Goal: Task Accomplishment & Management: Manage account settings

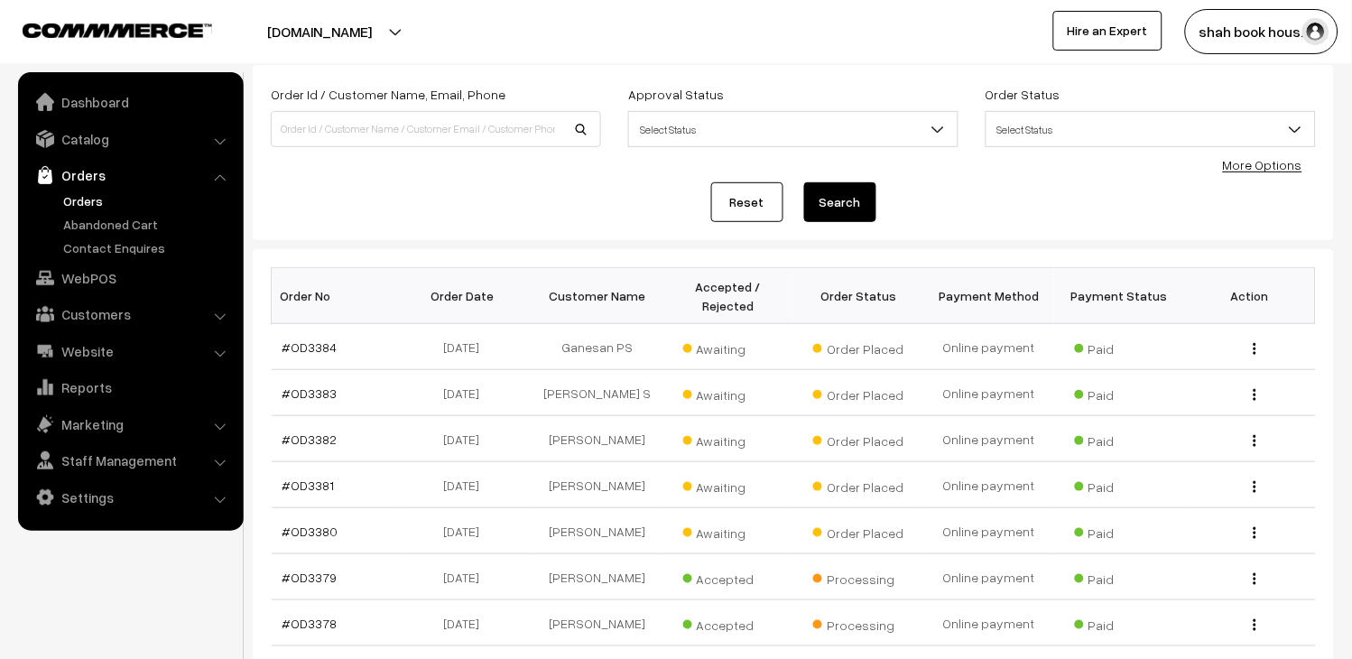
scroll to position [100, 0]
click at [319, 533] on link "#OD3380" at bounding box center [310, 530] width 56 height 15
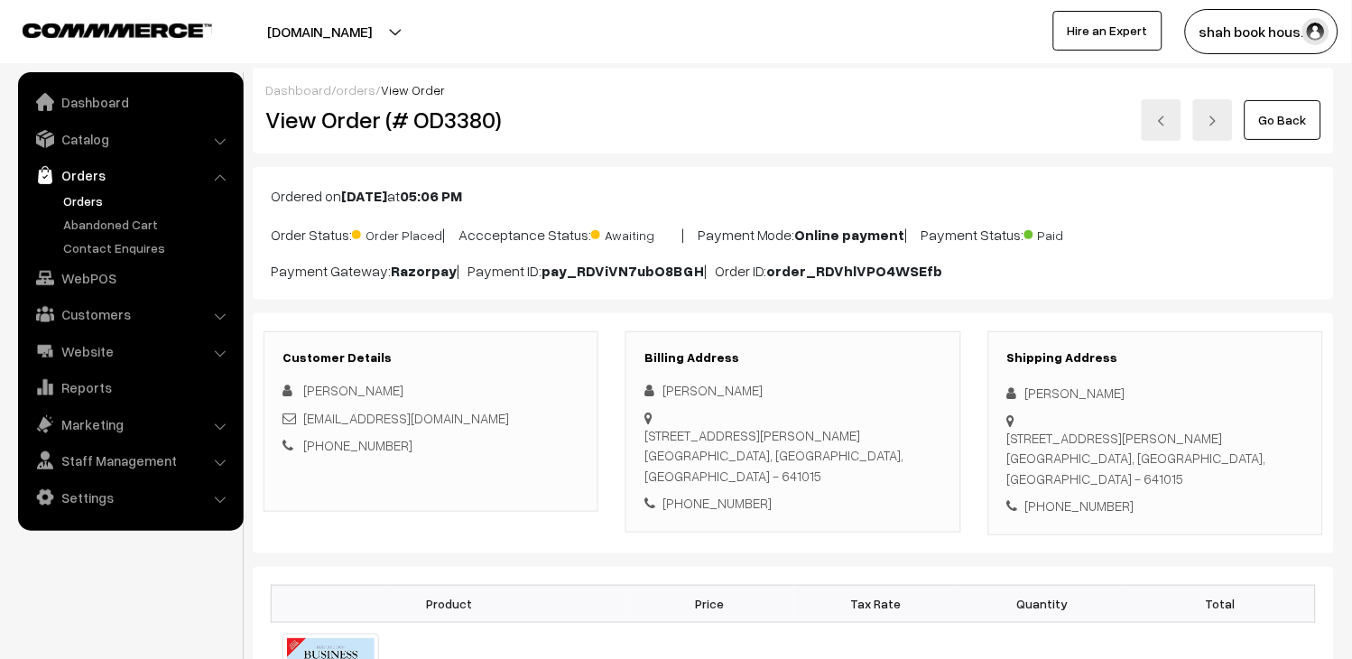
click at [544, 426] on div "[EMAIL_ADDRESS][DOMAIN_NAME]" at bounding box center [430, 418] width 297 height 21
copy div "[EMAIL_ADDRESS][DOMAIN_NAME]"
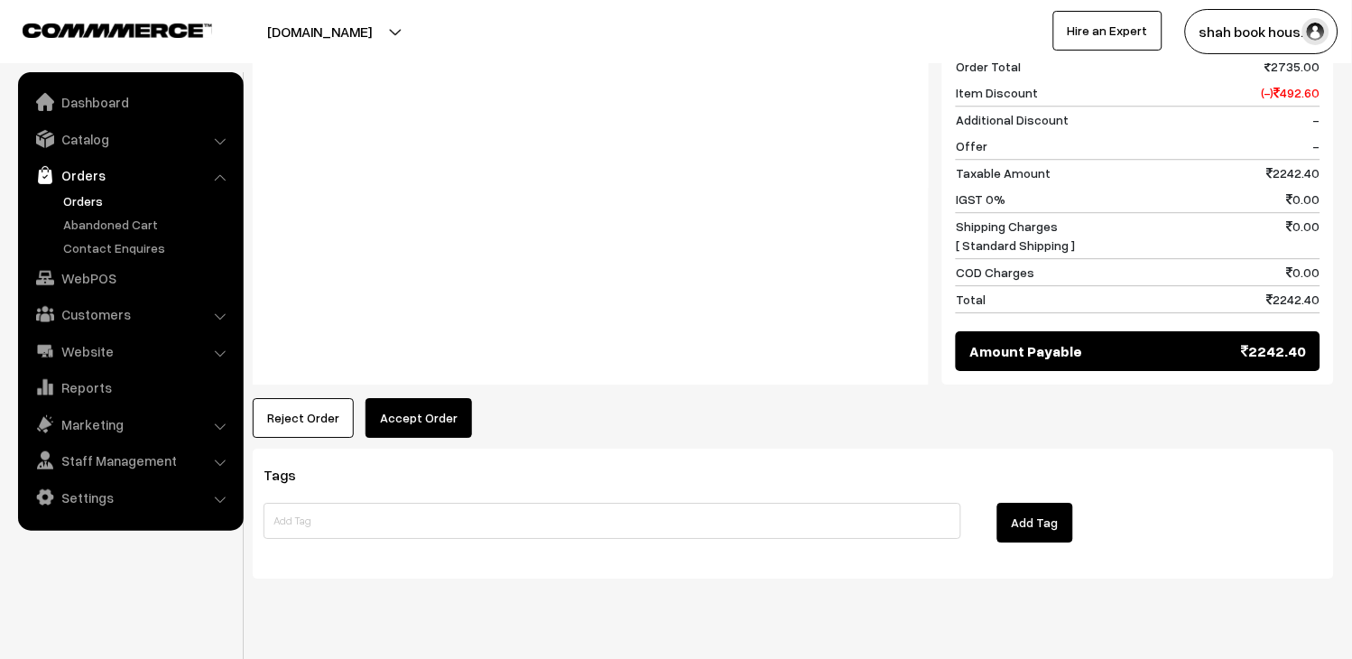
click at [460, 398] on button "Accept Order" at bounding box center [419, 418] width 106 height 40
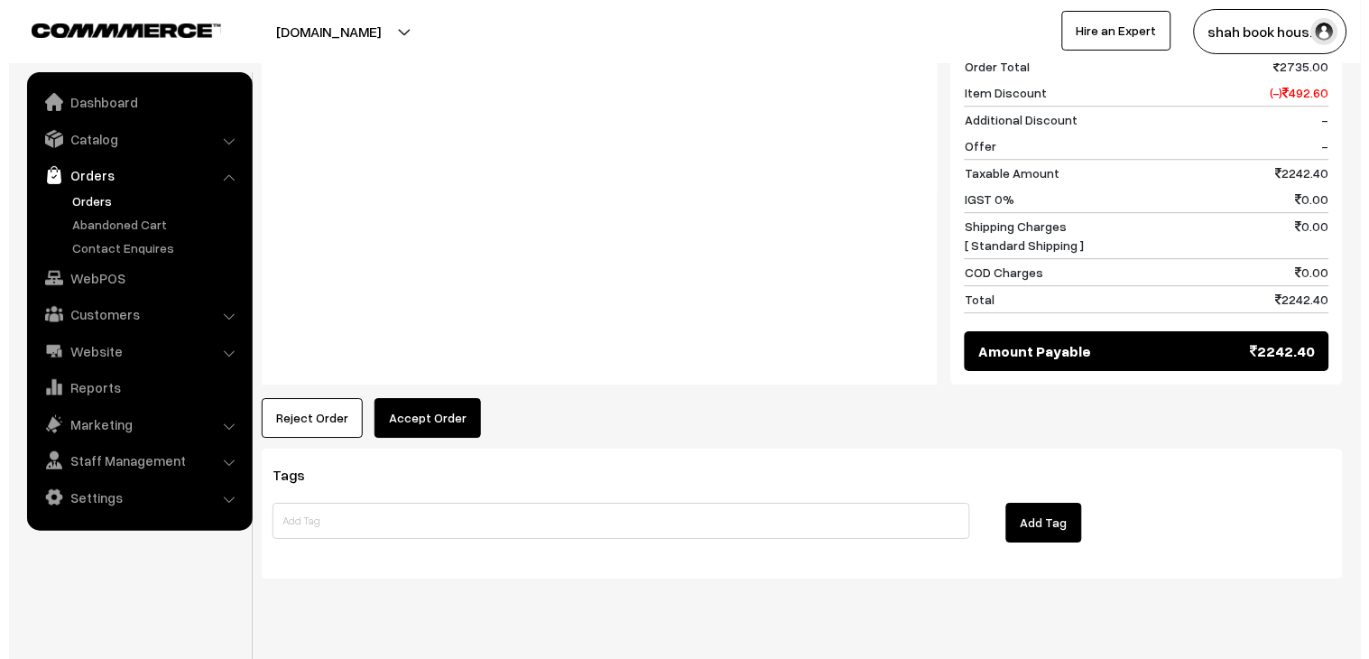
scroll to position [1035, 0]
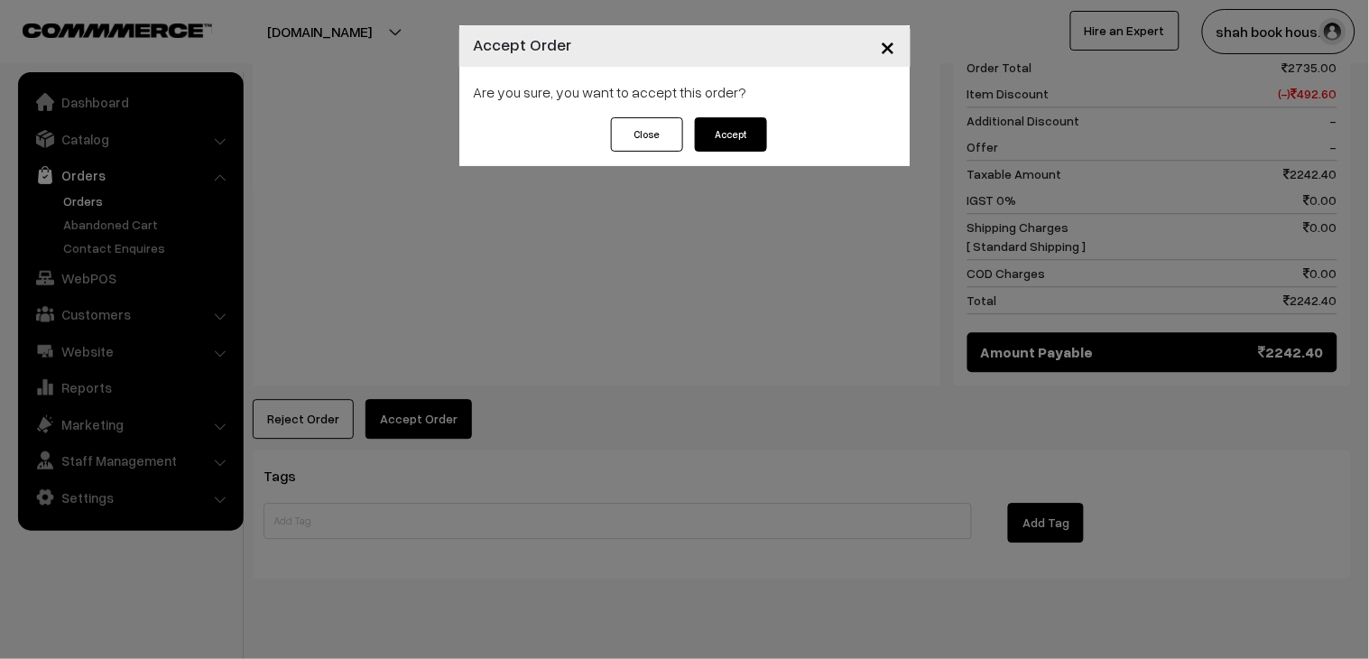
click at [733, 153] on div "Close Accept" at bounding box center [684, 141] width 451 height 49
click at [727, 148] on button "Accept" at bounding box center [731, 134] width 72 height 34
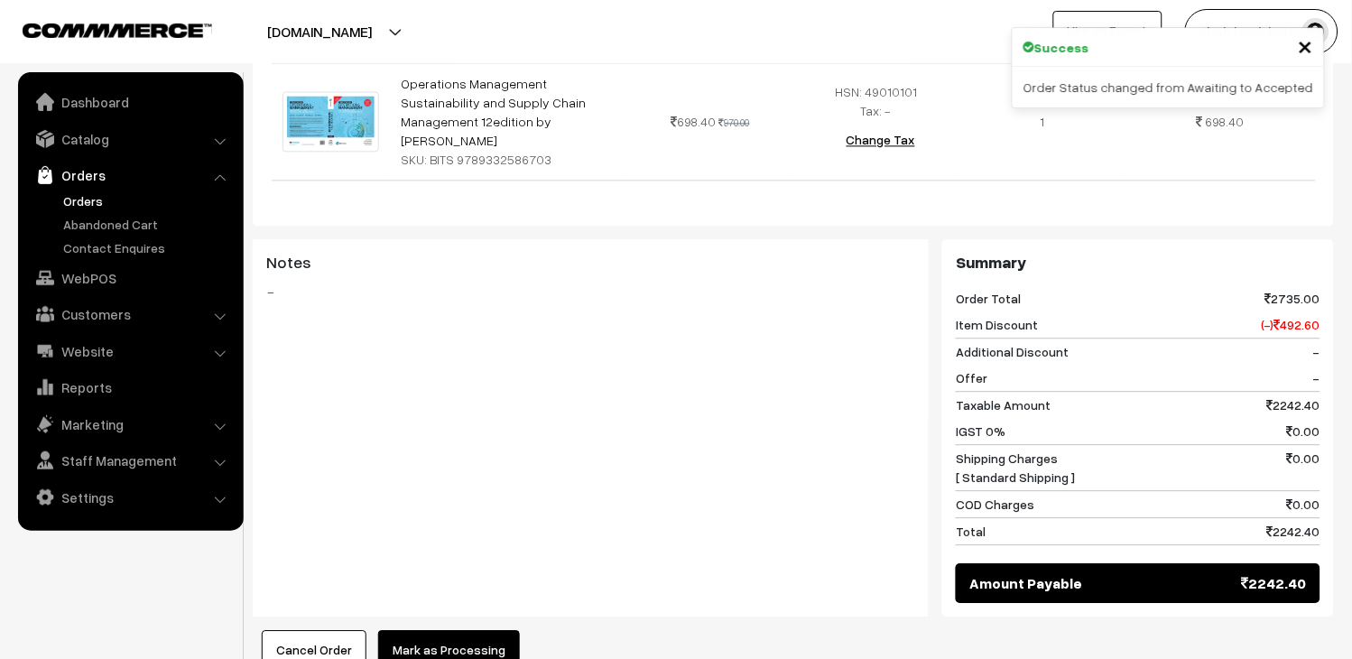
click at [447, 630] on button "Mark as Processing" at bounding box center [449, 650] width 142 height 40
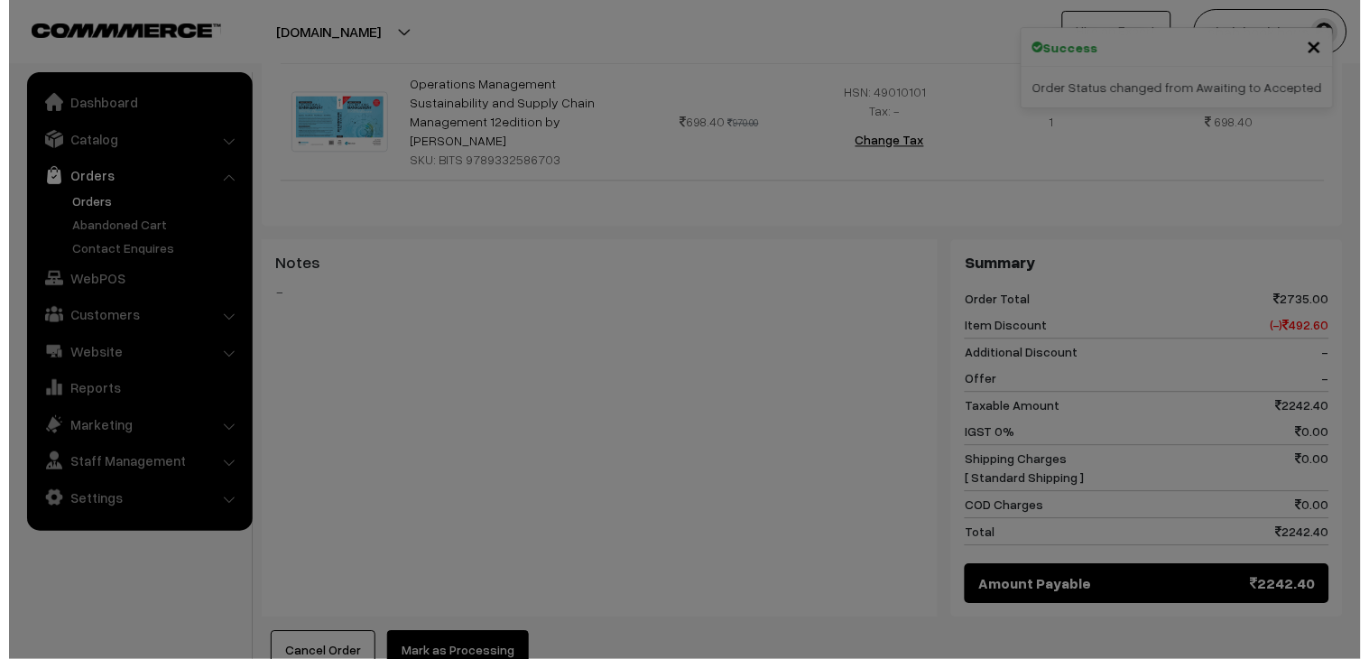
scroll to position [804, 0]
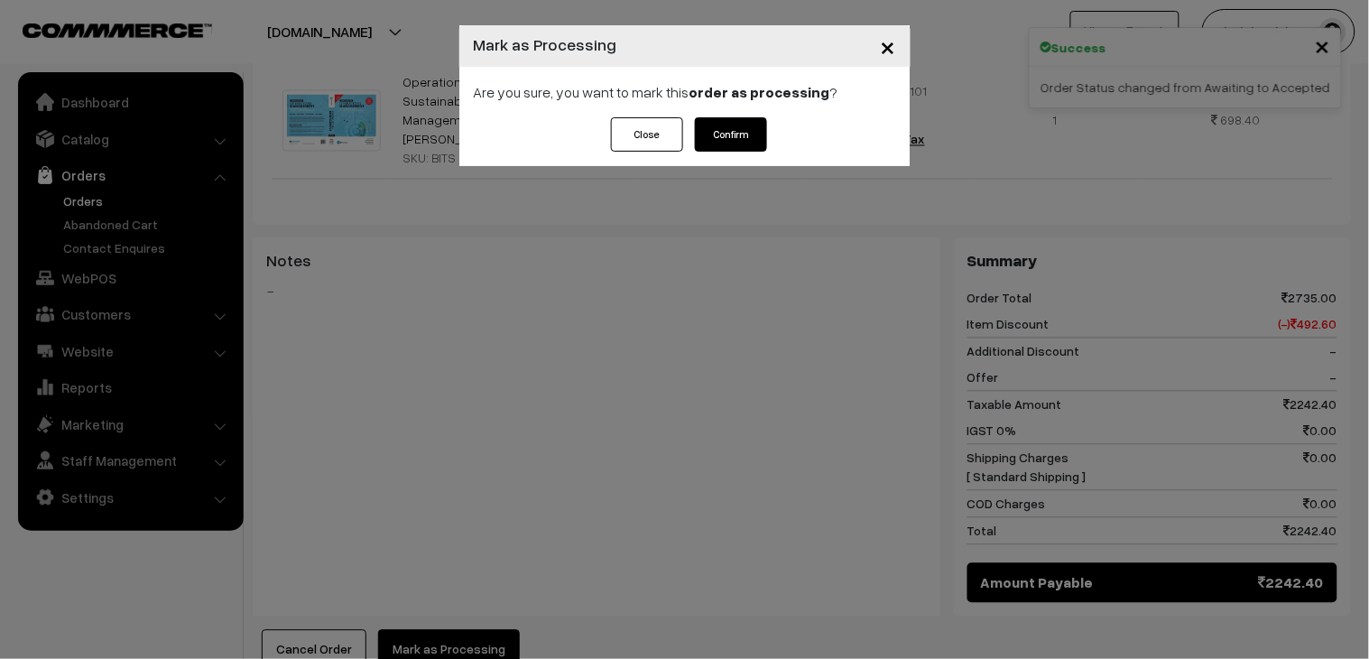
click at [720, 150] on button "Confirm" at bounding box center [731, 134] width 72 height 34
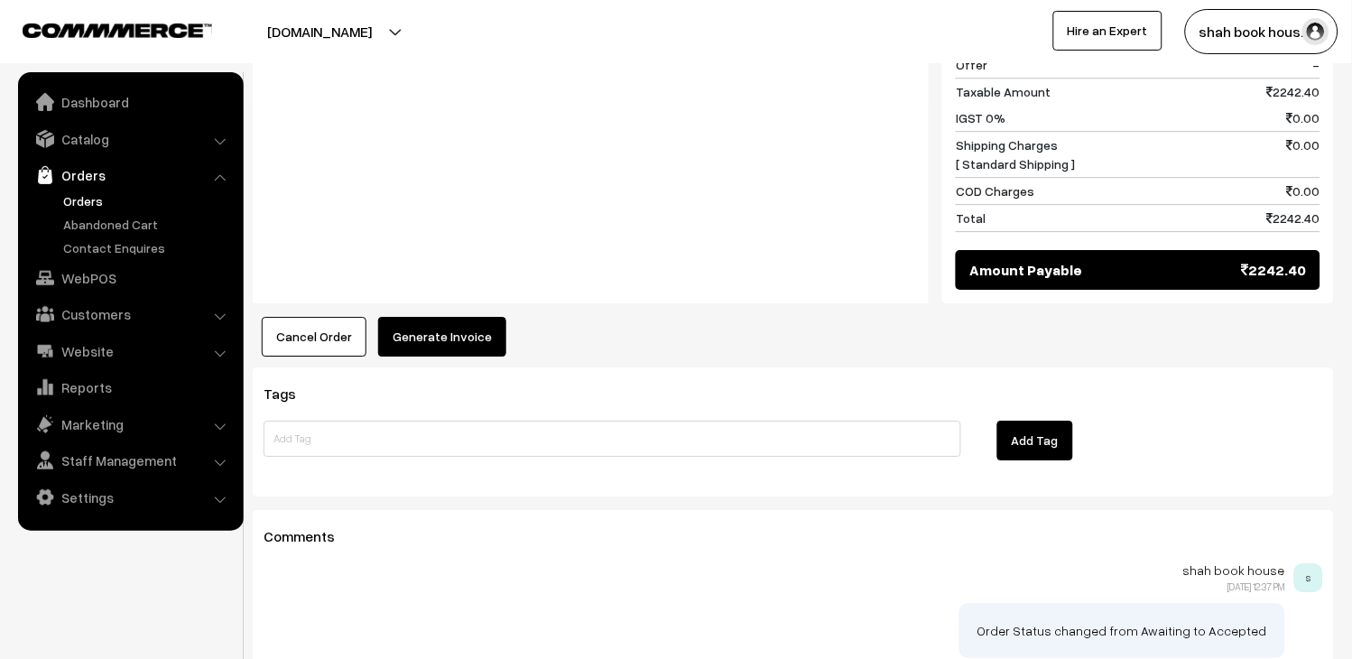
click at [440, 317] on button "Generate Invoice" at bounding box center [442, 337] width 128 height 40
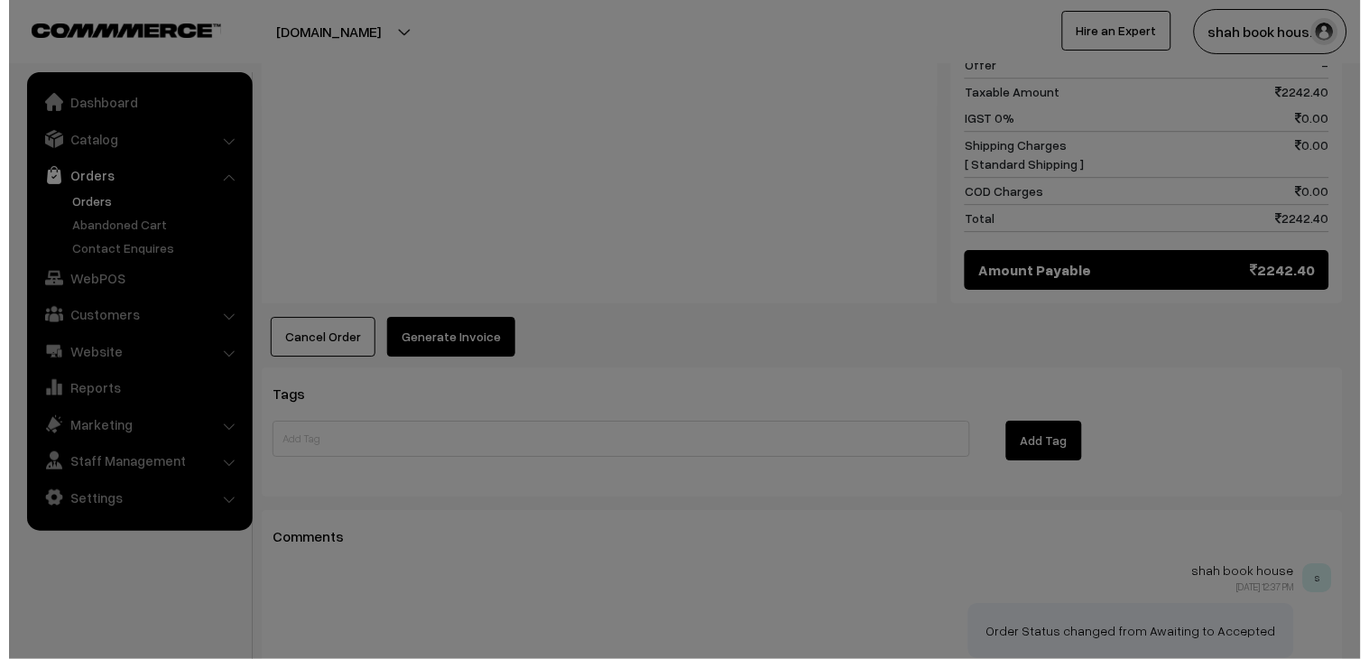
scroll to position [1107, 0]
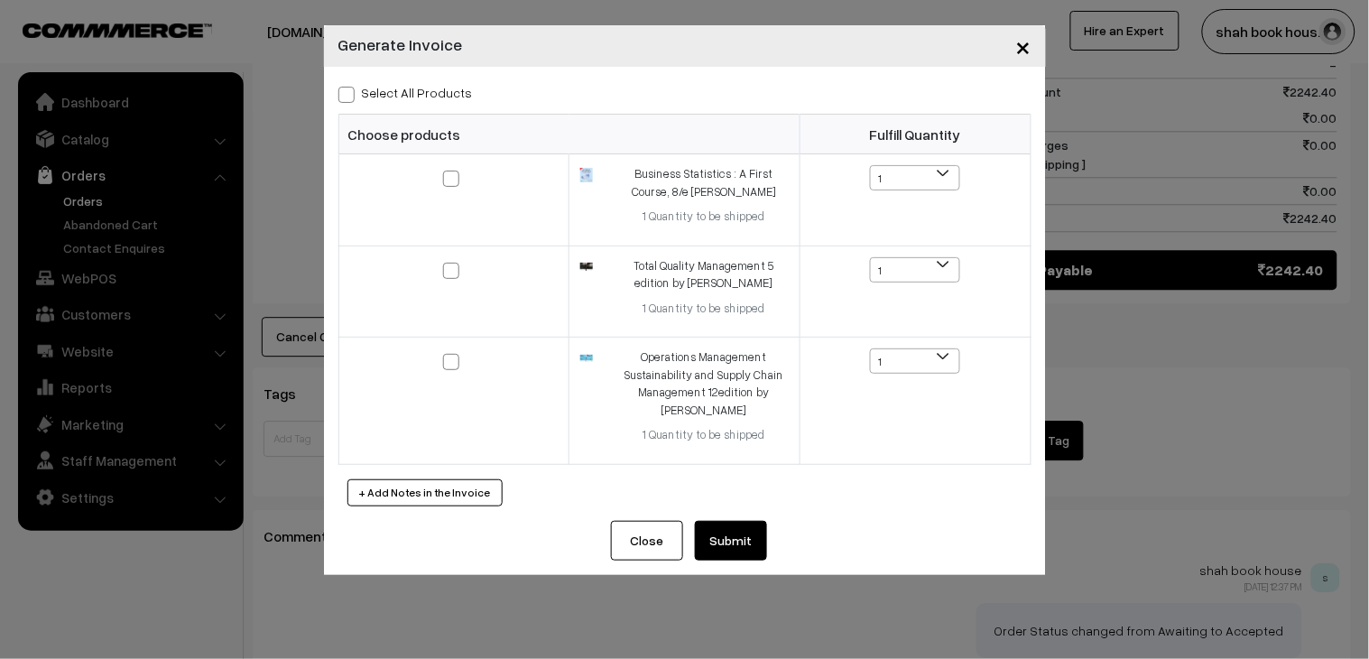
click at [374, 92] on label "Select All Products" at bounding box center [405, 92] width 134 height 19
click at [350, 92] on input "Select All Products" at bounding box center [344, 92] width 12 height 12
checkbox input "true"
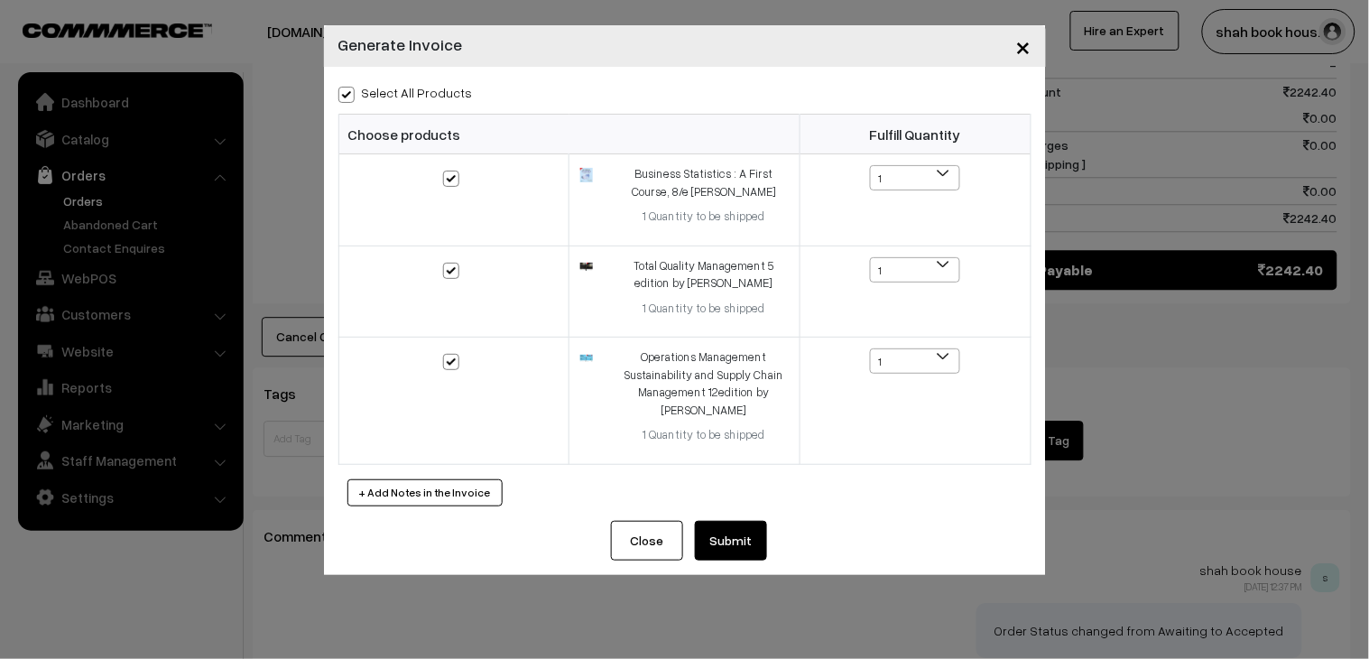
checkbox input "true"
click at [747, 560] on button "Submit" at bounding box center [731, 541] width 72 height 40
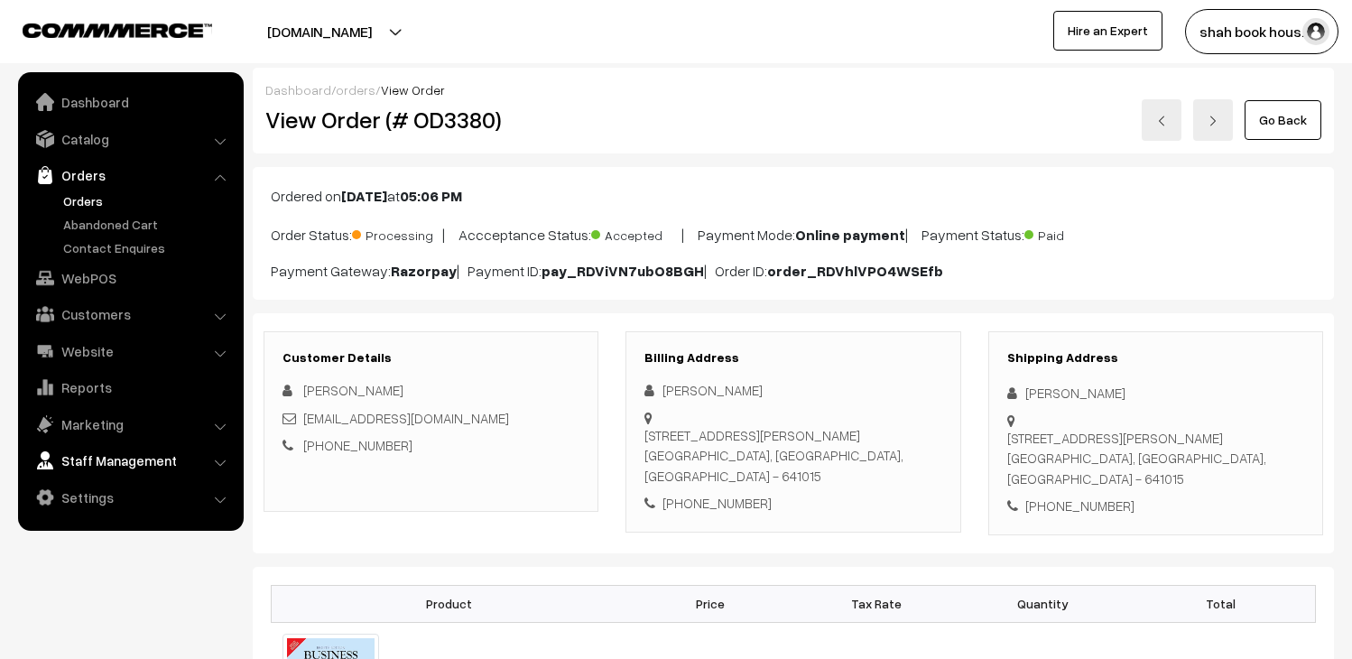
scroll to position [1103, 0]
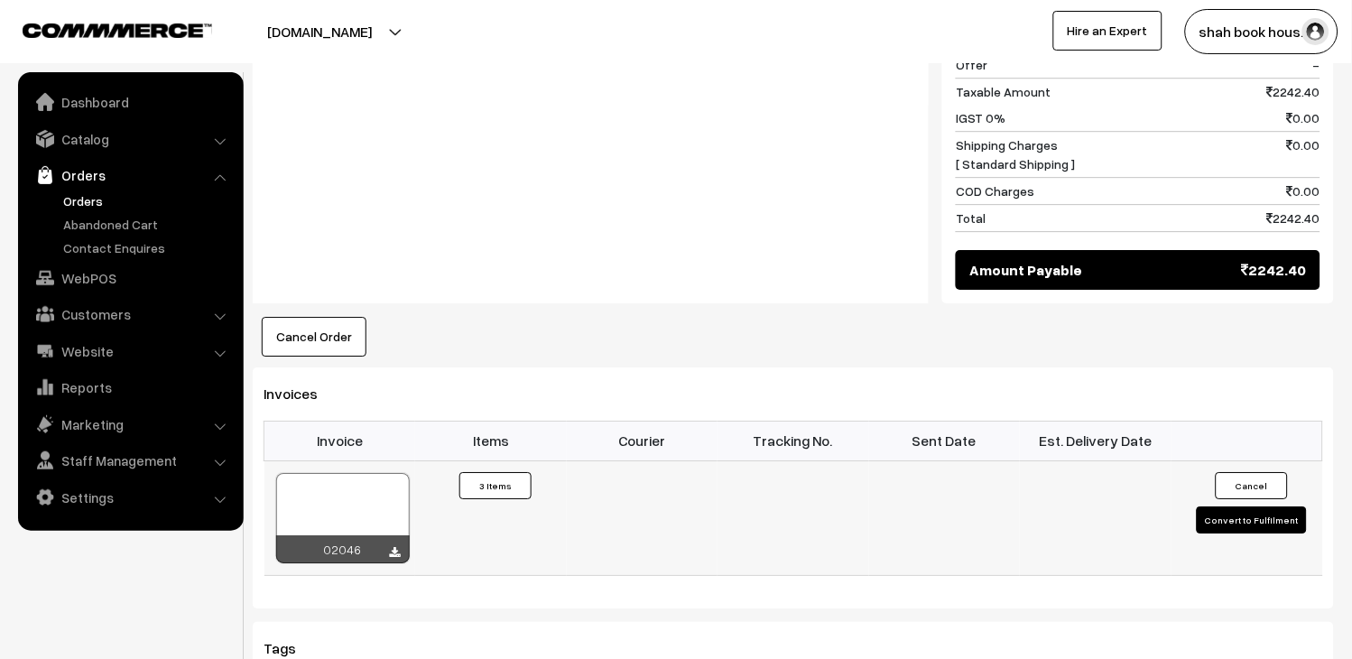
click at [372, 473] on div at bounding box center [343, 518] width 134 height 90
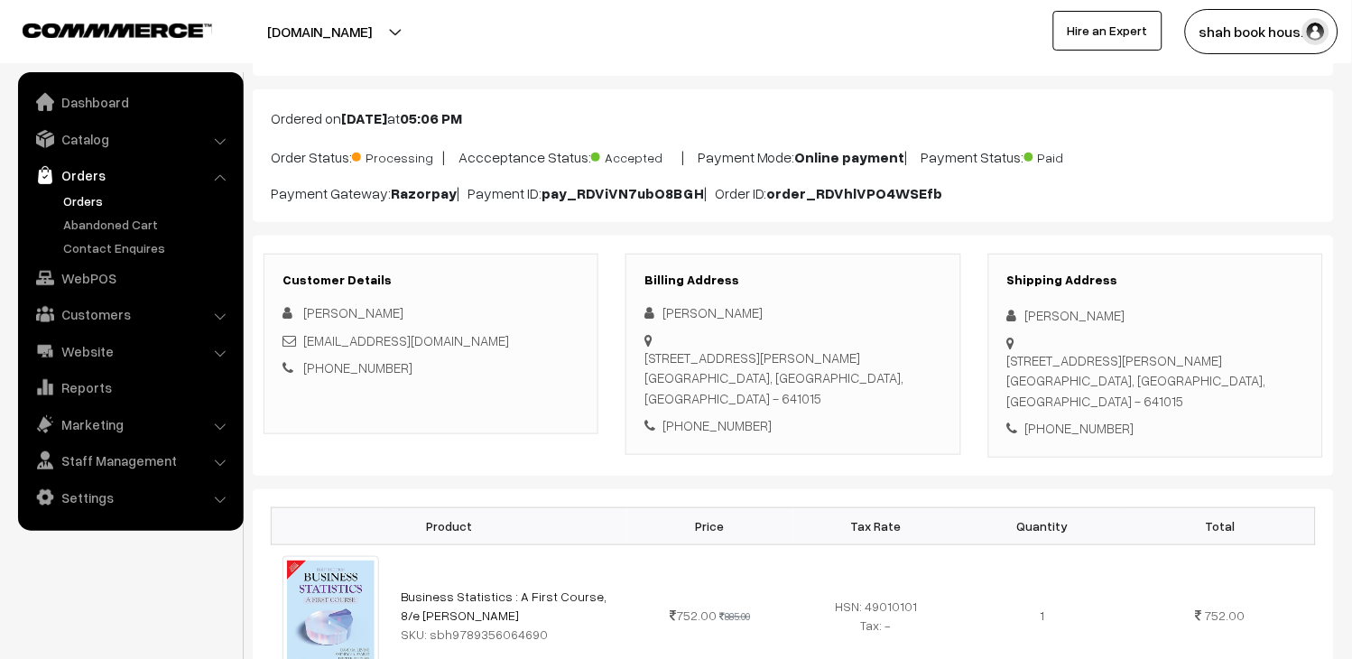
scroll to position [0, 0]
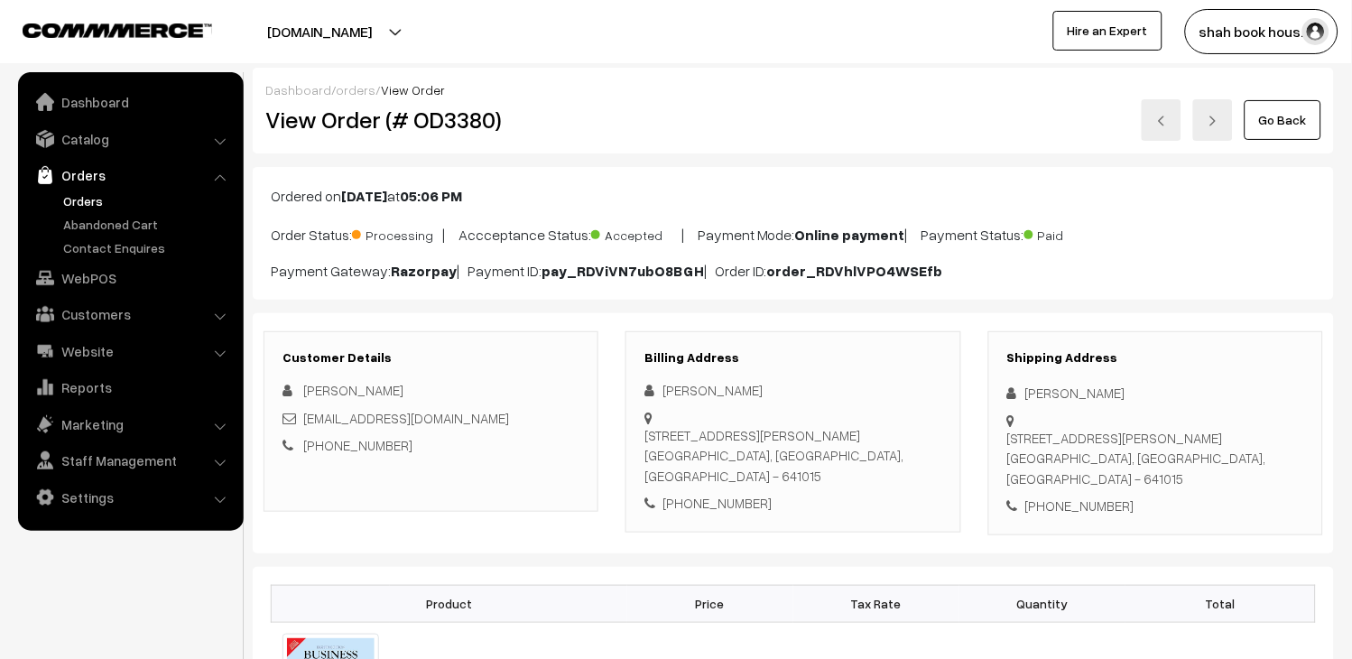
click at [79, 194] on link "Orders" at bounding box center [148, 200] width 179 height 19
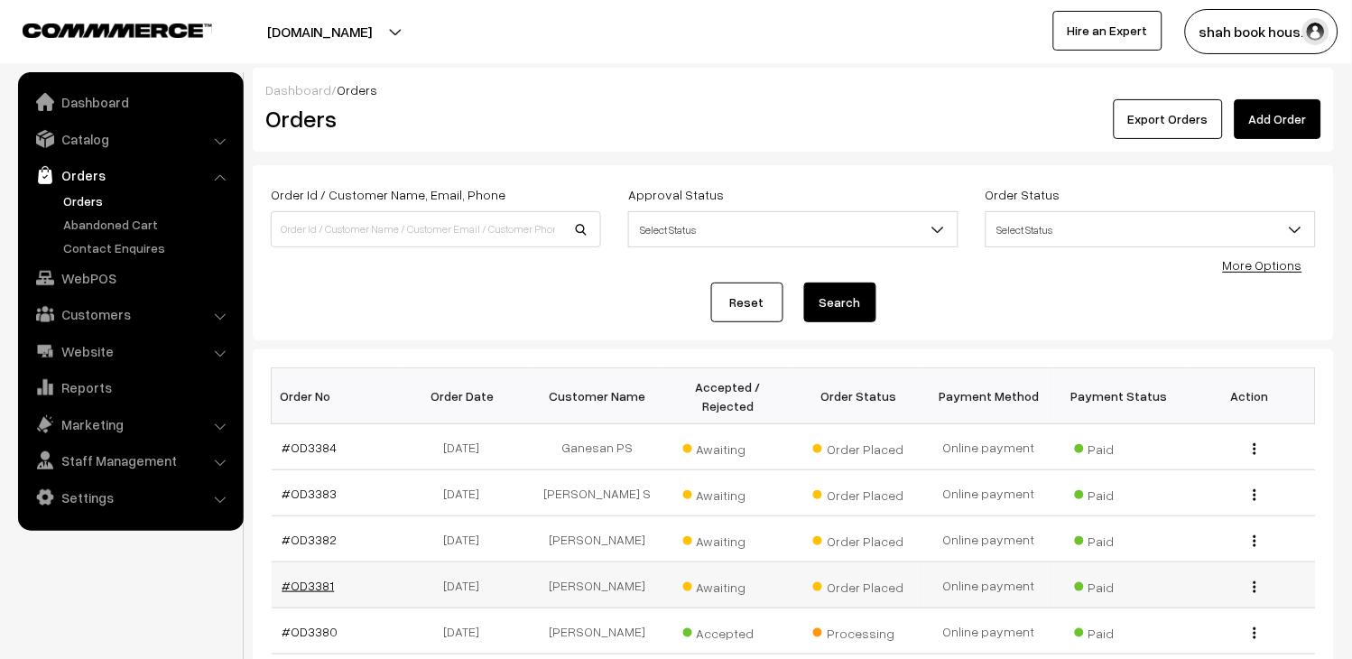
click at [310, 583] on link "#OD3381" at bounding box center [308, 585] width 52 height 15
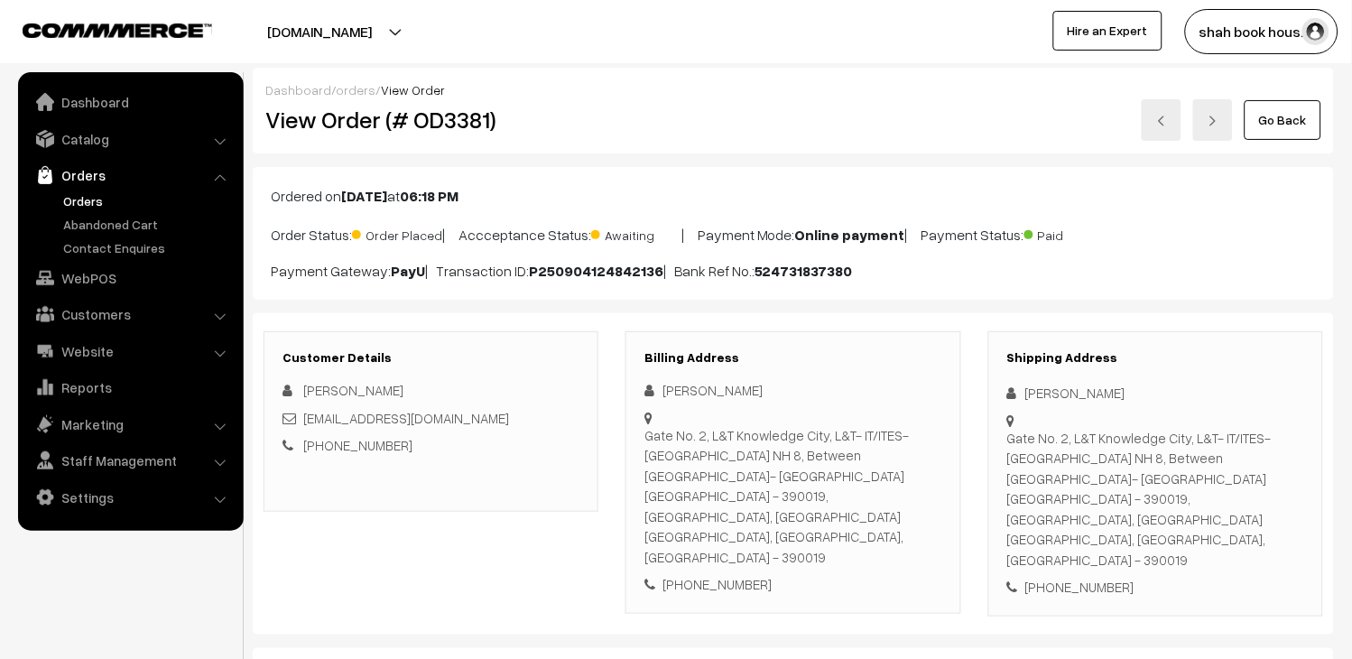
click at [515, 426] on div "[EMAIL_ADDRESS][DOMAIN_NAME]" at bounding box center [430, 418] width 297 height 21
click at [515, 426] on div "2024f2lt519@wilp.bits-pilani.ac.in" at bounding box center [430, 418] width 297 height 21
copy div "2024f2lt519@wilp.bits-pilani.ac.in"
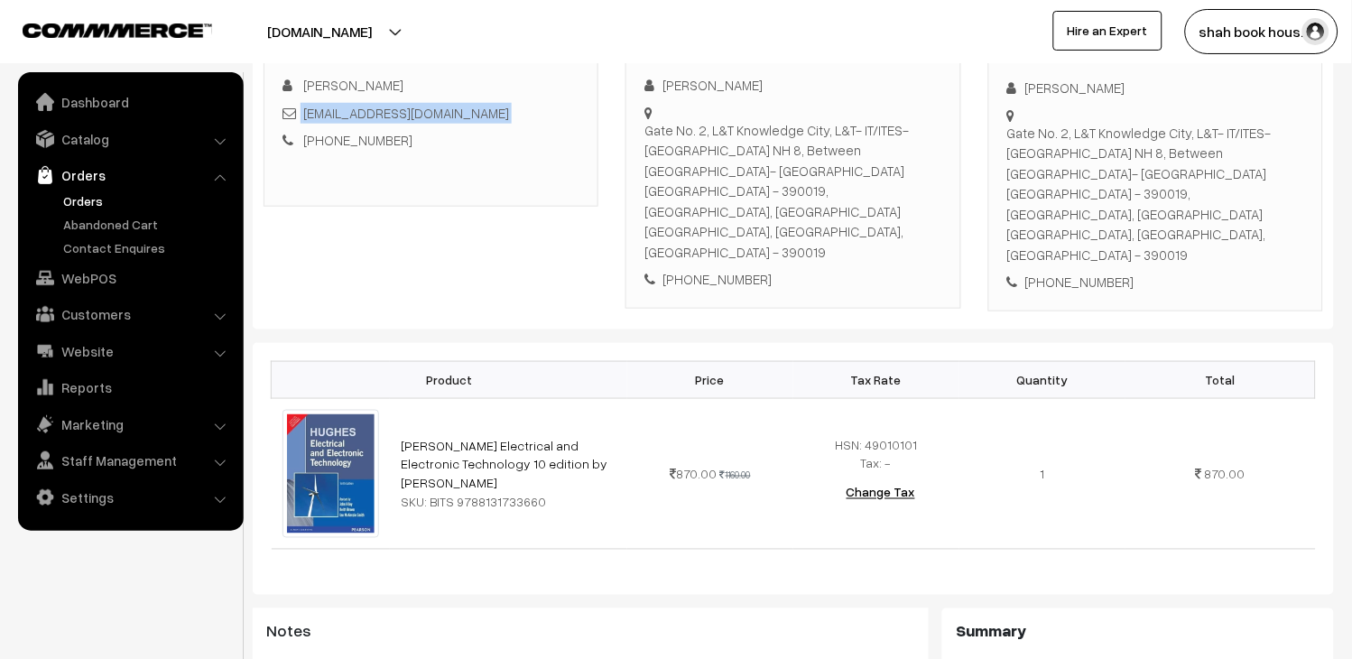
scroll to position [883, 0]
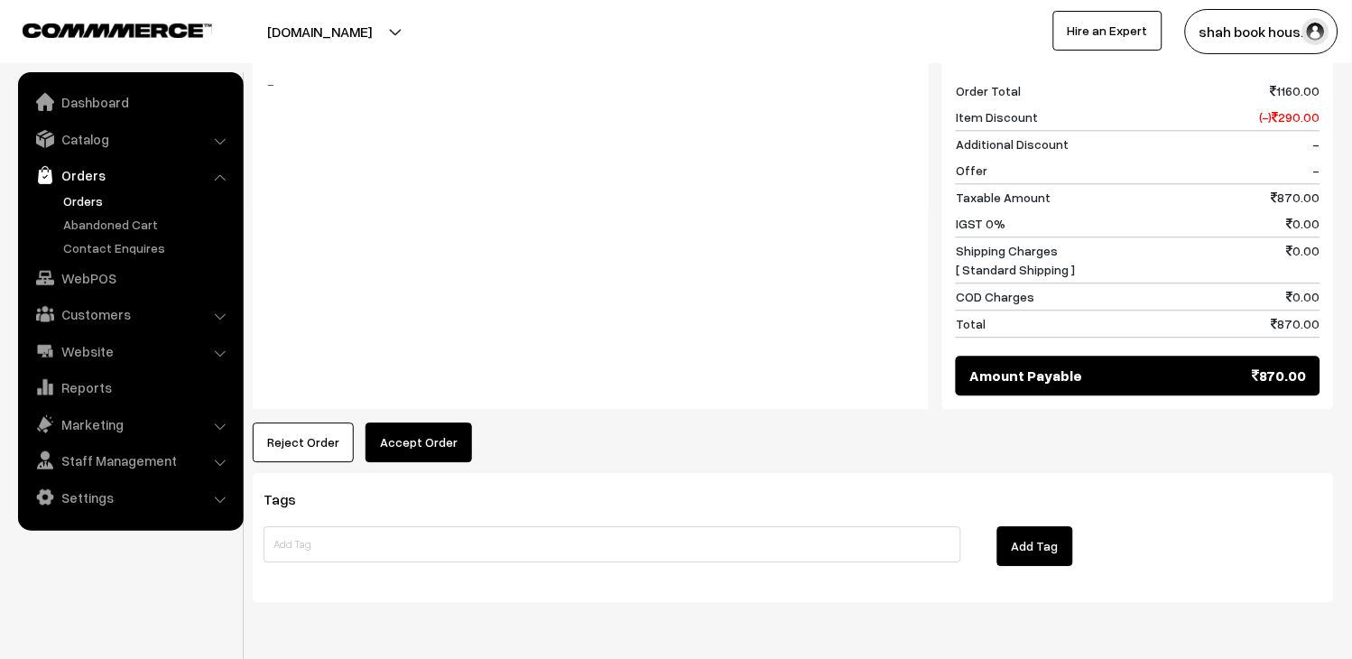
click at [431, 422] on button "Accept Order" at bounding box center [419, 442] width 106 height 40
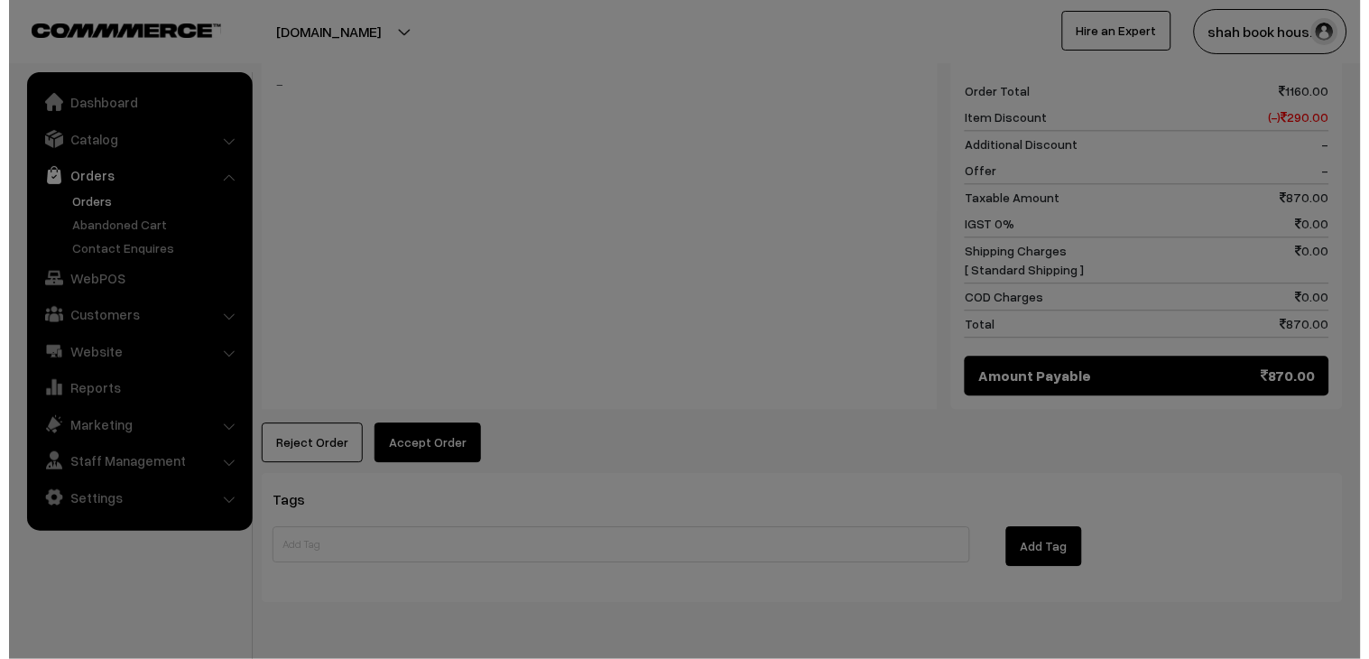
scroll to position [886, 0]
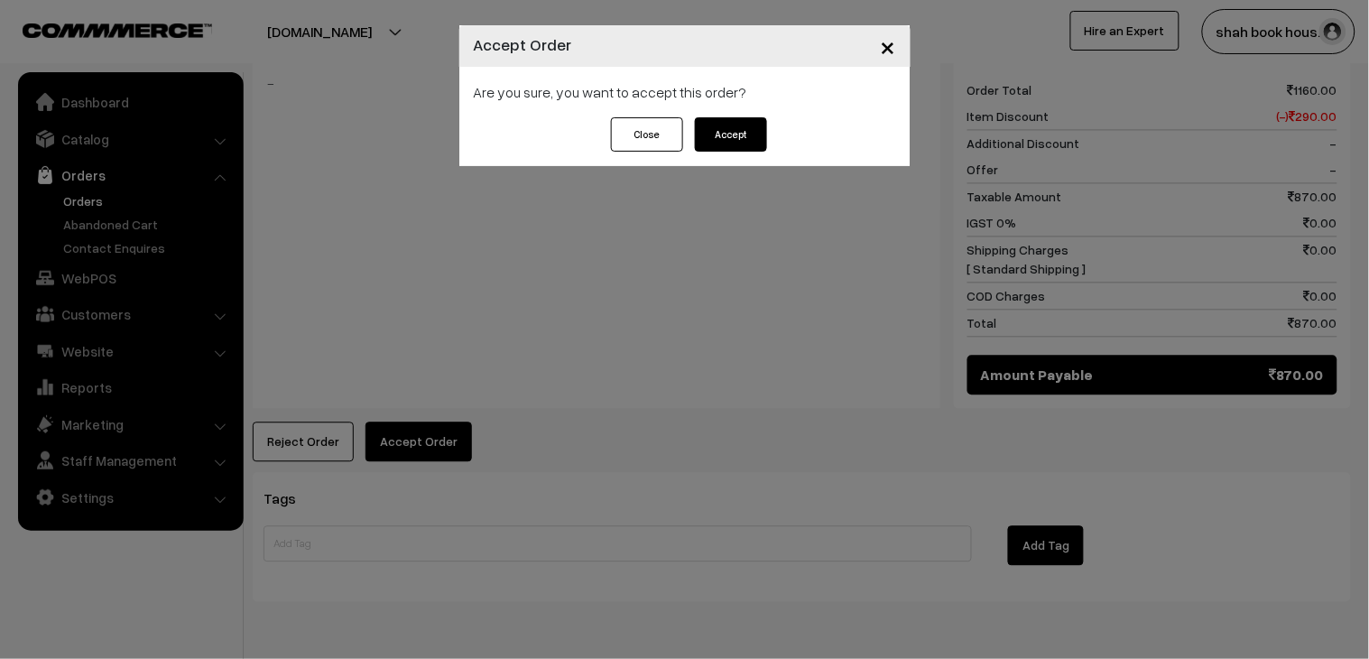
click at [724, 126] on button "Accept" at bounding box center [731, 134] width 72 height 34
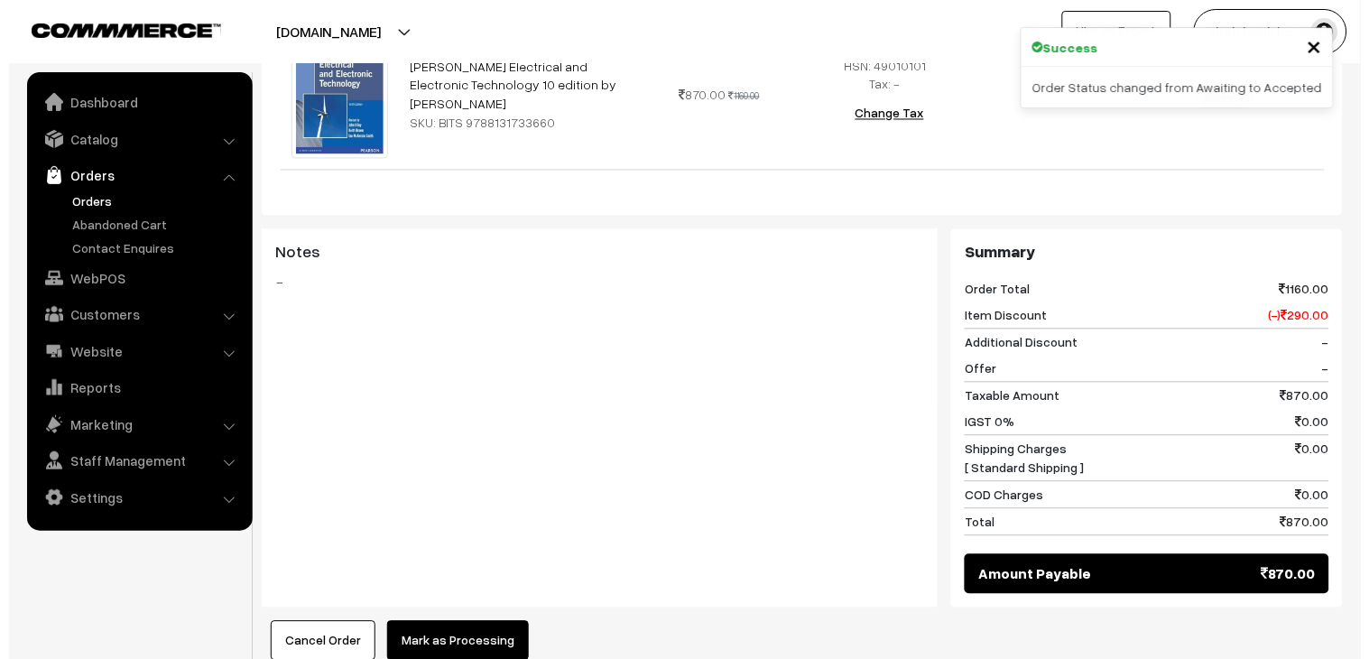
scroll to position [701, 0]
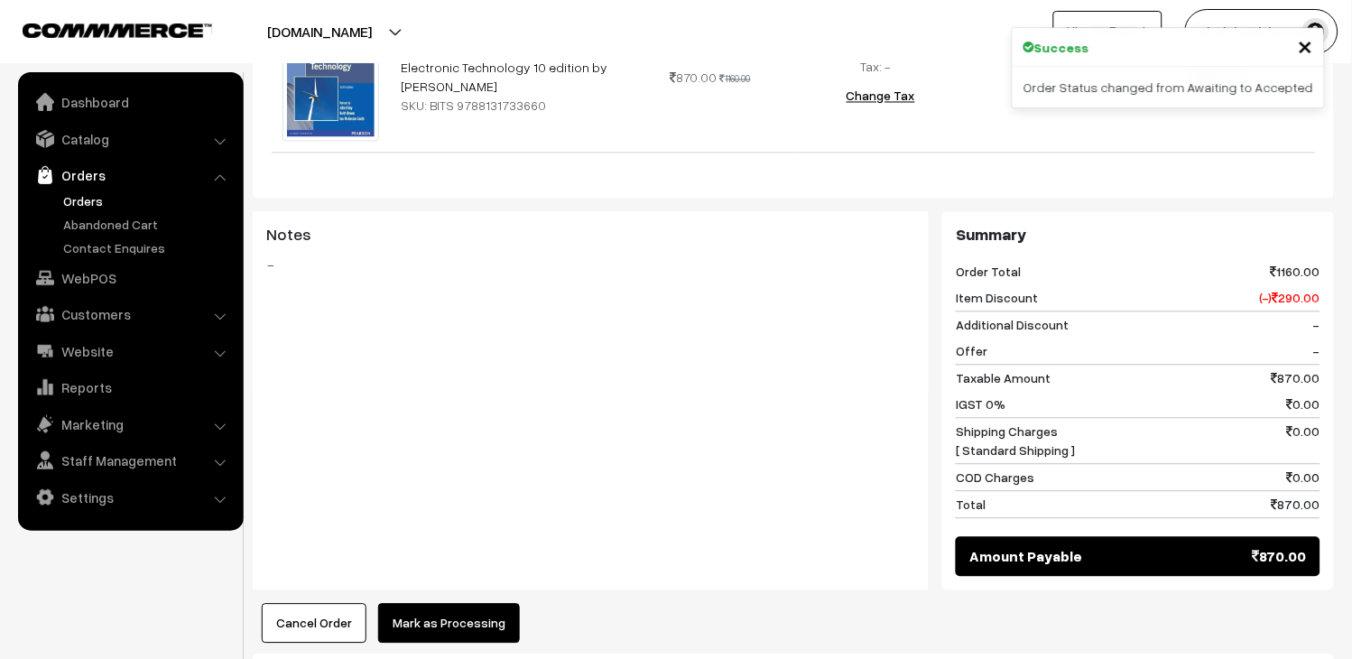
click at [460, 604] on button "Mark as Processing" at bounding box center [449, 624] width 142 height 40
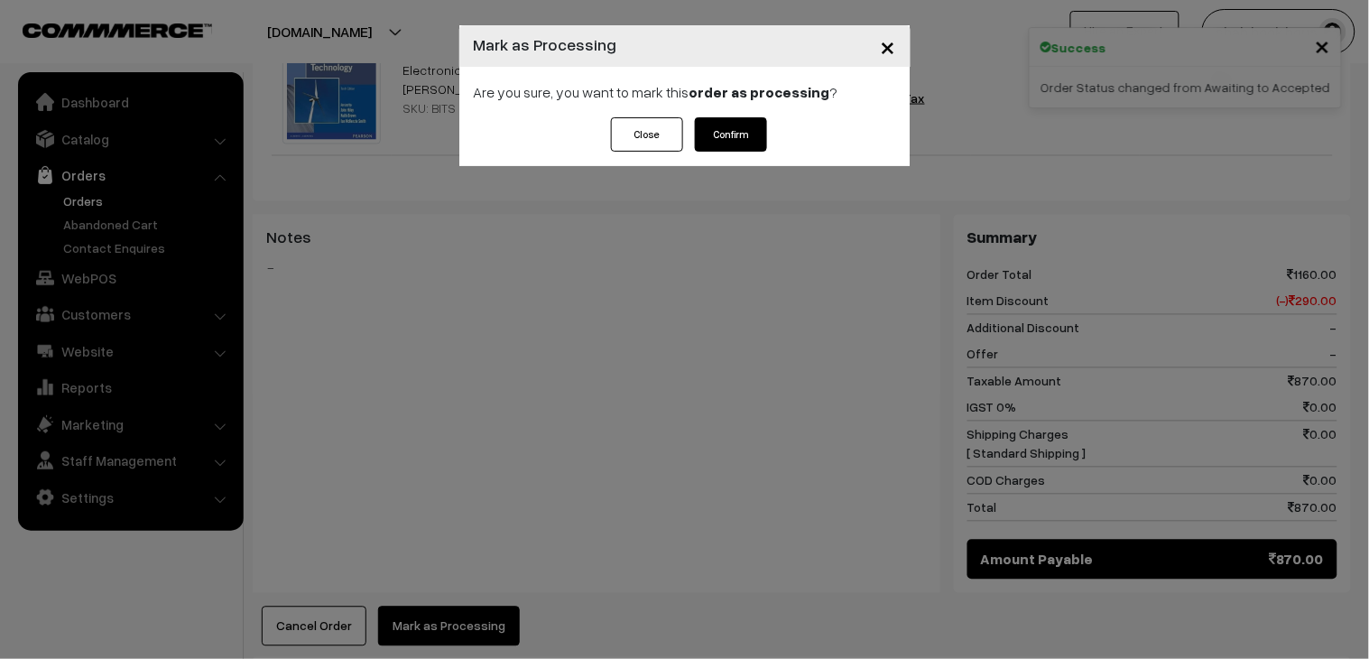
click at [699, 134] on button "Confirm" at bounding box center [731, 134] width 72 height 34
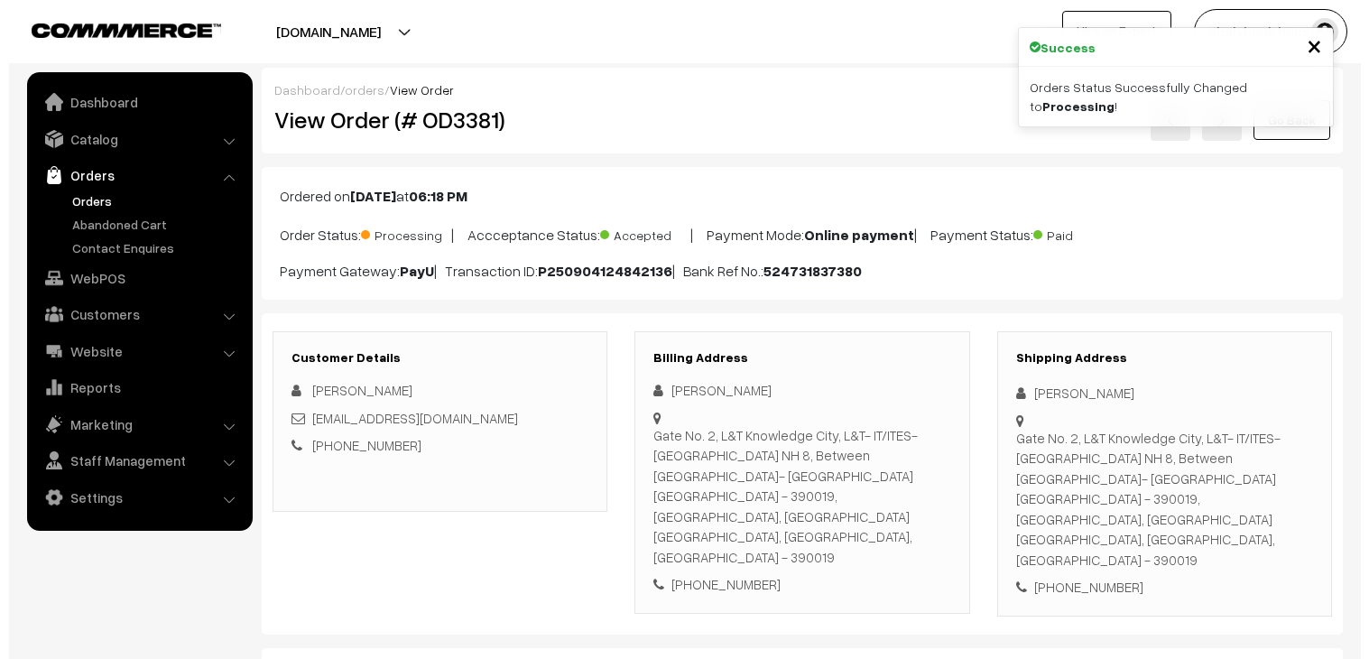
scroll to position [701, 0]
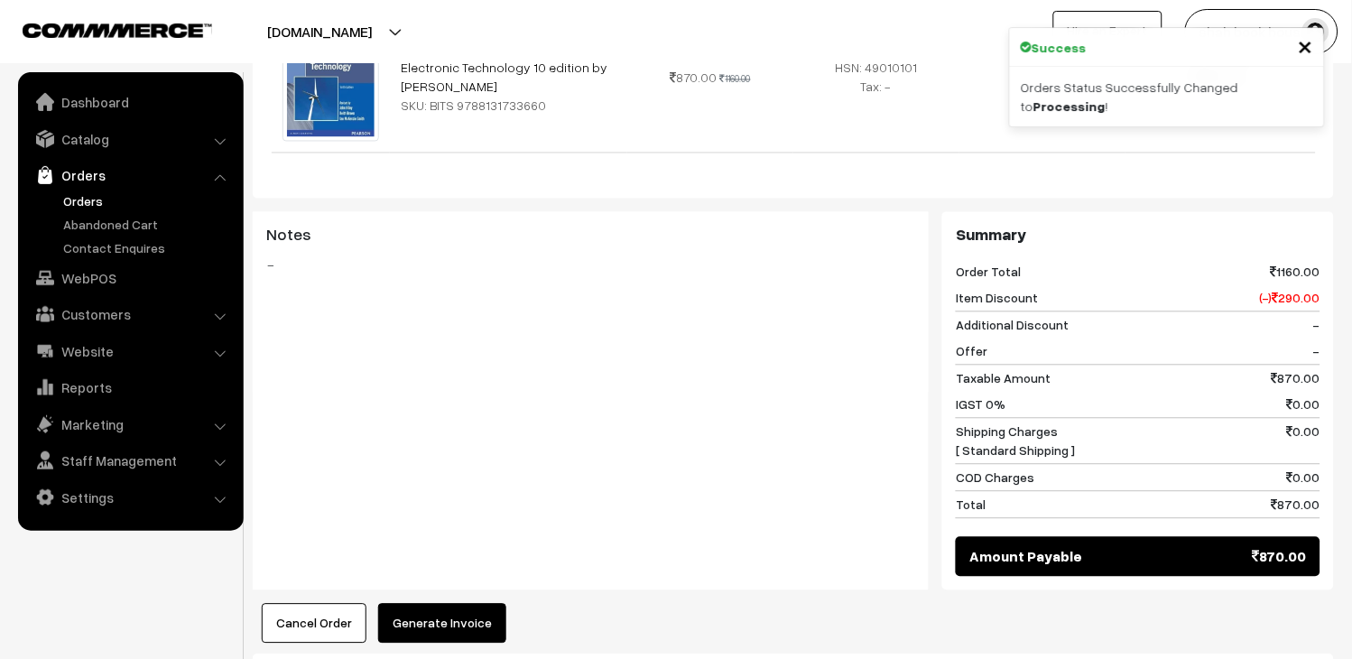
click at [457, 604] on button "Generate Invoice" at bounding box center [442, 624] width 128 height 40
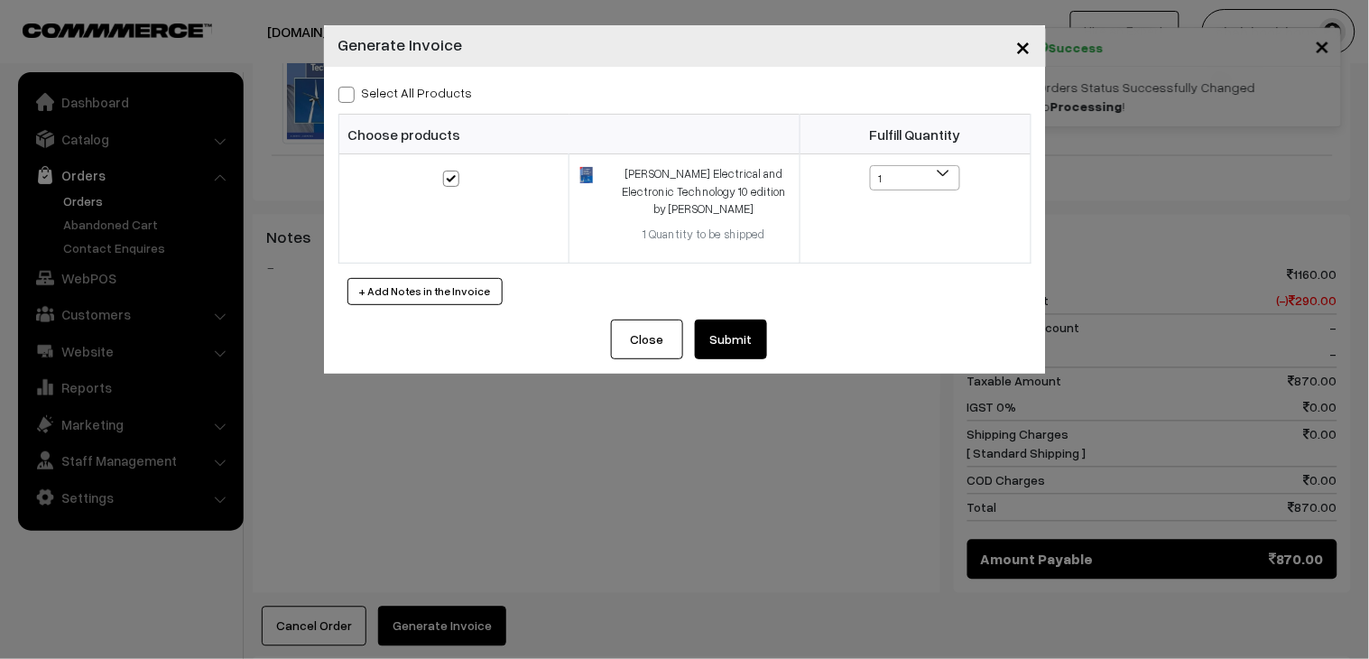
click at [744, 346] on button "Submit" at bounding box center [731, 339] width 72 height 40
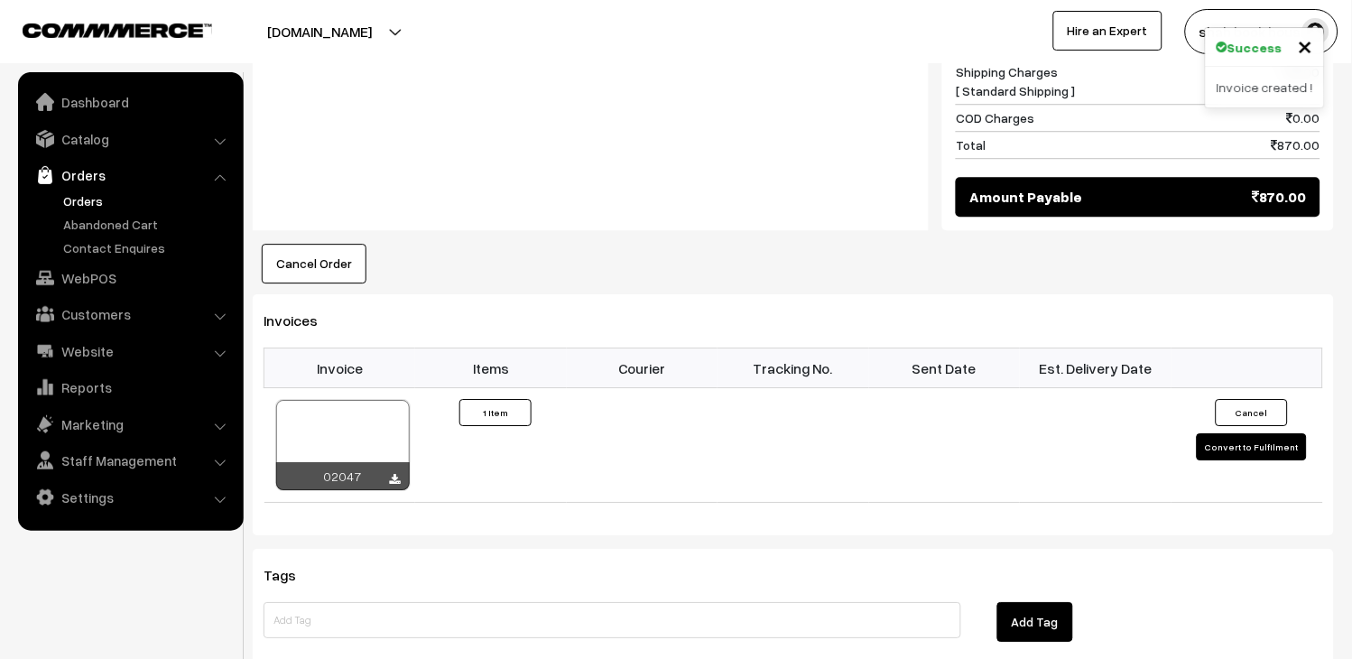
scroll to position [1203, 0]
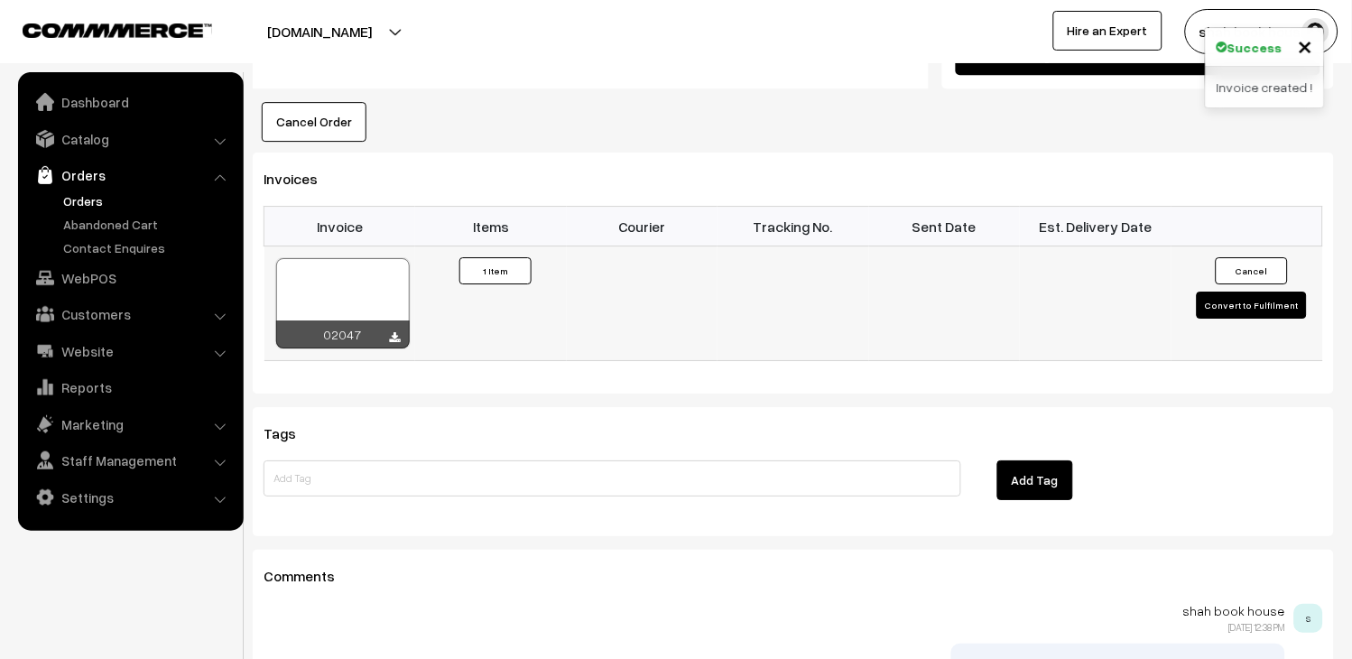
click at [391, 258] on div at bounding box center [343, 303] width 134 height 90
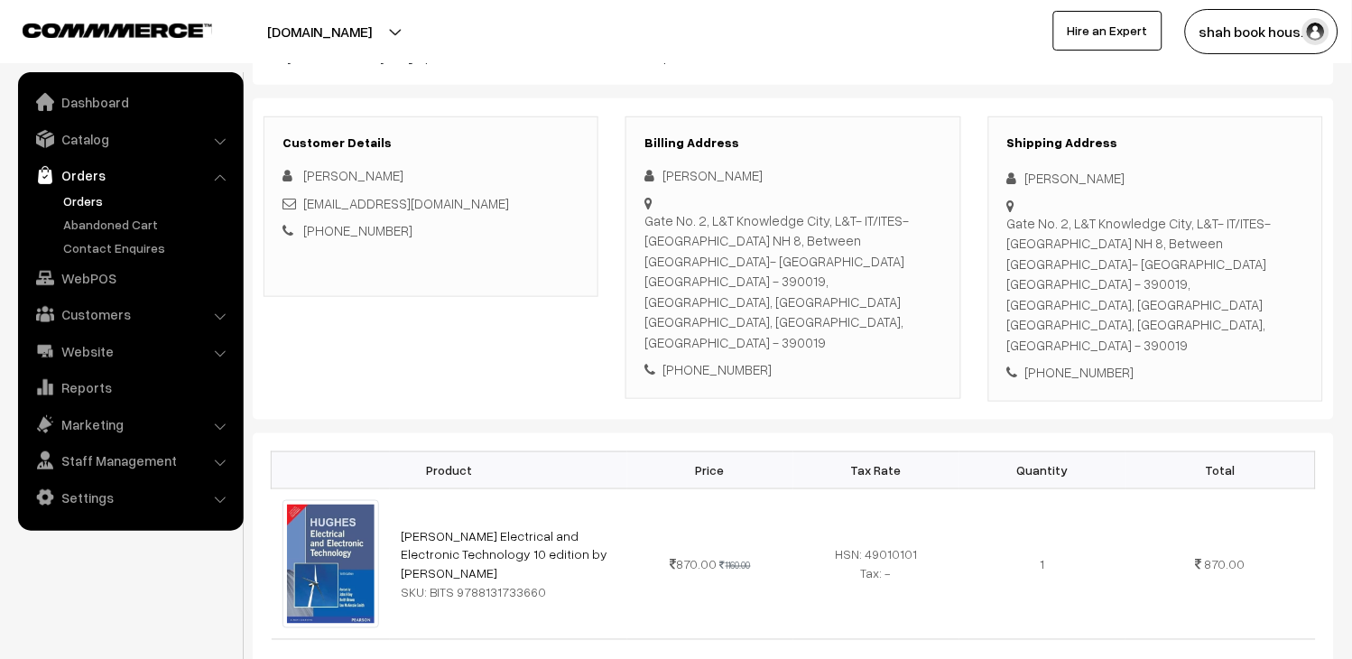
scroll to position [0, 0]
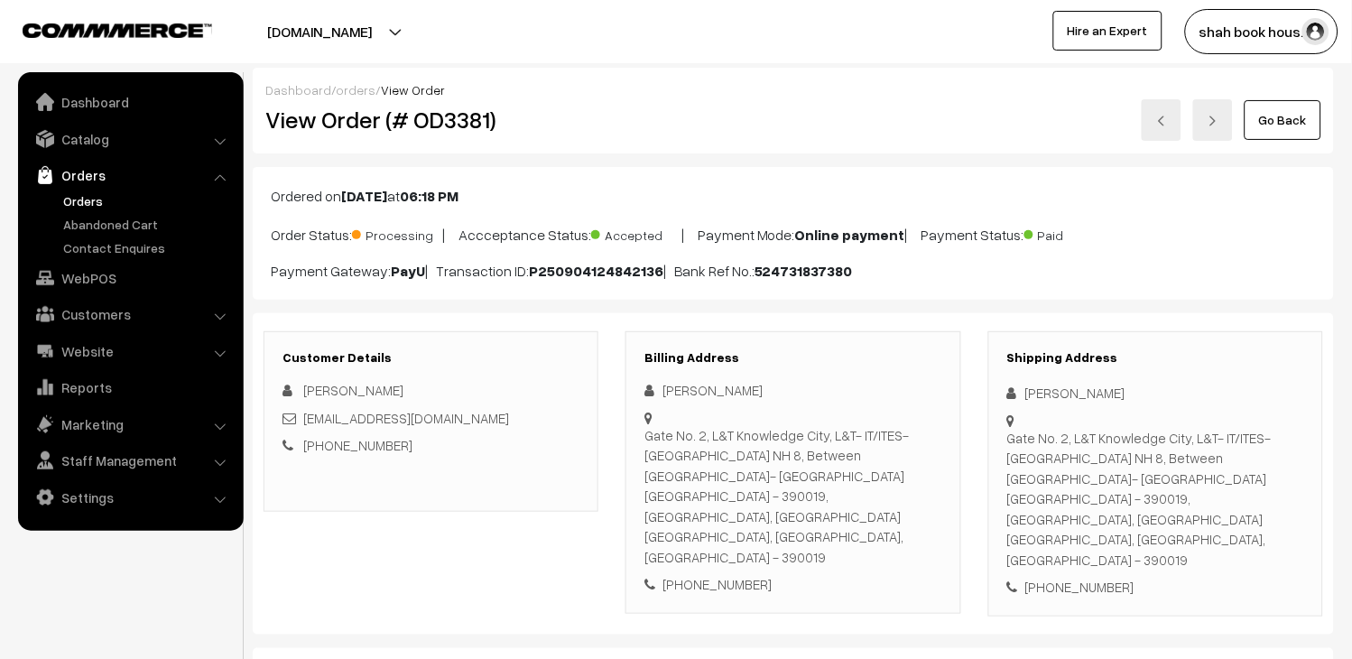
click at [103, 192] on link "Orders" at bounding box center [148, 200] width 179 height 19
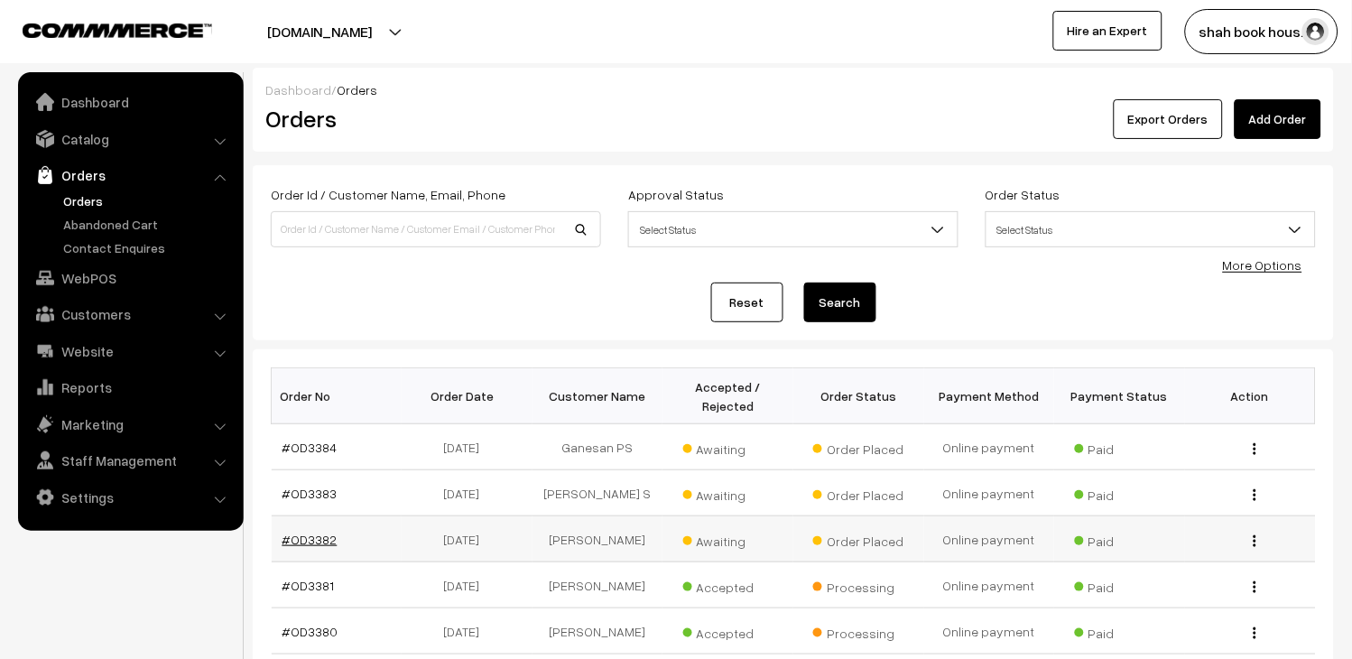
click at [311, 540] on link "#OD3382" at bounding box center [309, 539] width 55 height 15
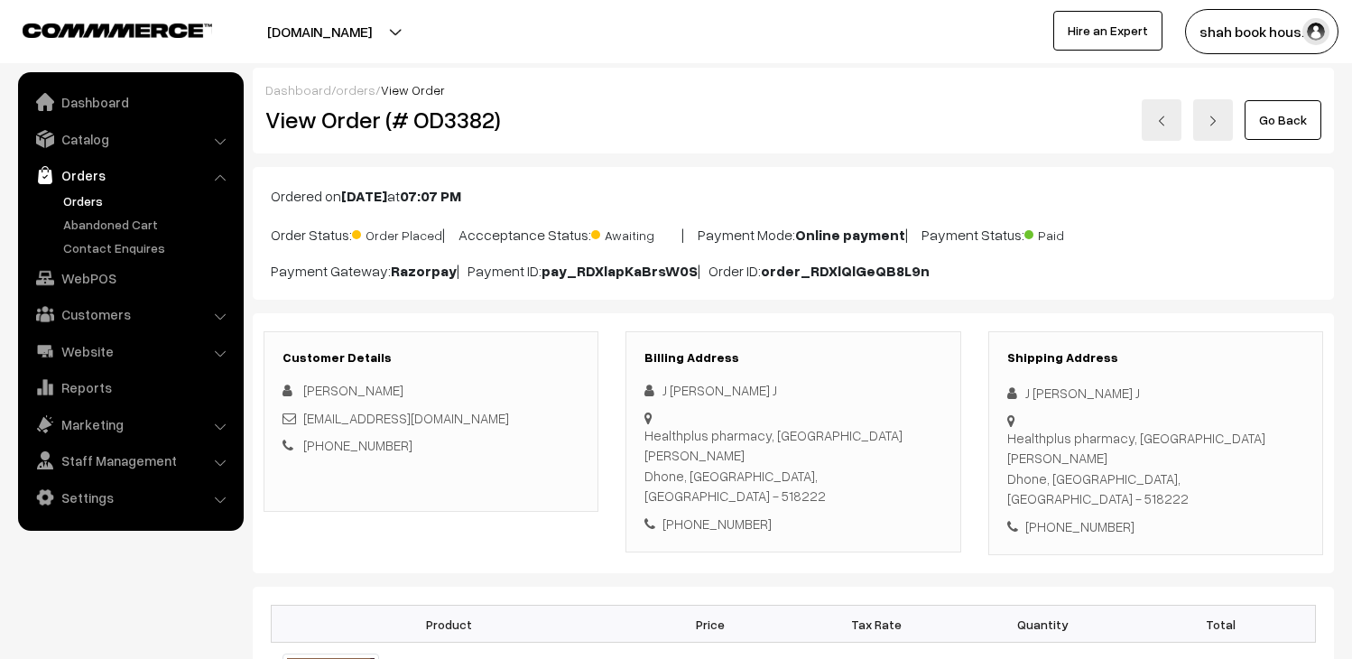
scroll to position [200, 0]
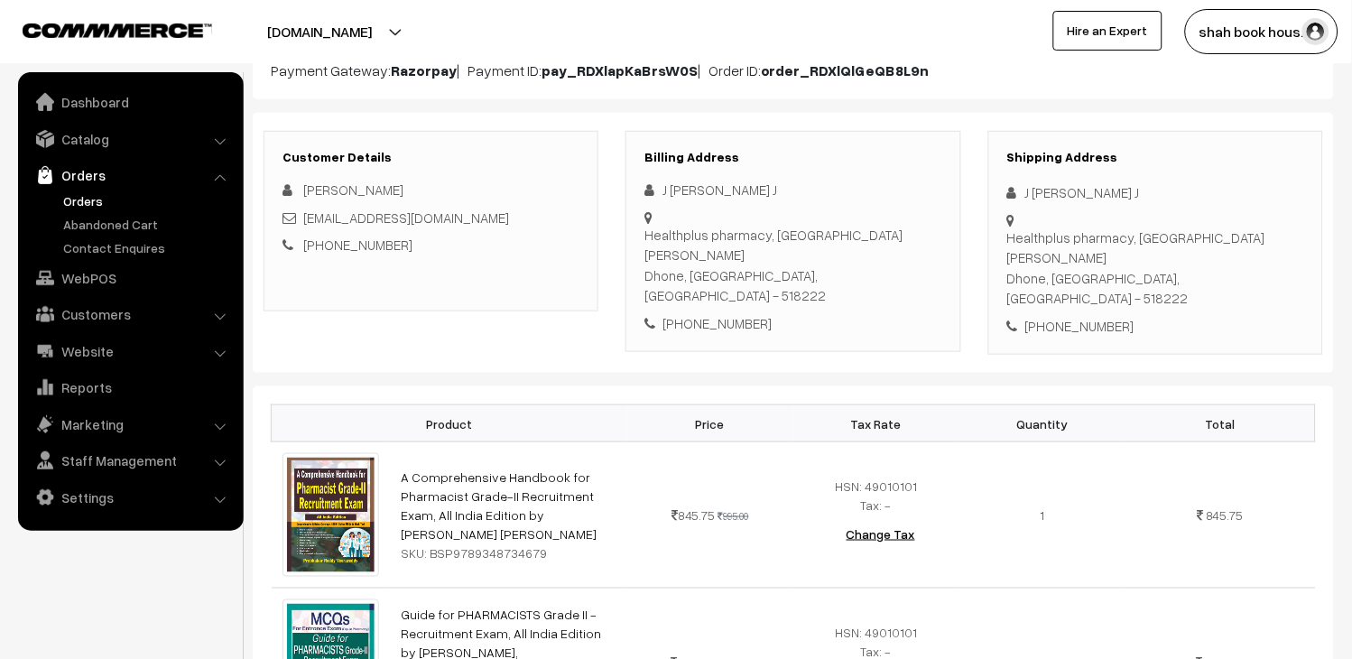
click at [493, 217] on div "[EMAIL_ADDRESS][DOMAIN_NAME]" at bounding box center [430, 218] width 297 height 21
copy div "[EMAIL_ADDRESS][DOMAIN_NAME]"
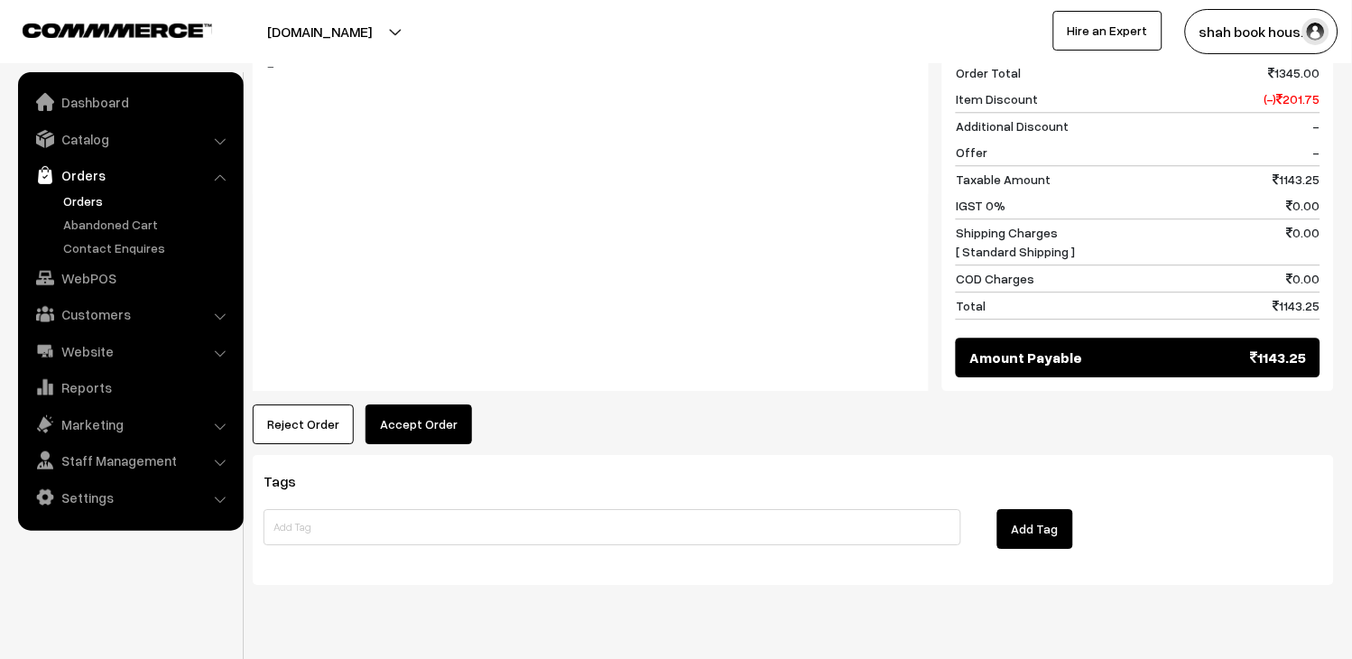
click at [426, 404] on button "Accept Order" at bounding box center [419, 424] width 106 height 40
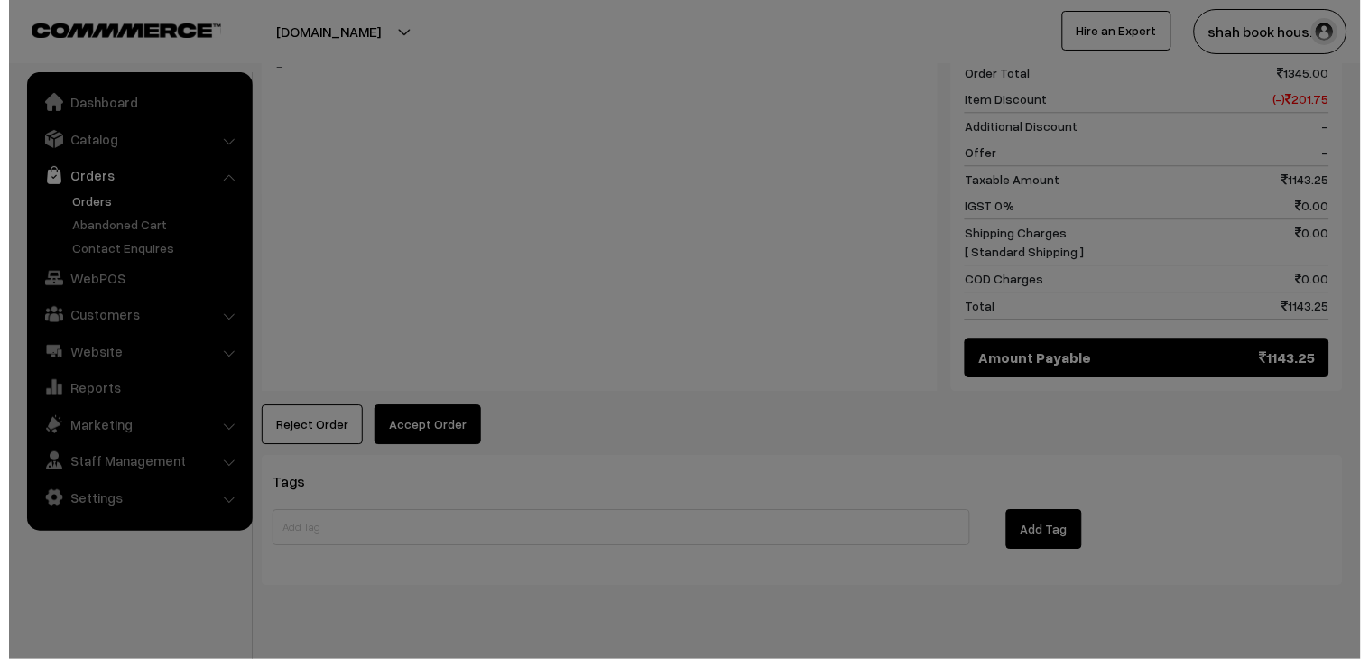
scroll to position [988, 0]
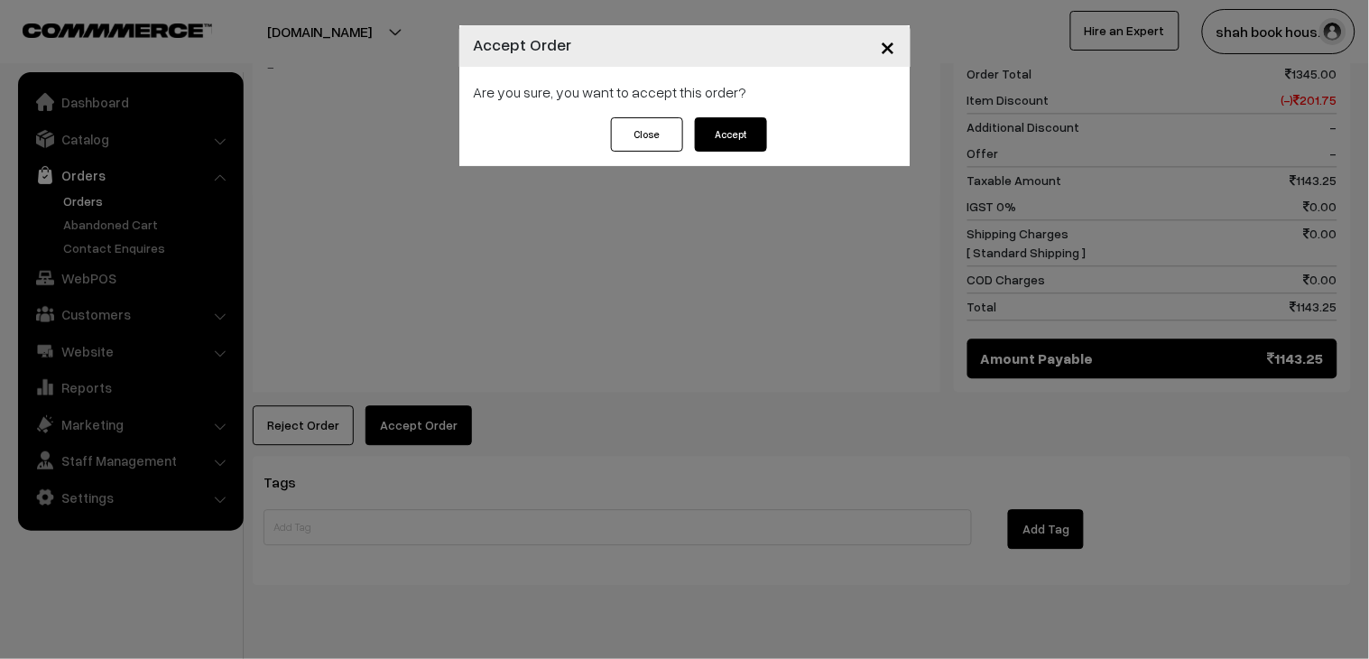
click at [735, 132] on button "Accept" at bounding box center [731, 134] width 72 height 34
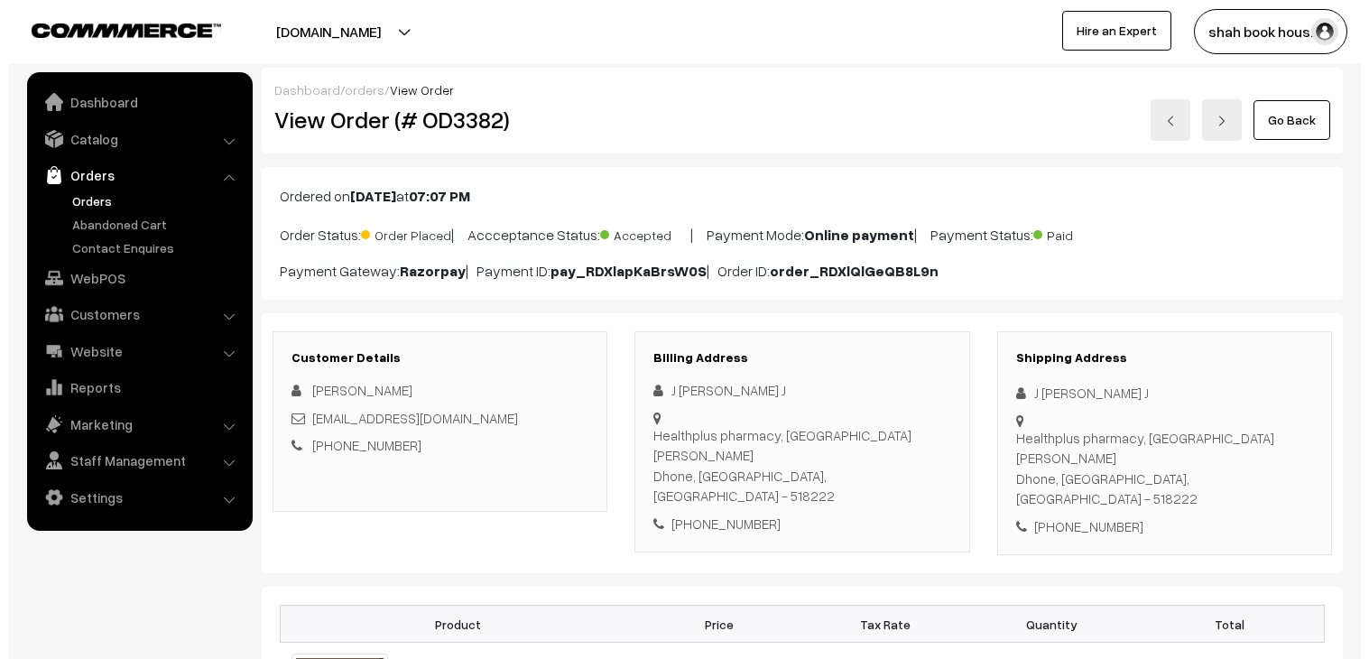
scroll to position [903, 0]
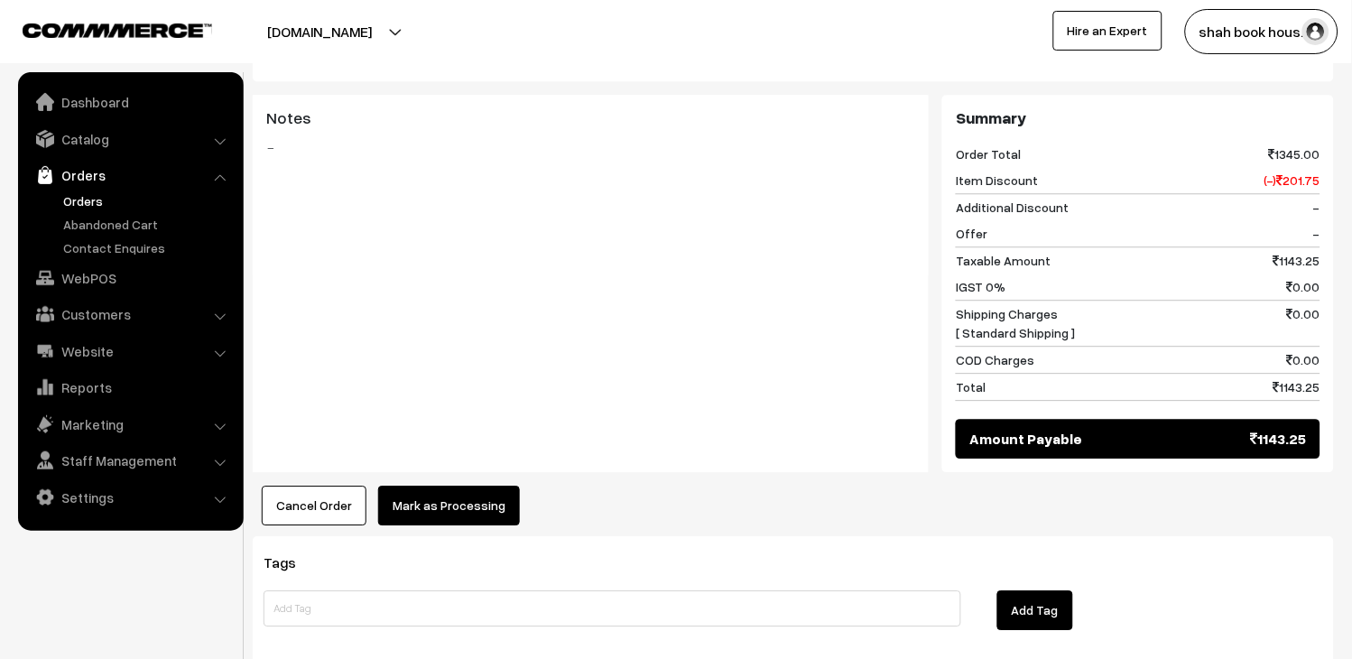
click at [469, 486] on button "Mark as Processing" at bounding box center [449, 506] width 142 height 40
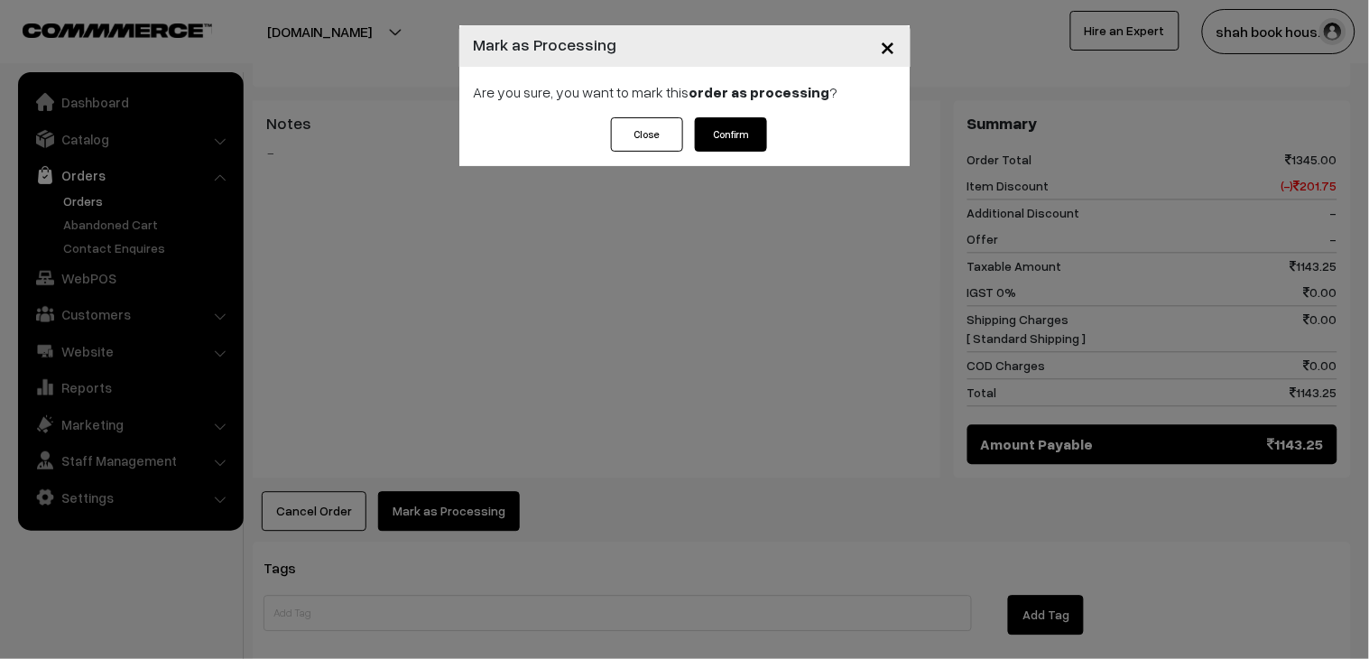
click at [732, 132] on button "Confirm" at bounding box center [731, 134] width 72 height 34
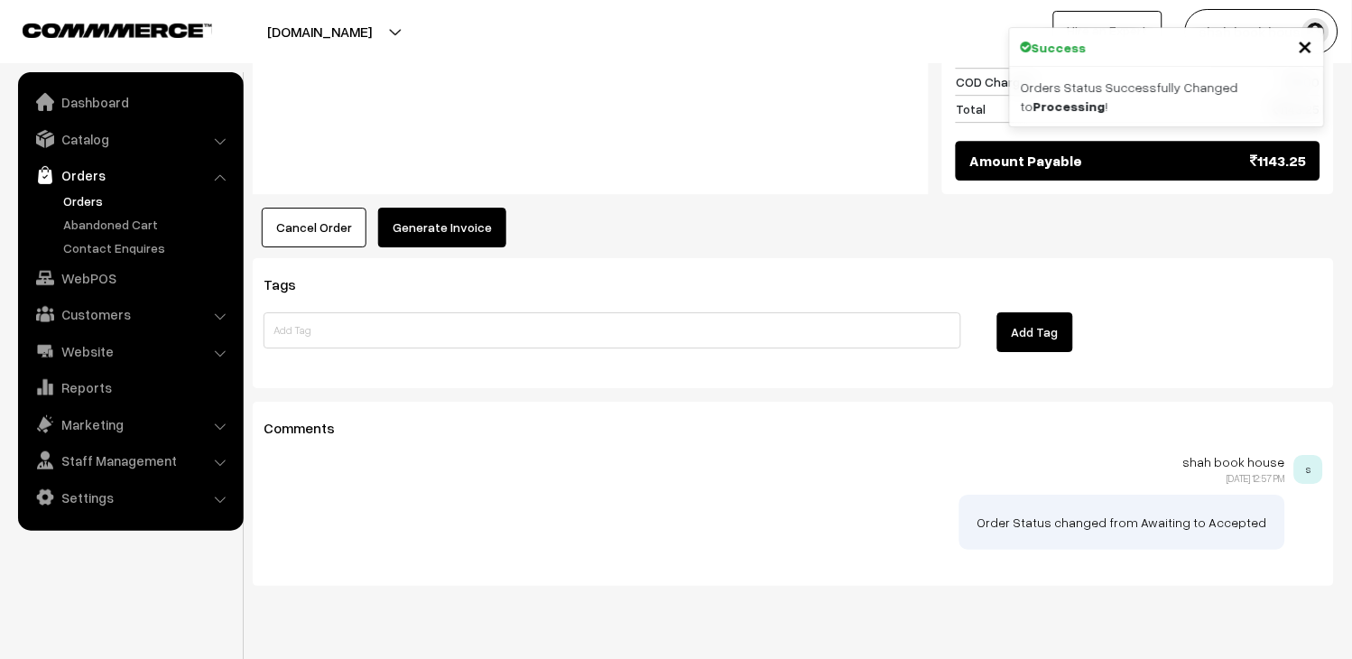
click at [472, 208] on button "Generate Invoice" at bounding box center [442, 228] width 128 height 40
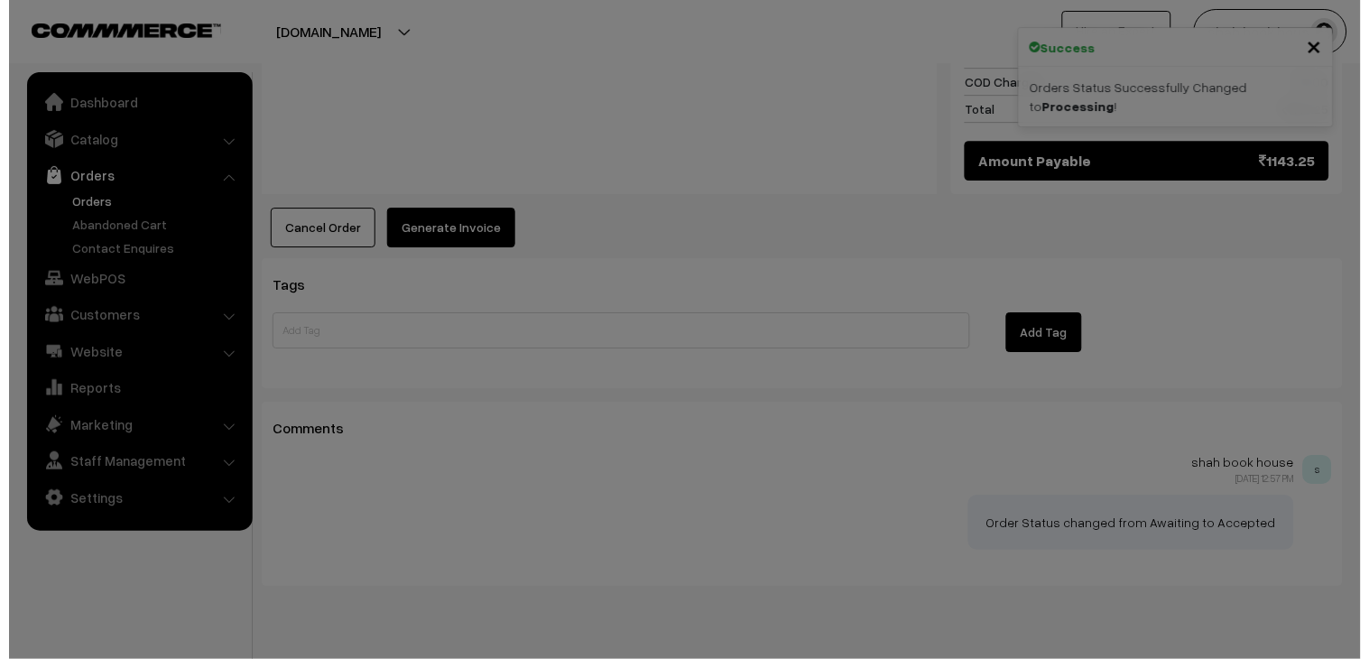
scroll to position [1186, 0]
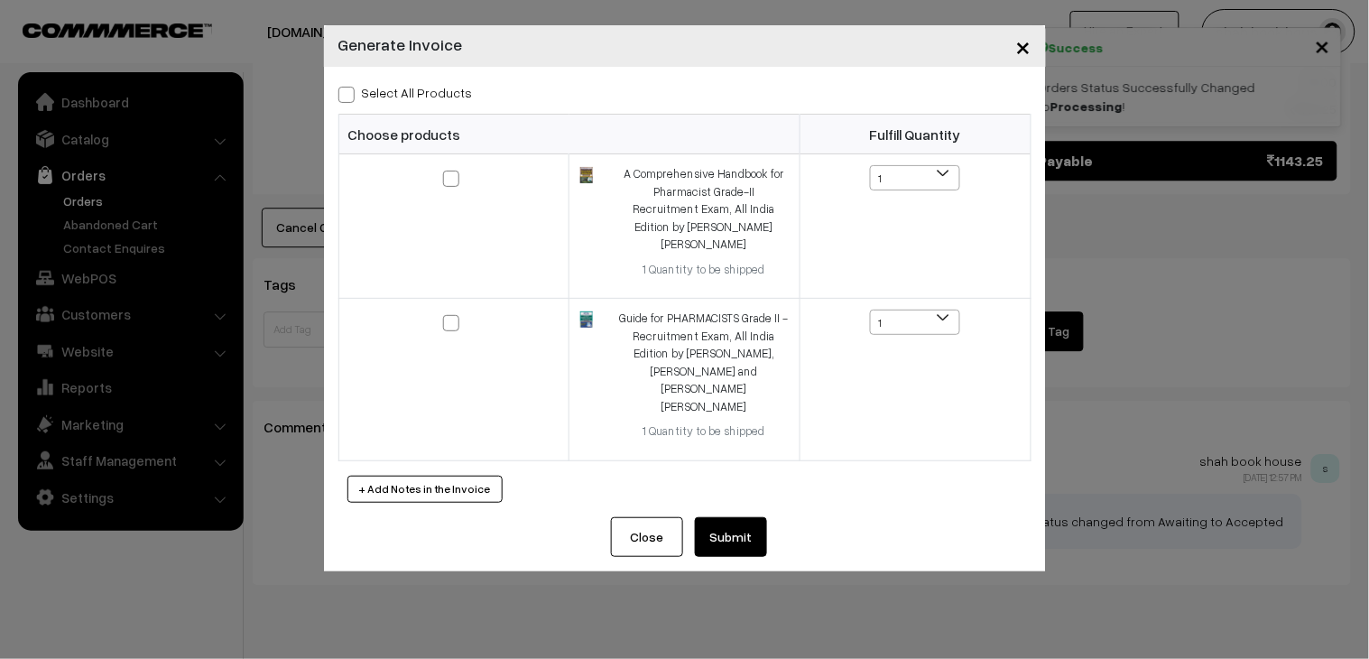
click at [350, 90] on span at bounding box center [346, 95] width 16 height 16
click at [350, 90] on input "Select All Products" at bounding box center [344, 92] width 12 height 12
checkbox input "true"
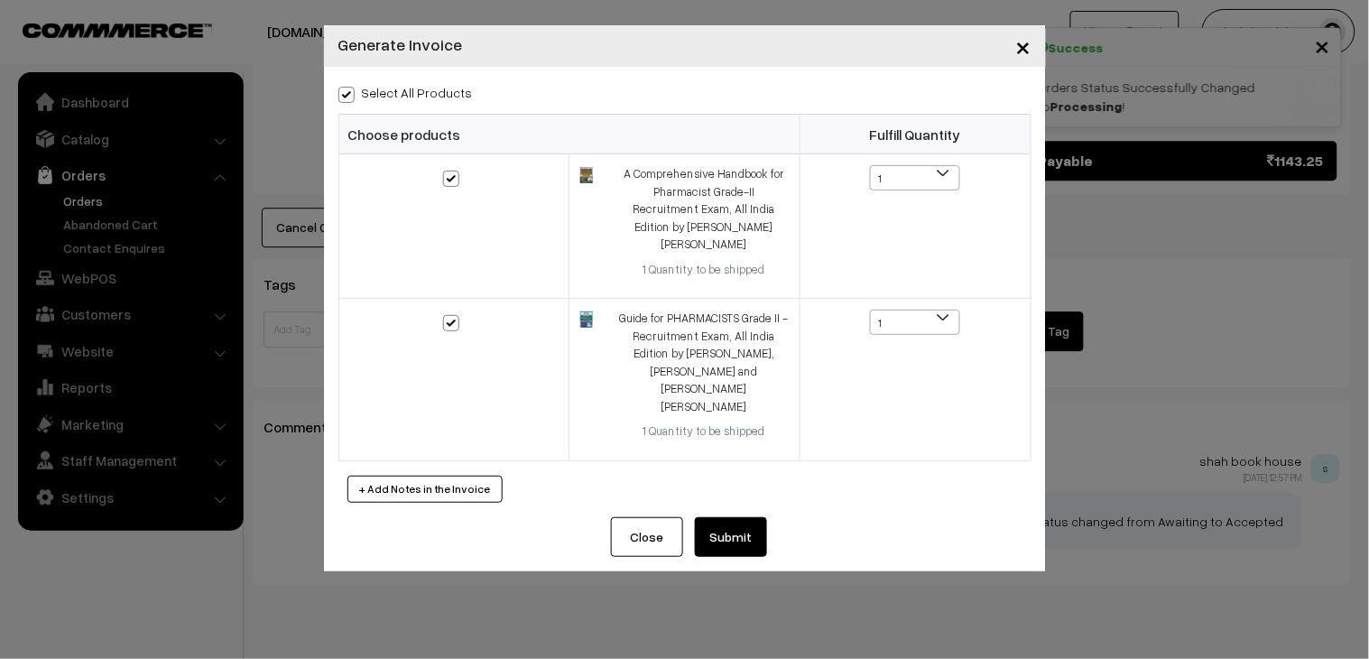
click at [736, 517] on button "Submit" at bounding box center [731, 537] width 72 height 40
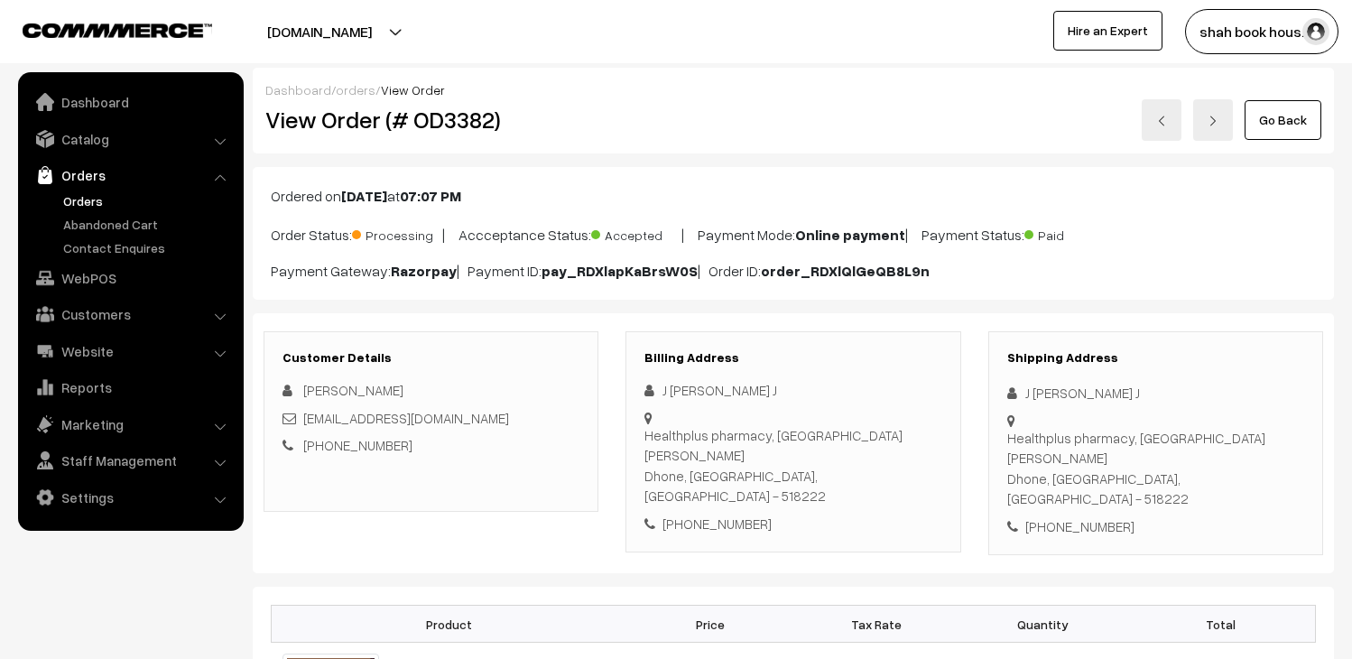
scroll to position [1180, 0]
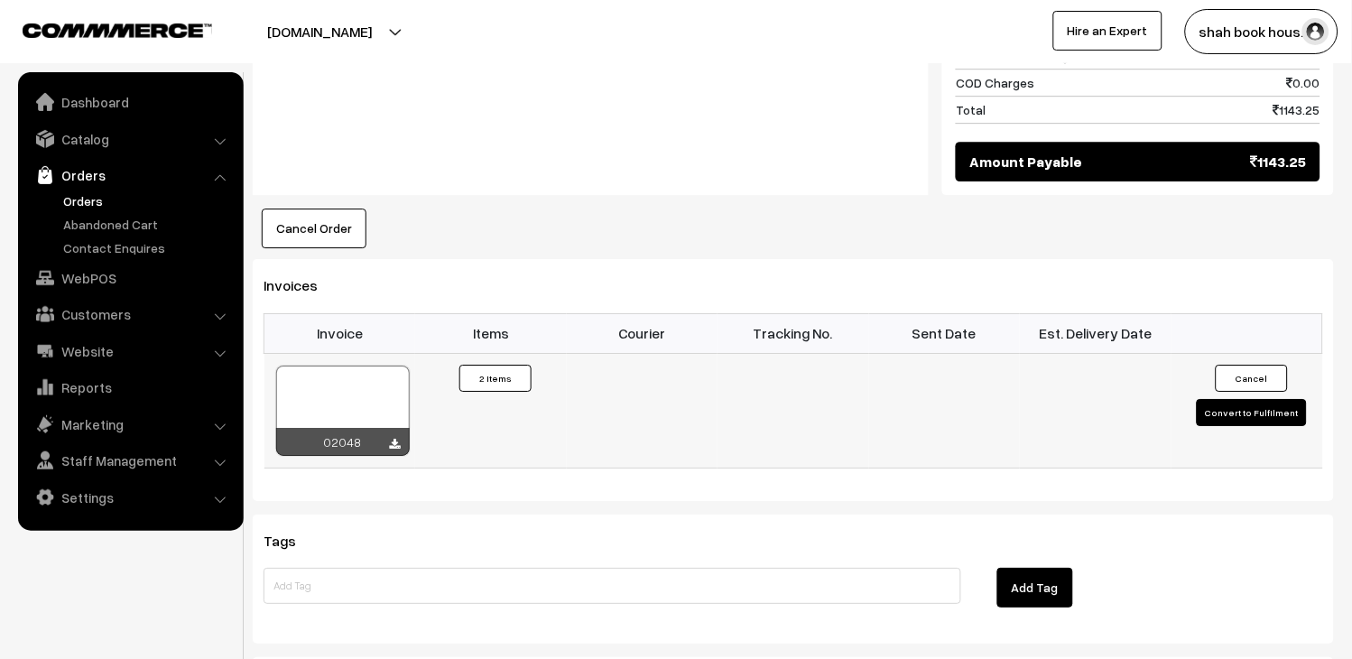
click at [368, 366] on div at bounding box center [343, 411] width 134 height 90
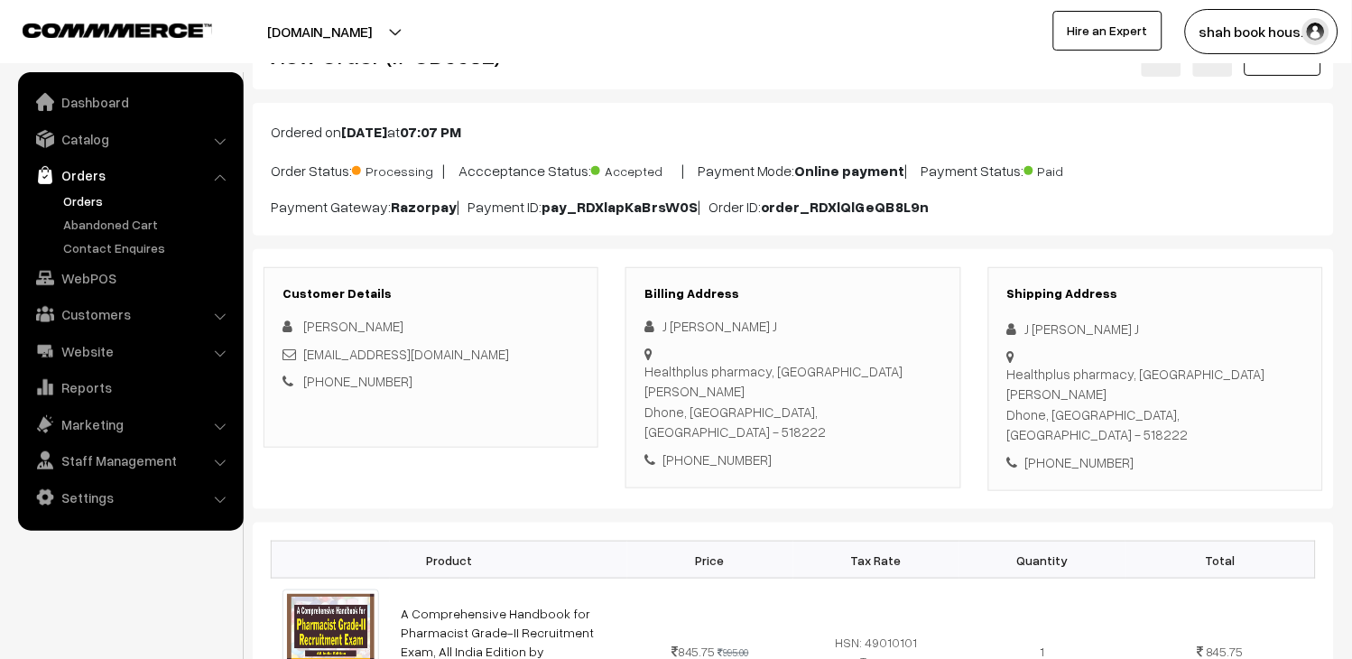
scroll to position [100, 0]
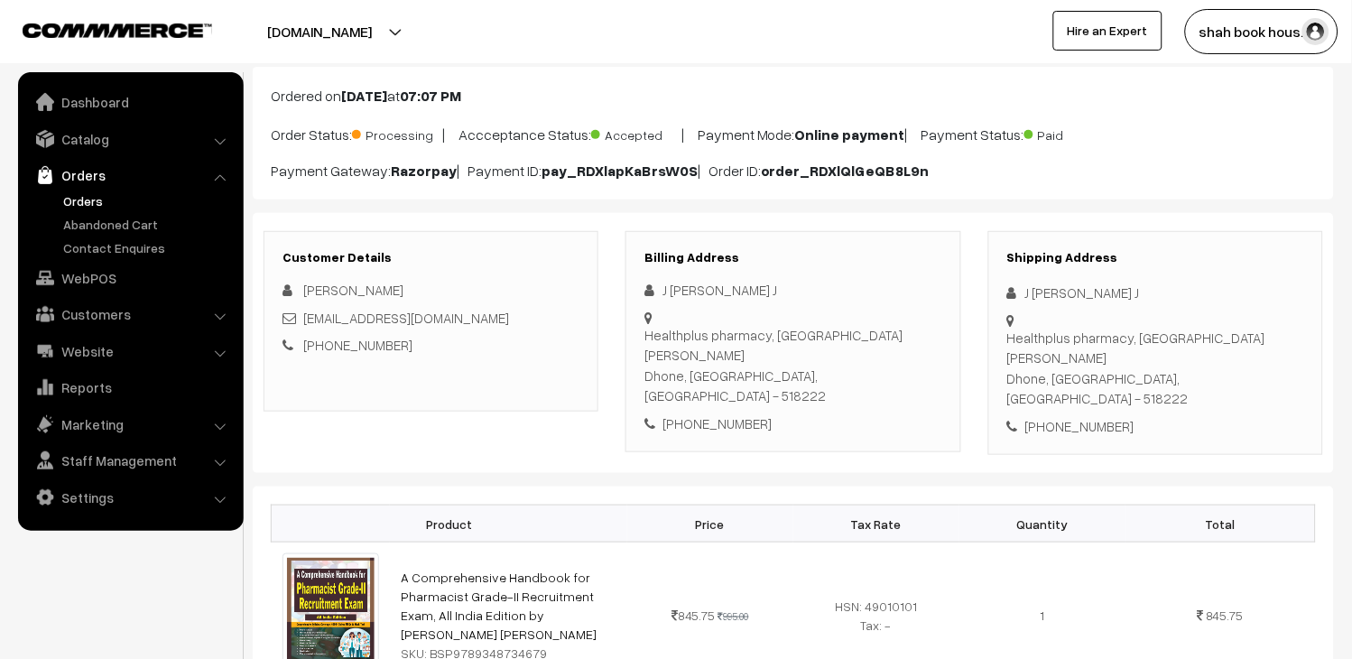
click at [101, 206] on link "Orders" at bounding box center [148, 200] width 179 height 19
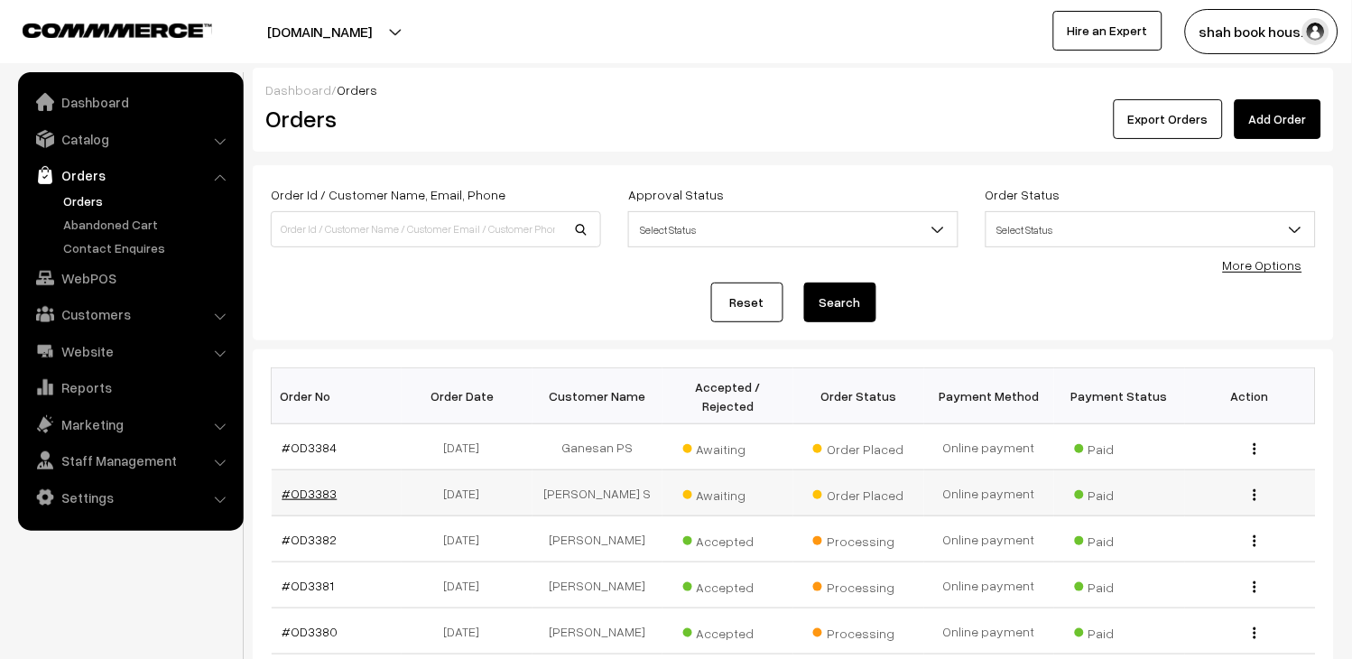
click at [295, 496] on link "#OD3383" at bounding box center [309, 493] width 55 height 15
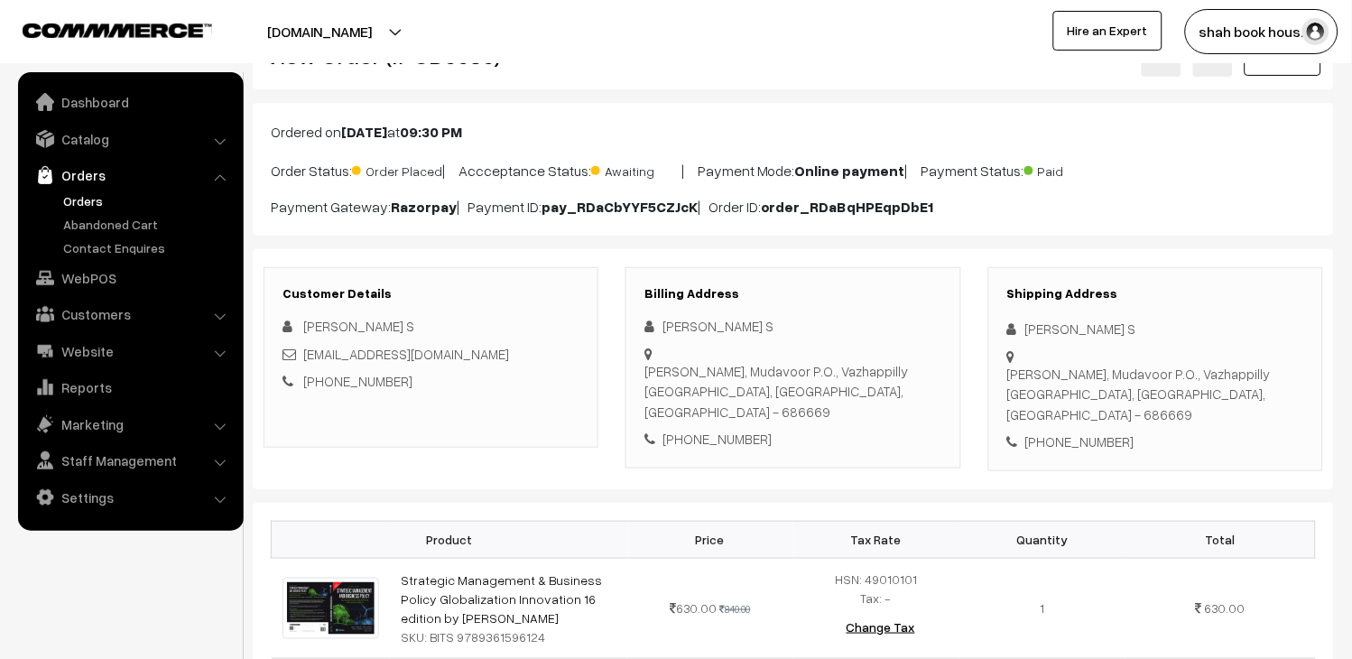
scroll to position [100, 0]
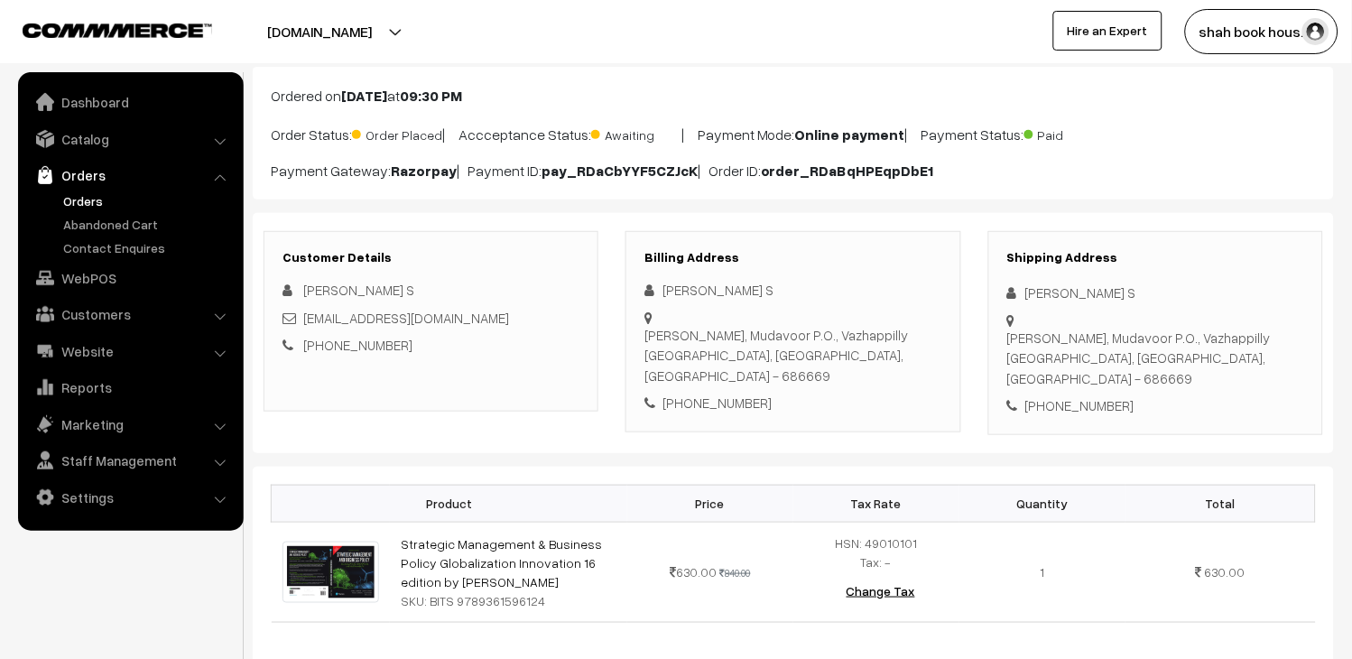
click at [440, 314] on div "[EMAIL_ADDRESS][DOMAIN_NAME]" at bounding box center [430, 318] width 297 height 21
copy div "[EMAIL_ADDRESS][DOMAIN_NAME]"
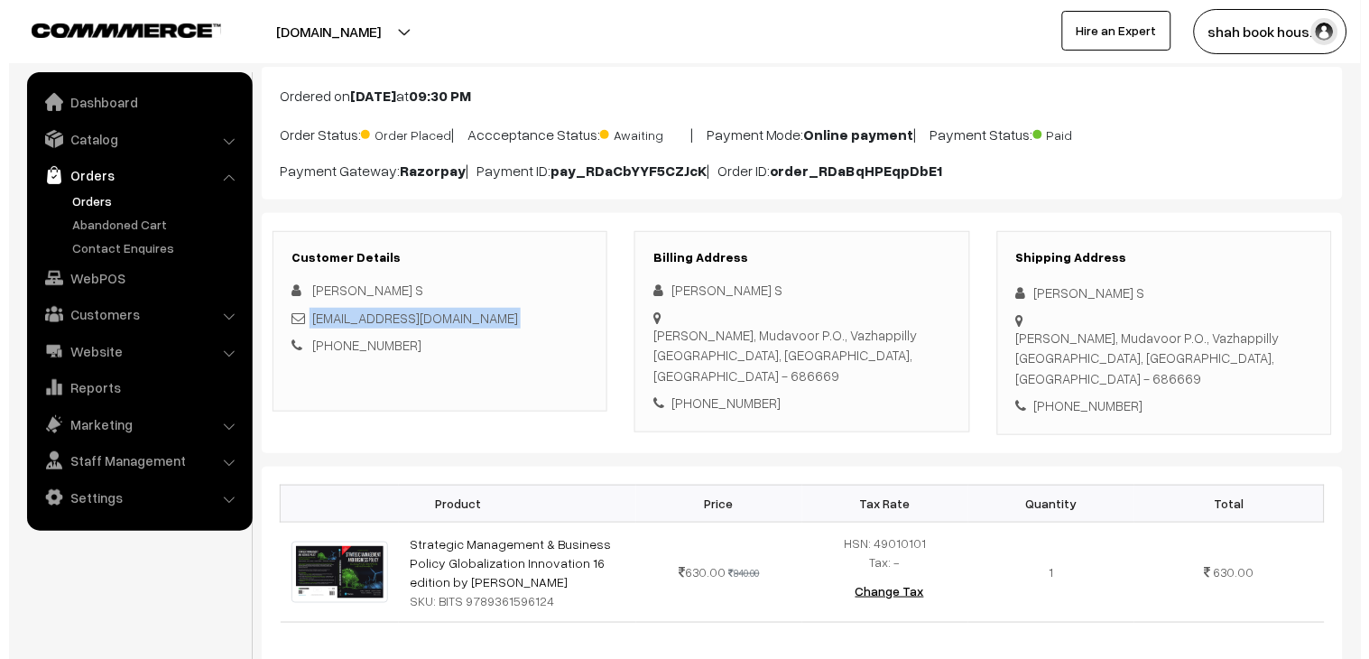
scroll to position [701, 0]
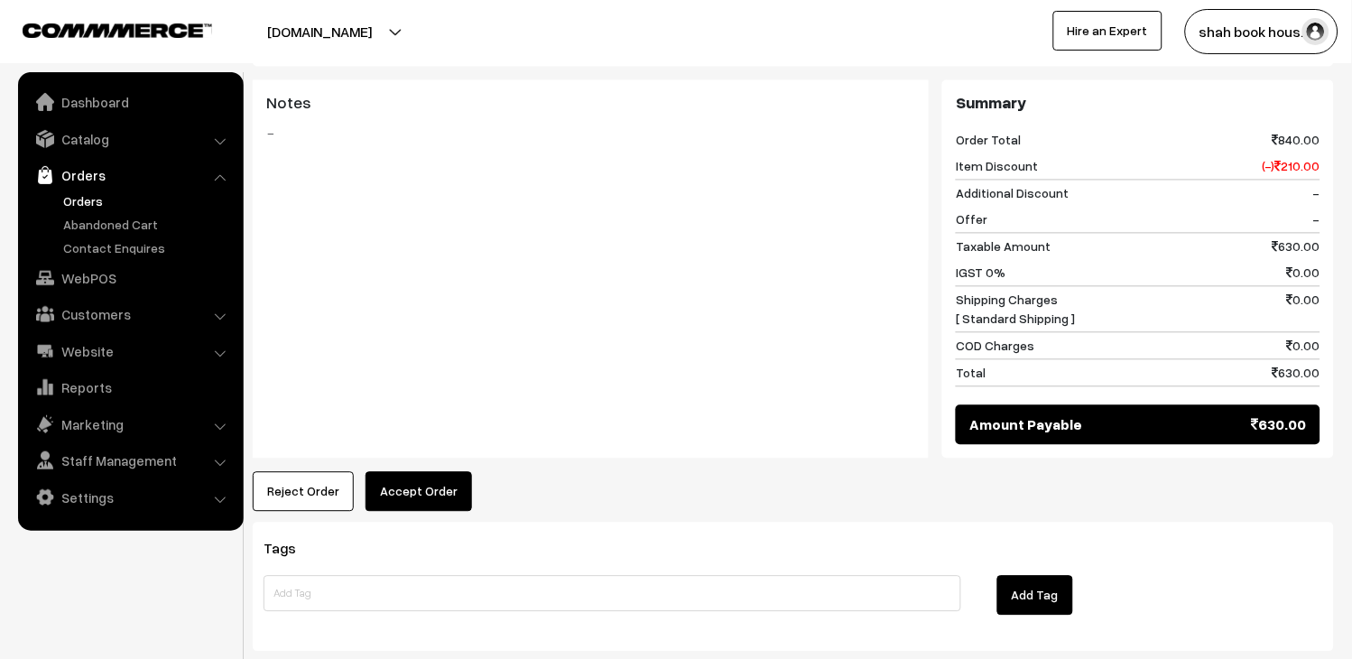
click at [420, 472] on button "Accept Order" at bounding box center [419, 492] width 106 height 40
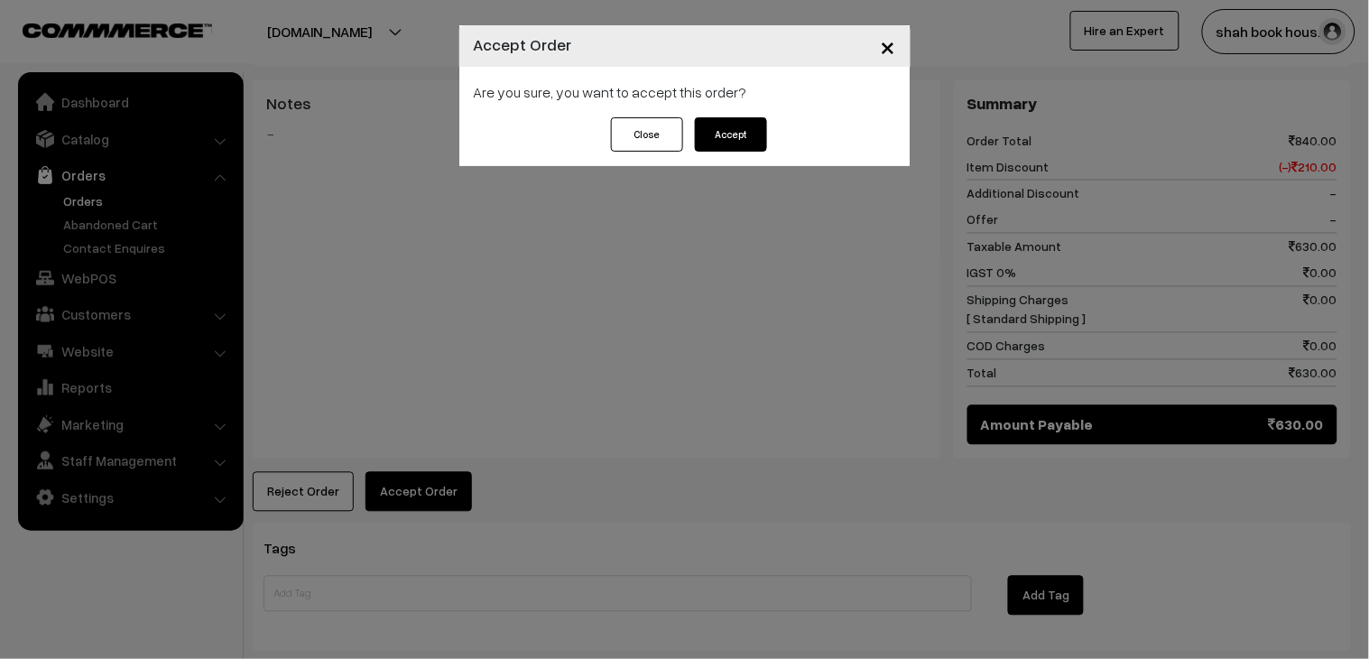
click at [736, 145] on button "Accept" at bounding box center [731, 134] width 72 height 34
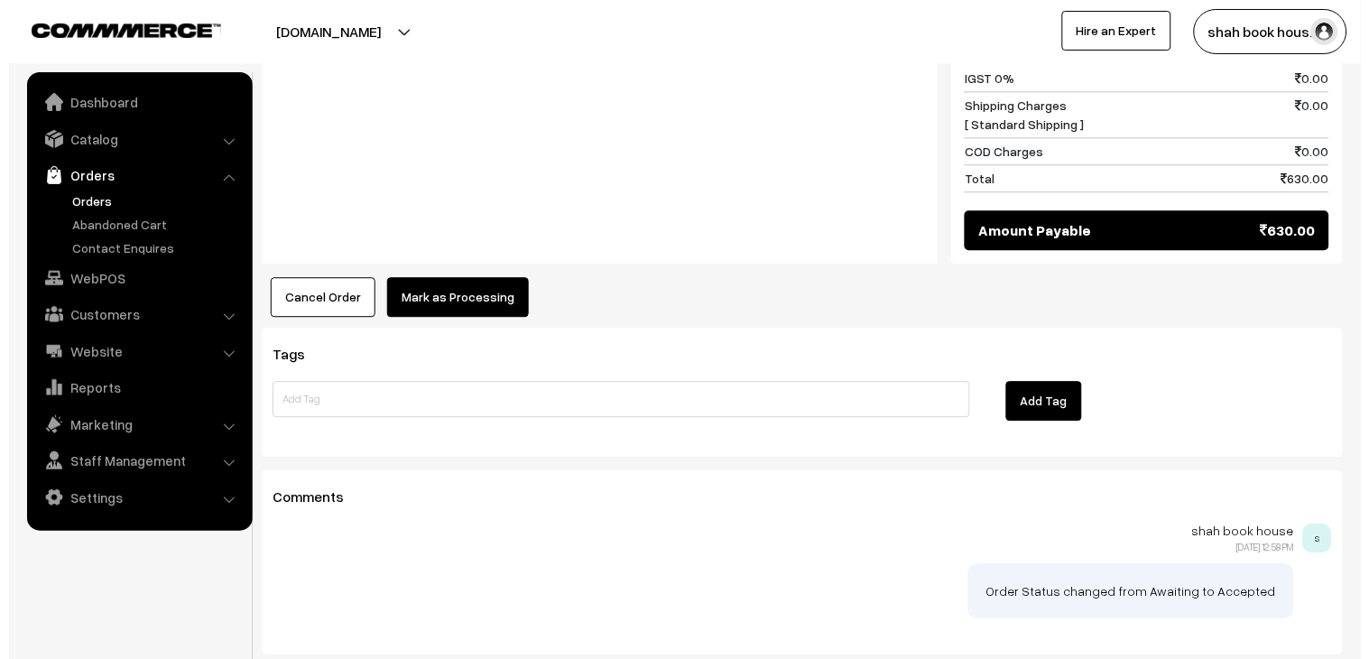
scroll to position [986, 0]
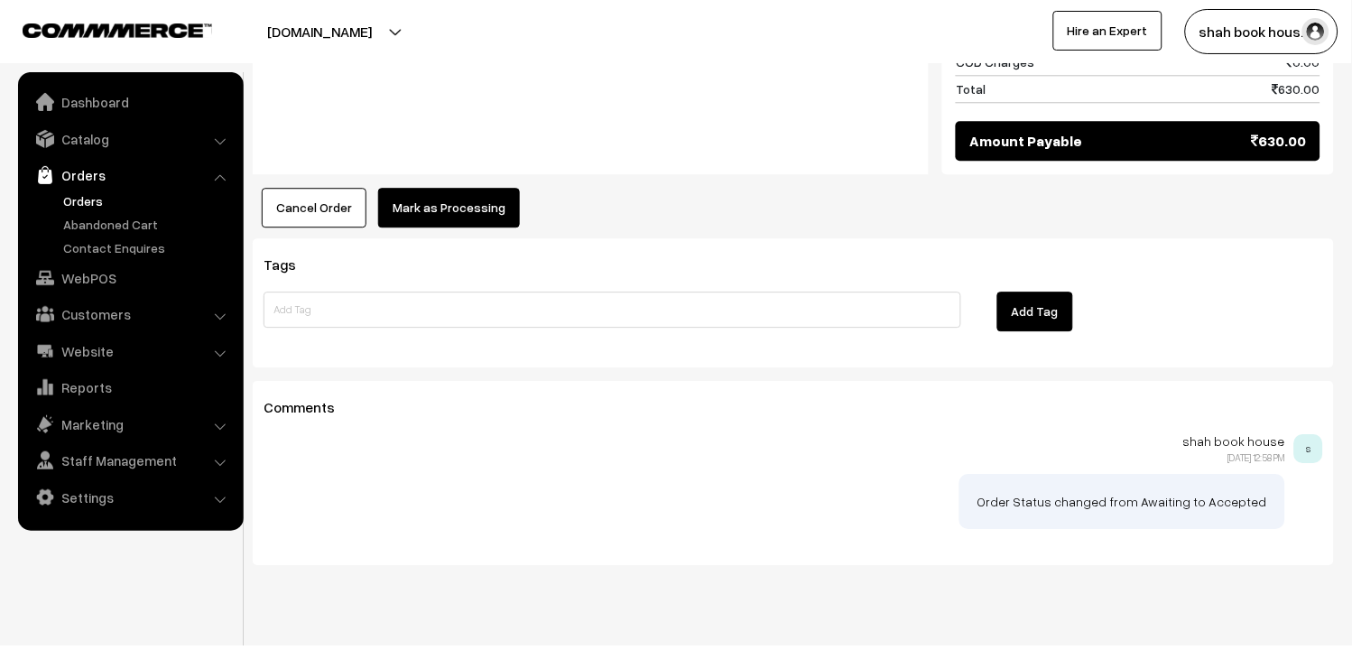
click at [468, 188] on button "Mark as Processing" at bounding box center [449, 208] width 142 height 40
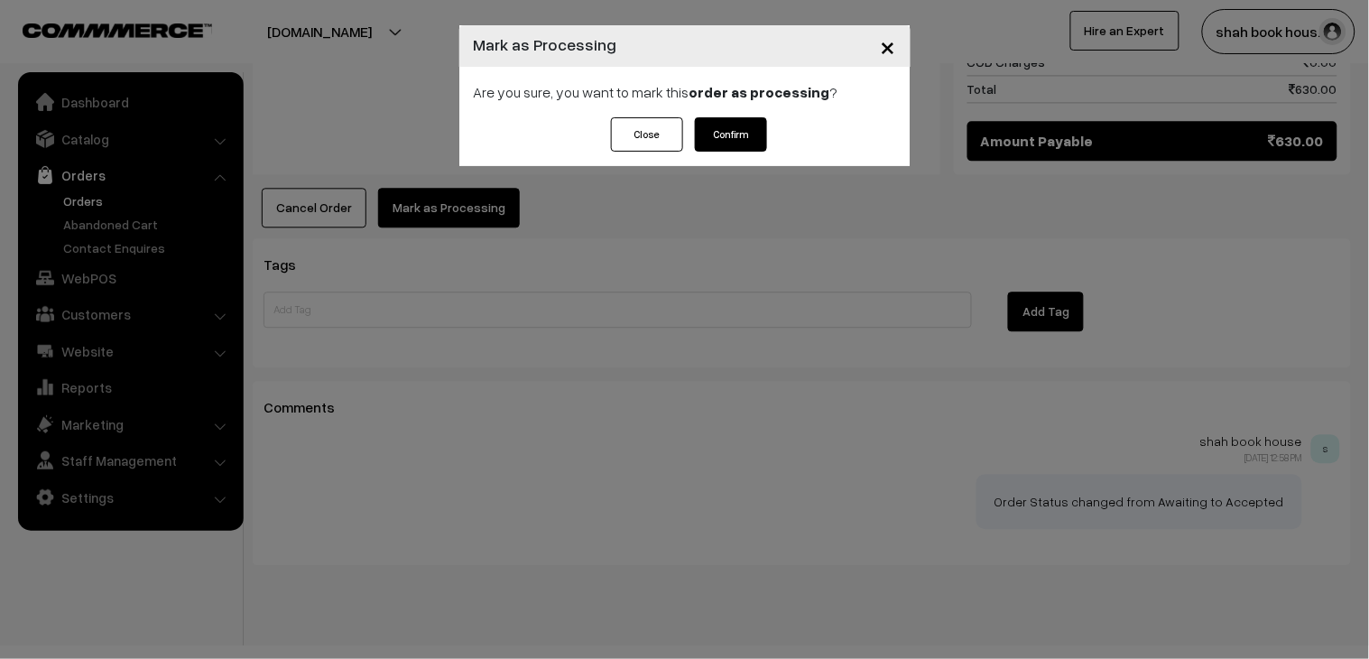
click at [732, 144] on button "Confirm" at bounding box center [731, 134] width 72 height 34
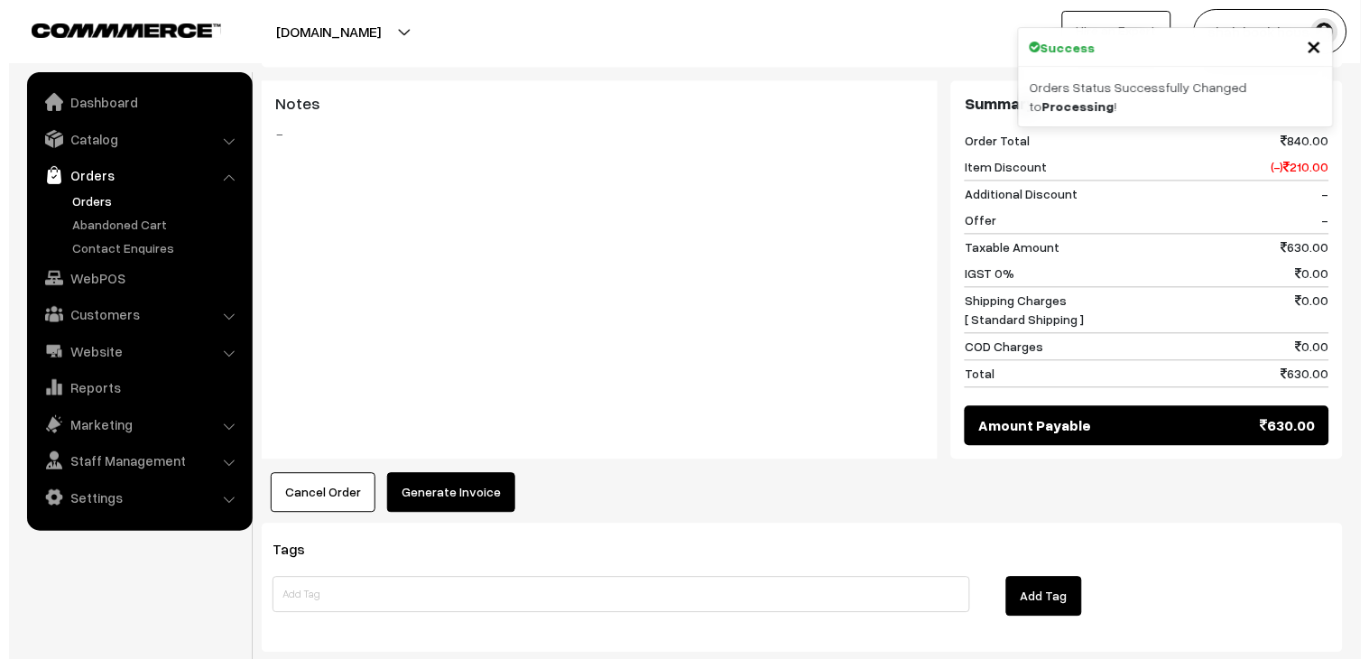
scroll to position [801, 0]
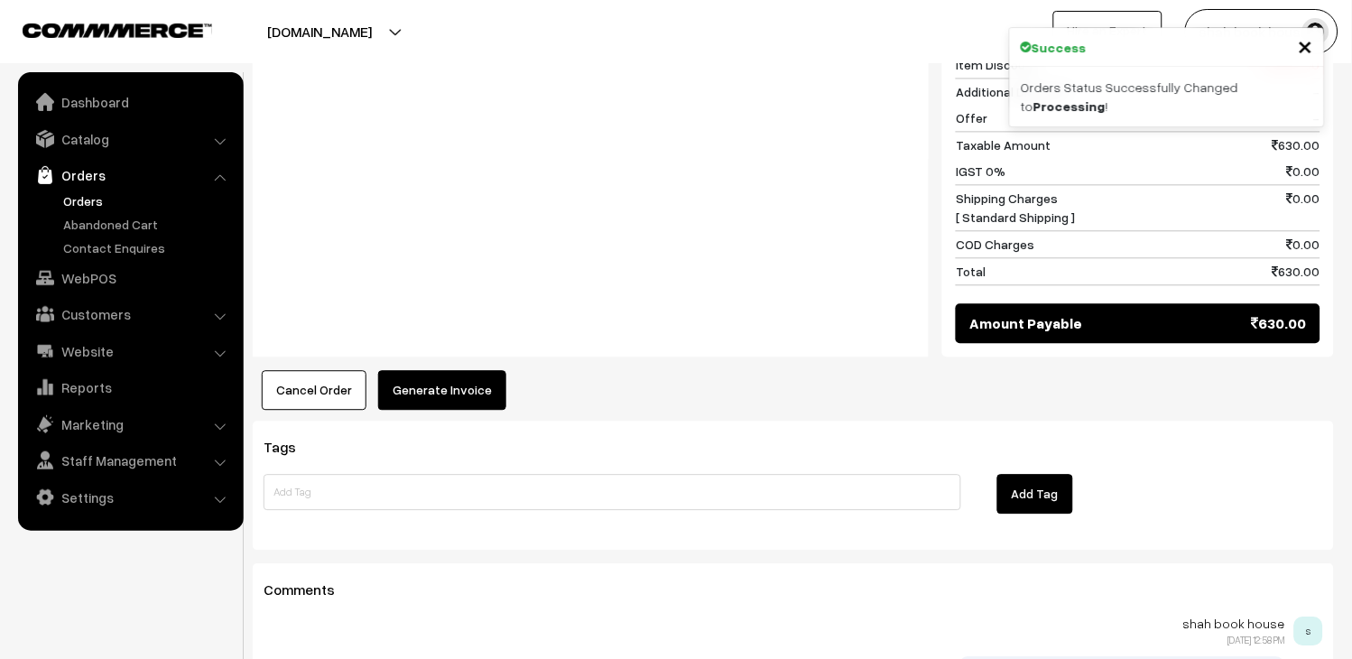
click at [452, 384] on button "Generate Invoice" at bounding box center [442, 390] width 128 height 40
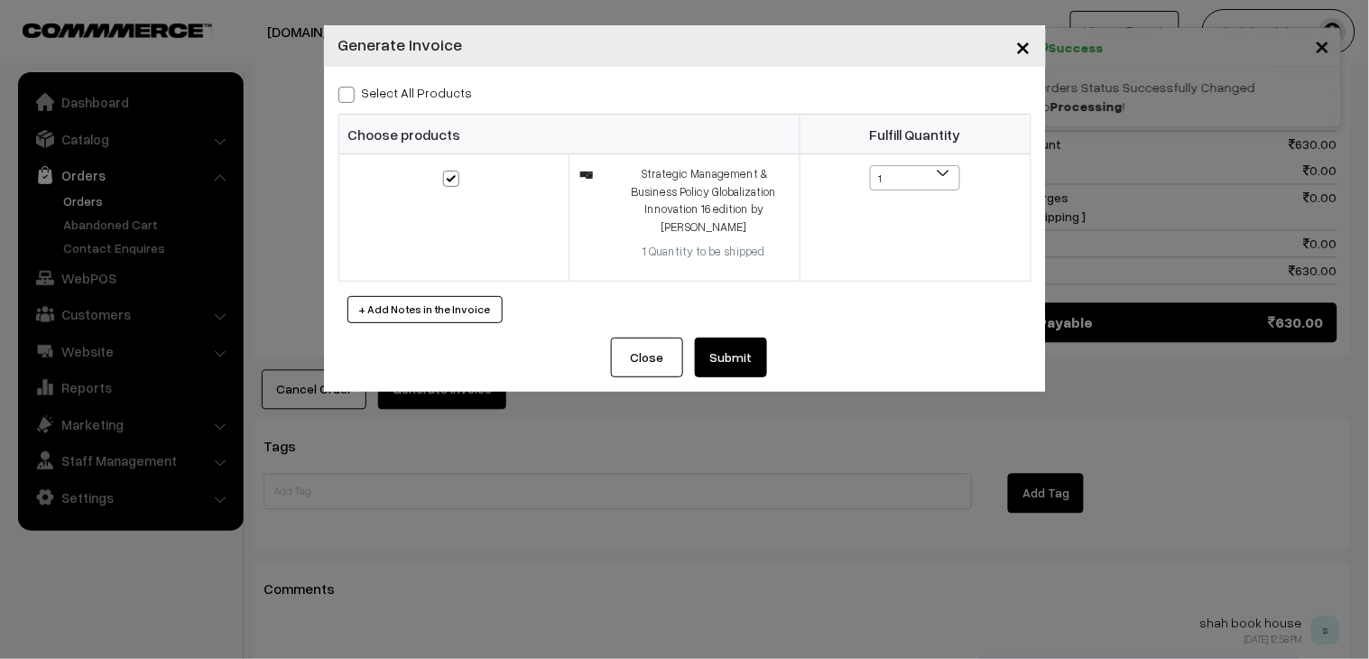
click at [717, 357] on button "Submit" at bounding box center [731, 358] width 72 height 40
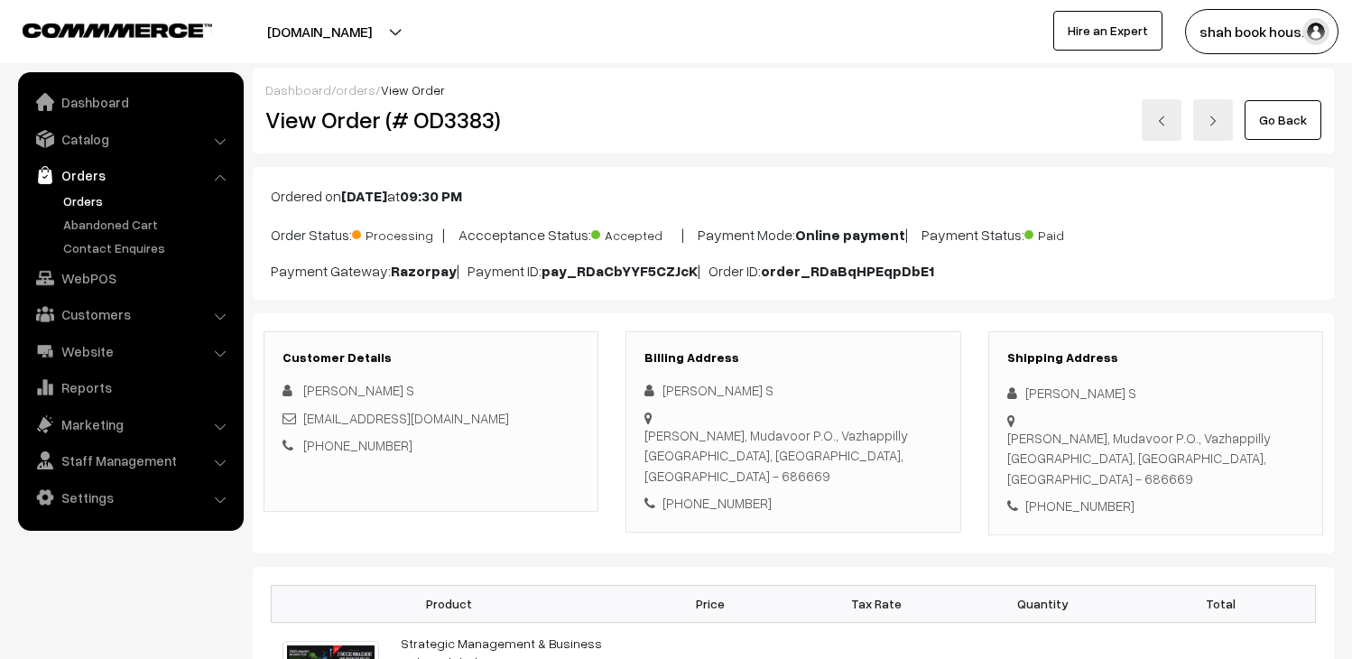
scroll to position [800, 0]
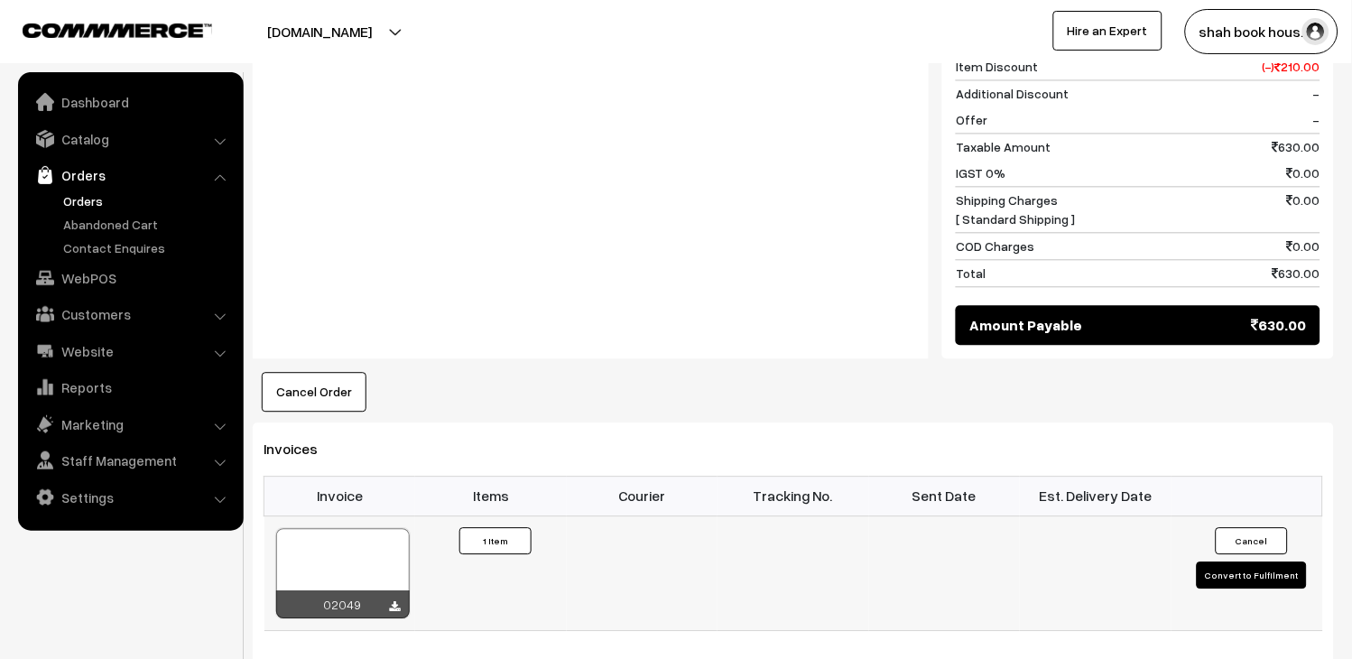
click at [367, 535] on div at bounding box center [343, 573] width 134 height 90
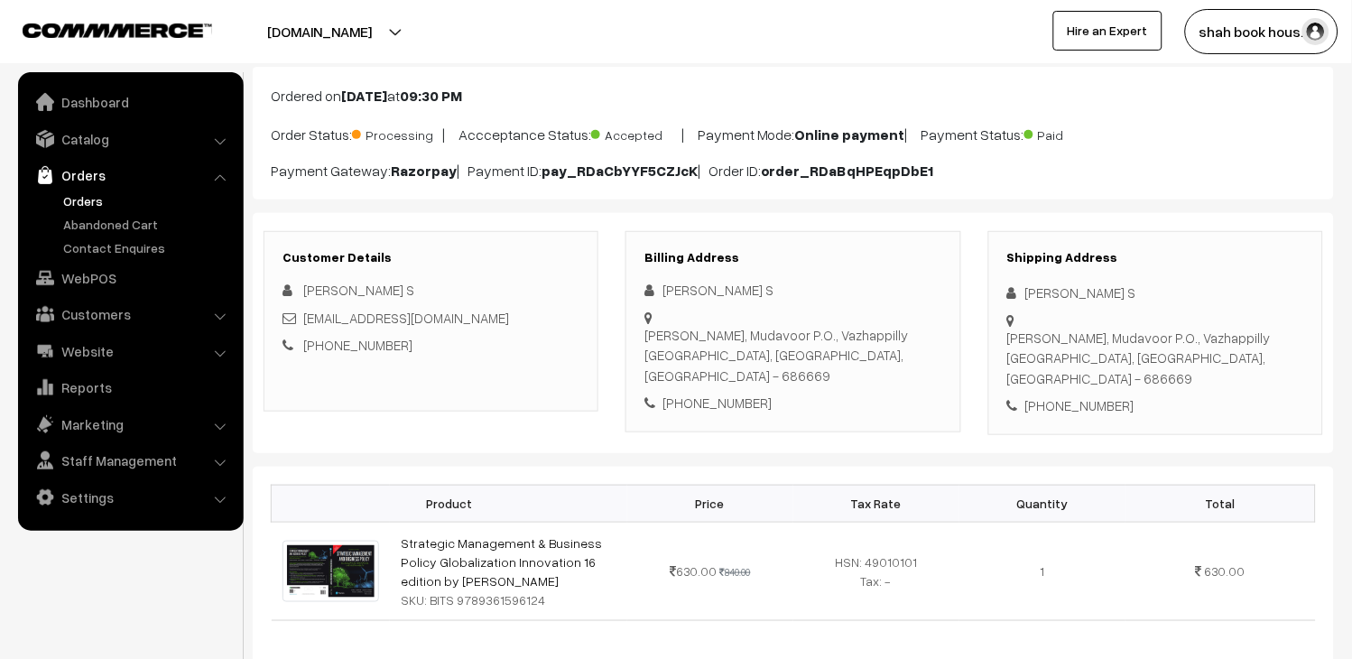
scroll to position [0, 0]
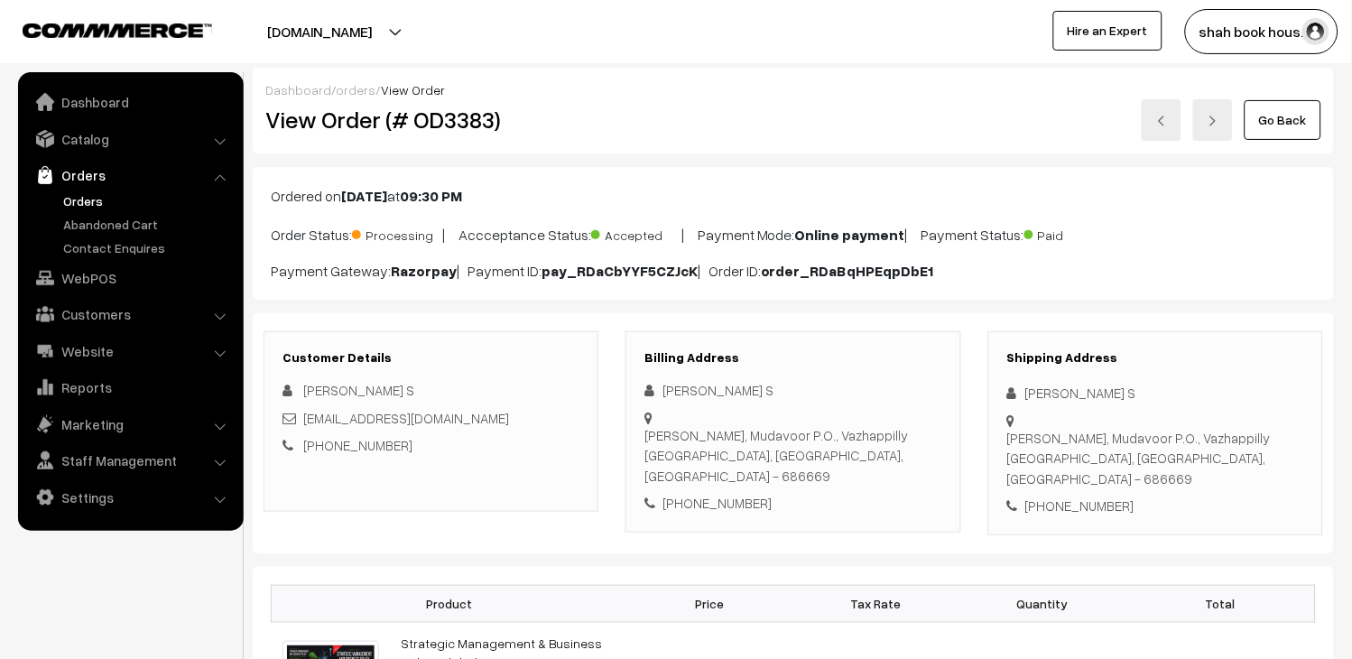
click at [106, 202] on link "Orders" at bounding box center [148, 200] width 179 height 19
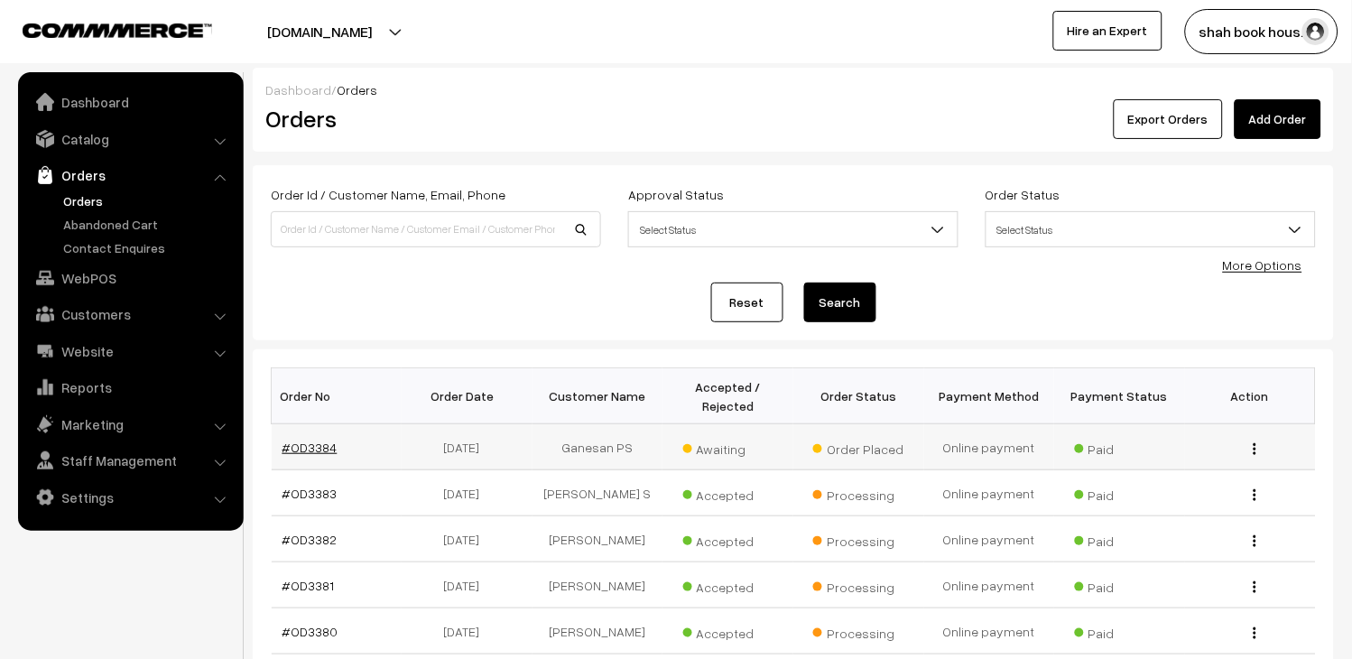
click at [316, 454] on link "#OD3384" at bounding box center [309, 447] width 55 height 15
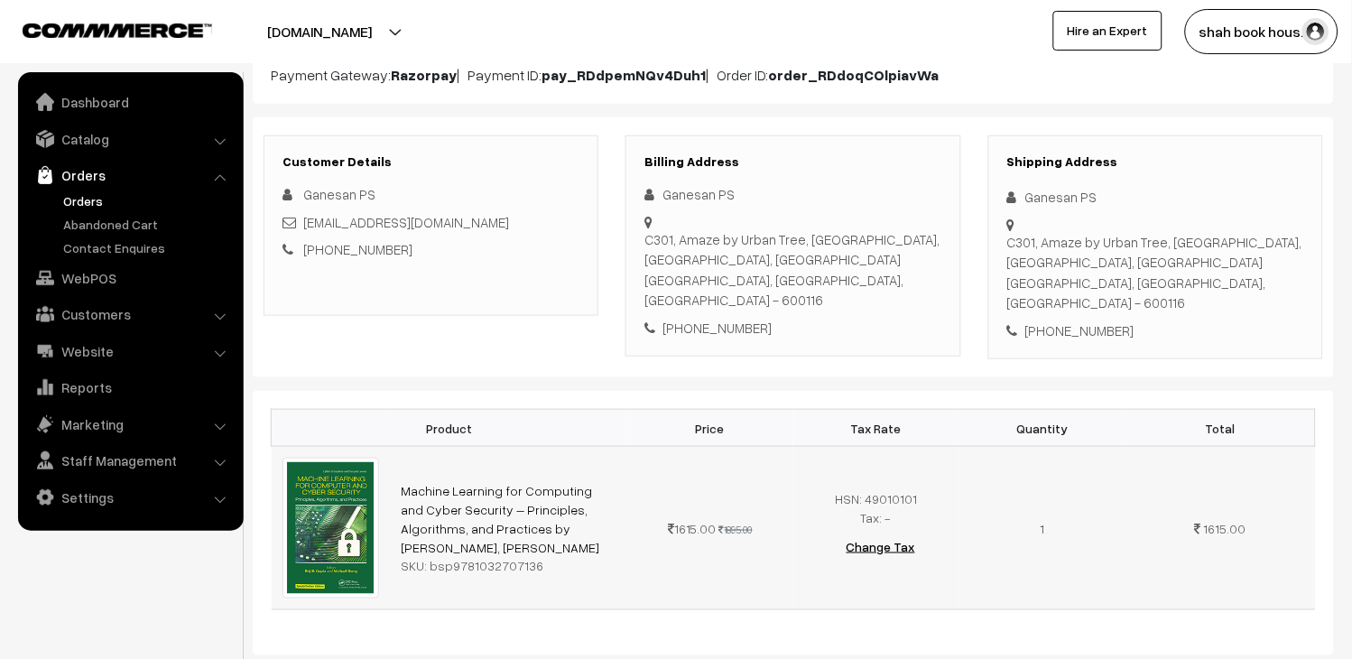
scroll to position [200, 0]
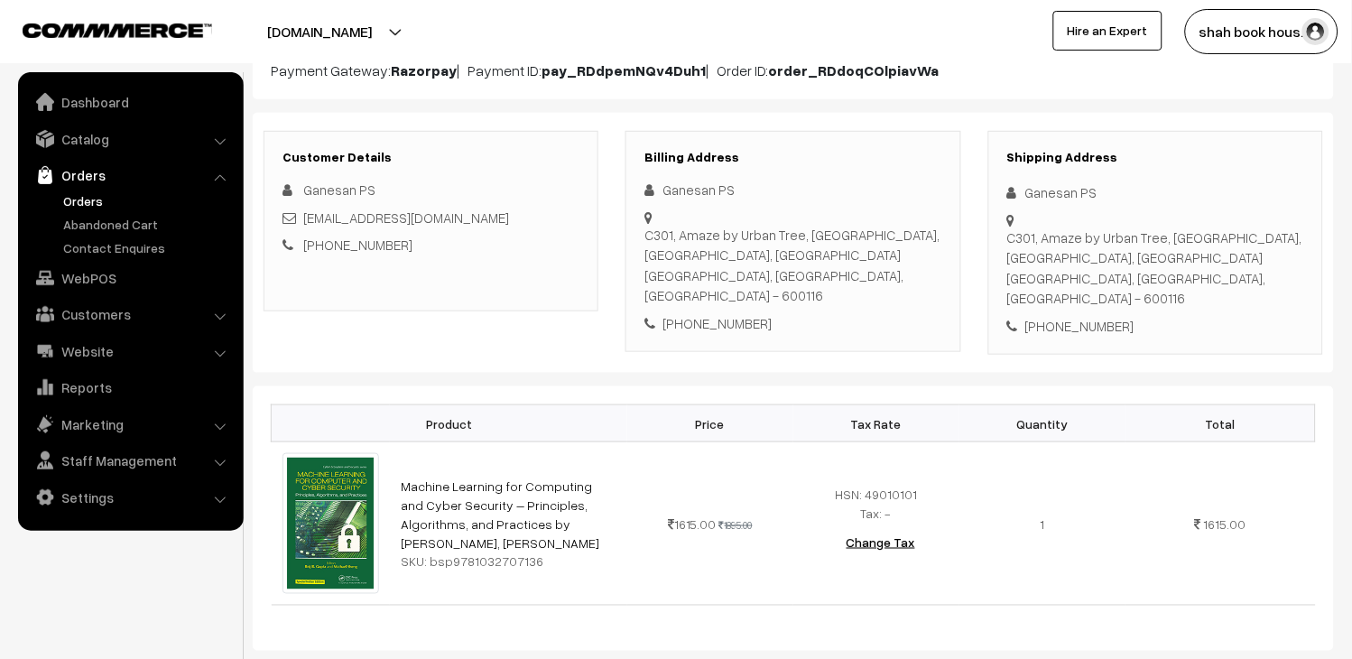
click at [472, 221] on div "[EMAIL_ADDRESS][DOMAIN_NAME]" at bounding box center [430, 218] width 297 height 21
copy div "[EMAIL_ADDRESS][DOMAIN_NAME]"
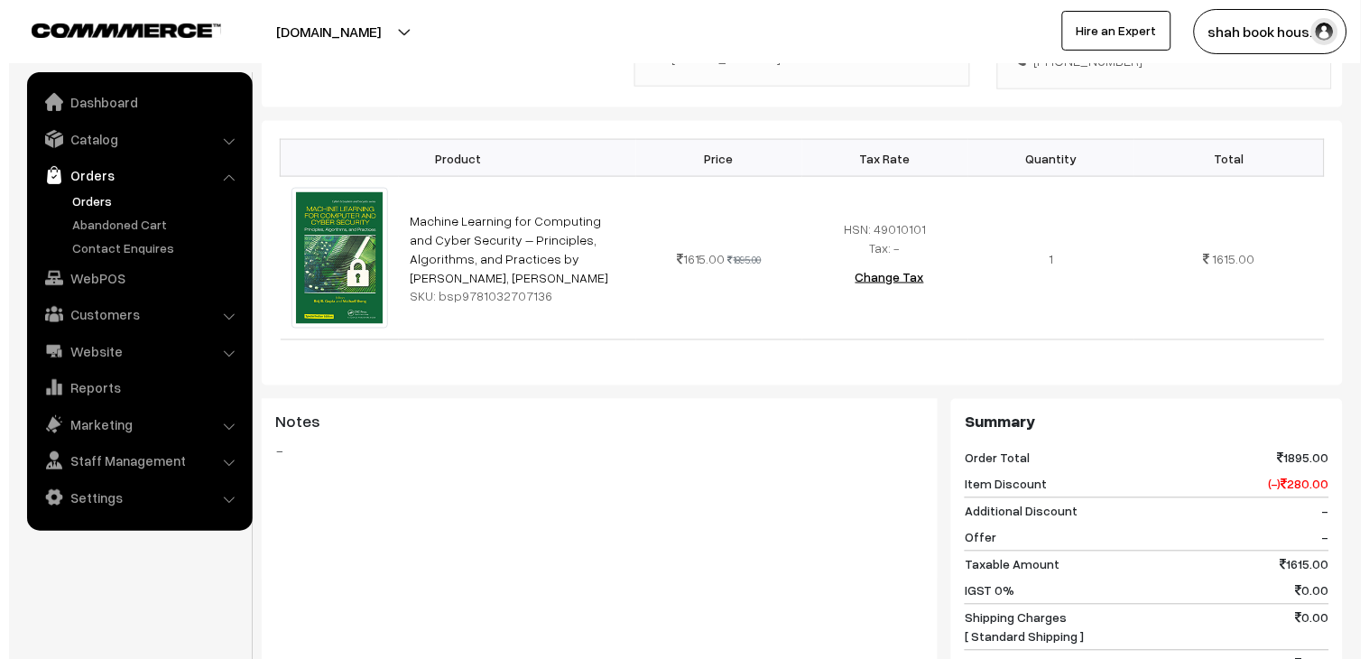
scroll to position [801, 0]
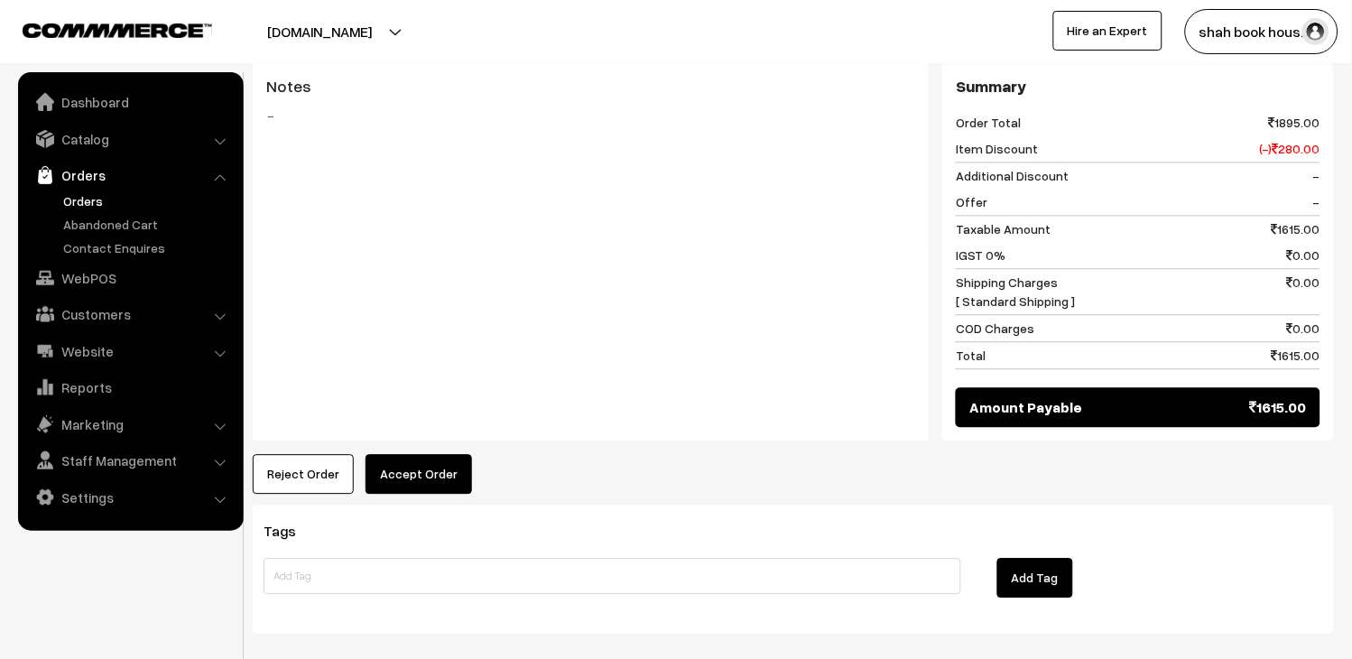
click at [431, 460] on button "Accept Order" at bounding box center [419, 474] width 106 height 40
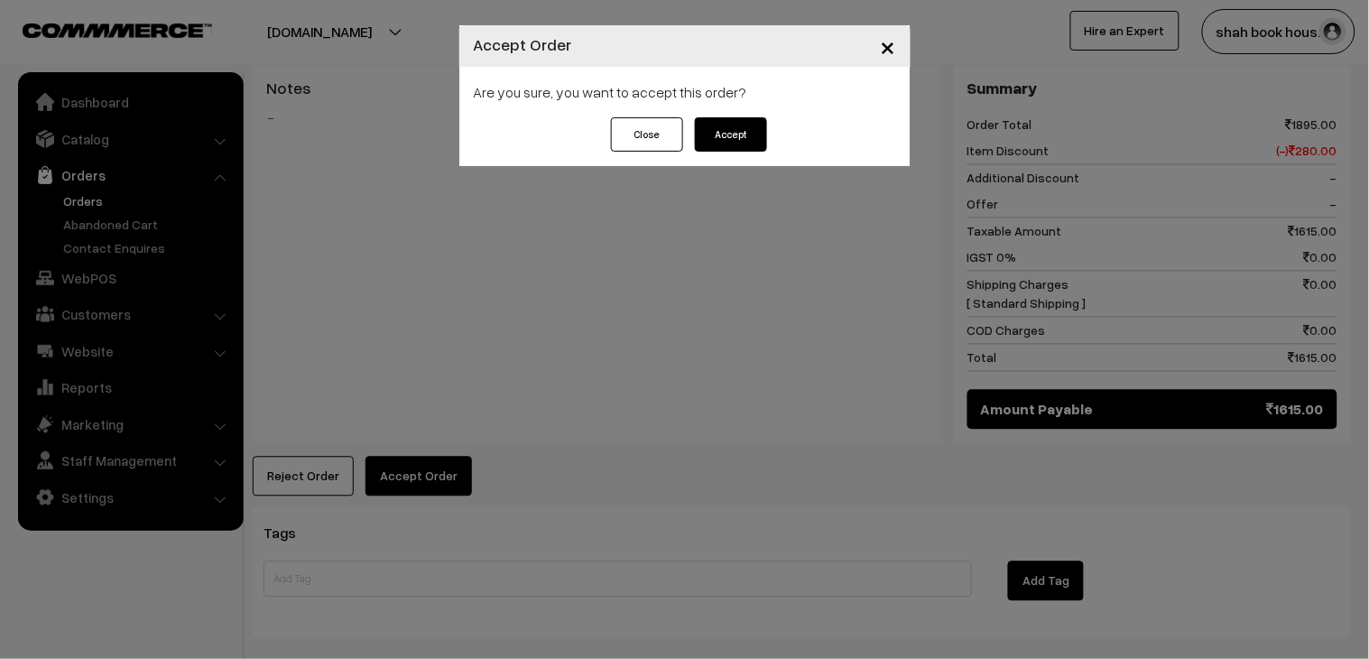
click at [738, 136] on button "Accept" at bounding box center [731, 134] width 72 height 34
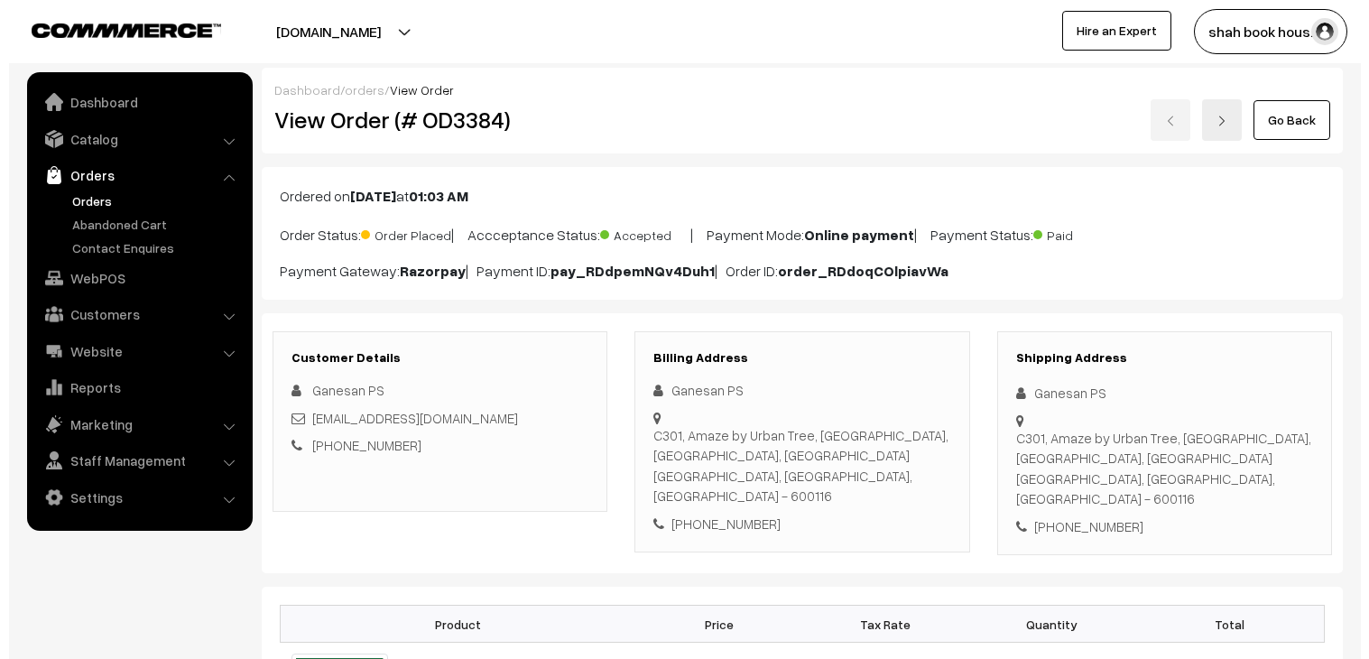
scroll to position [701, 0]
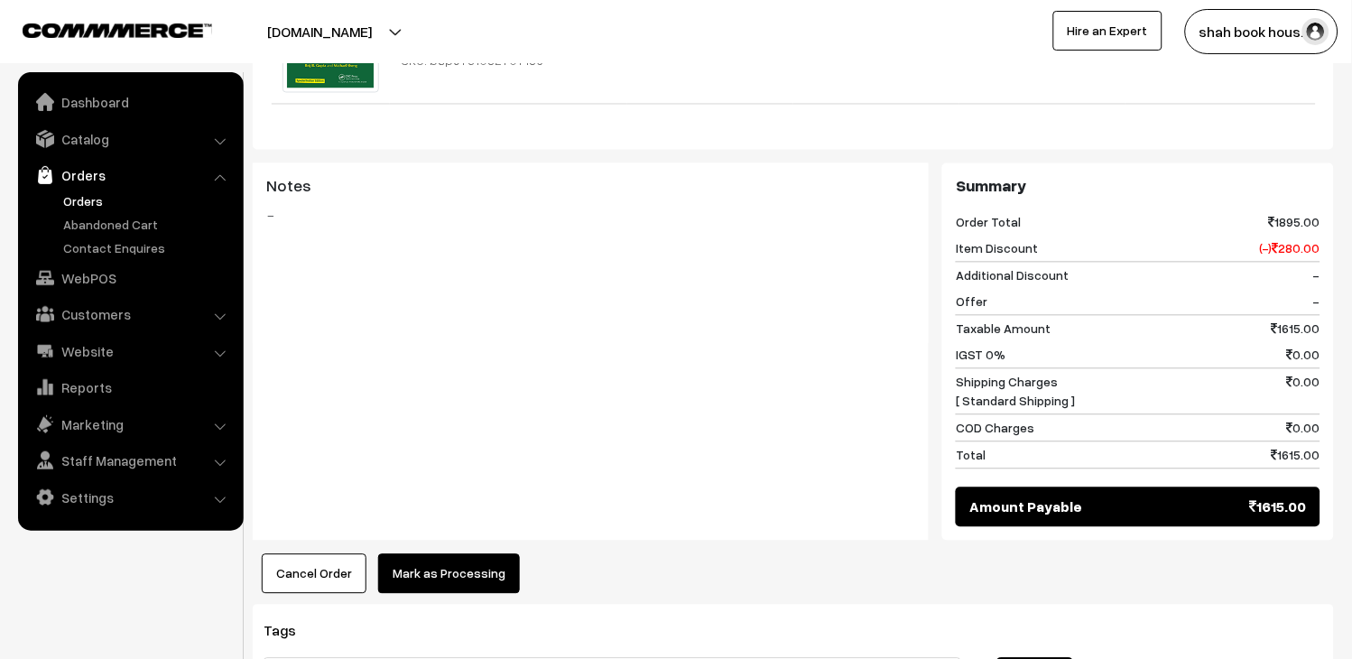
click at [479, 561] on button "Mark as Processing" at bounding box center [449, 574] width 142 height 40
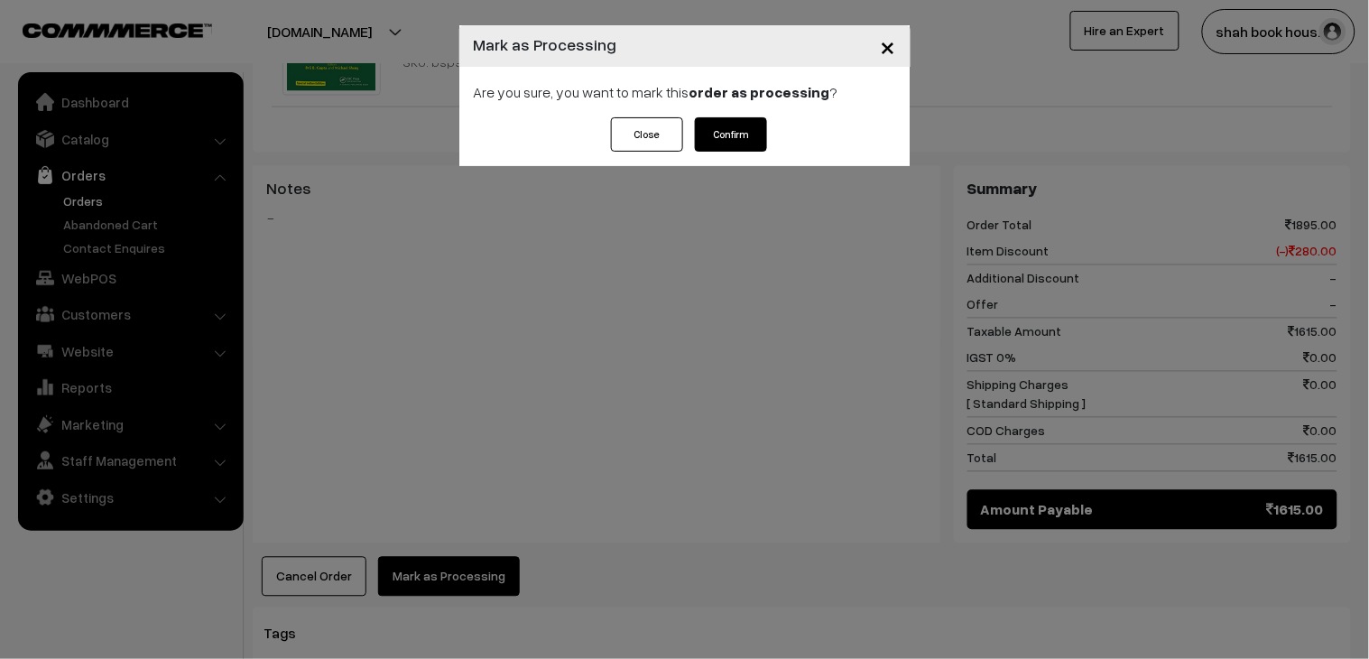
click at [731, 133] on button "Confirm" at bounding box center [731, 134] width 72 height 34
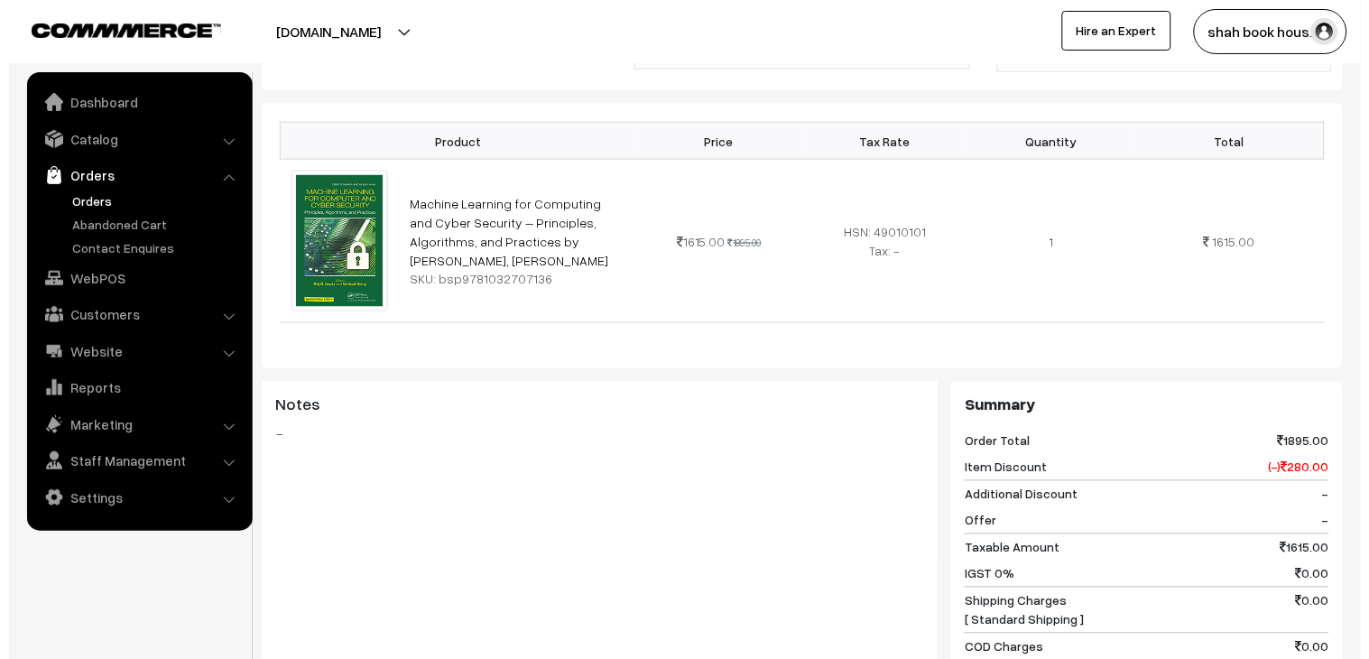
scroll to position [701, 0]
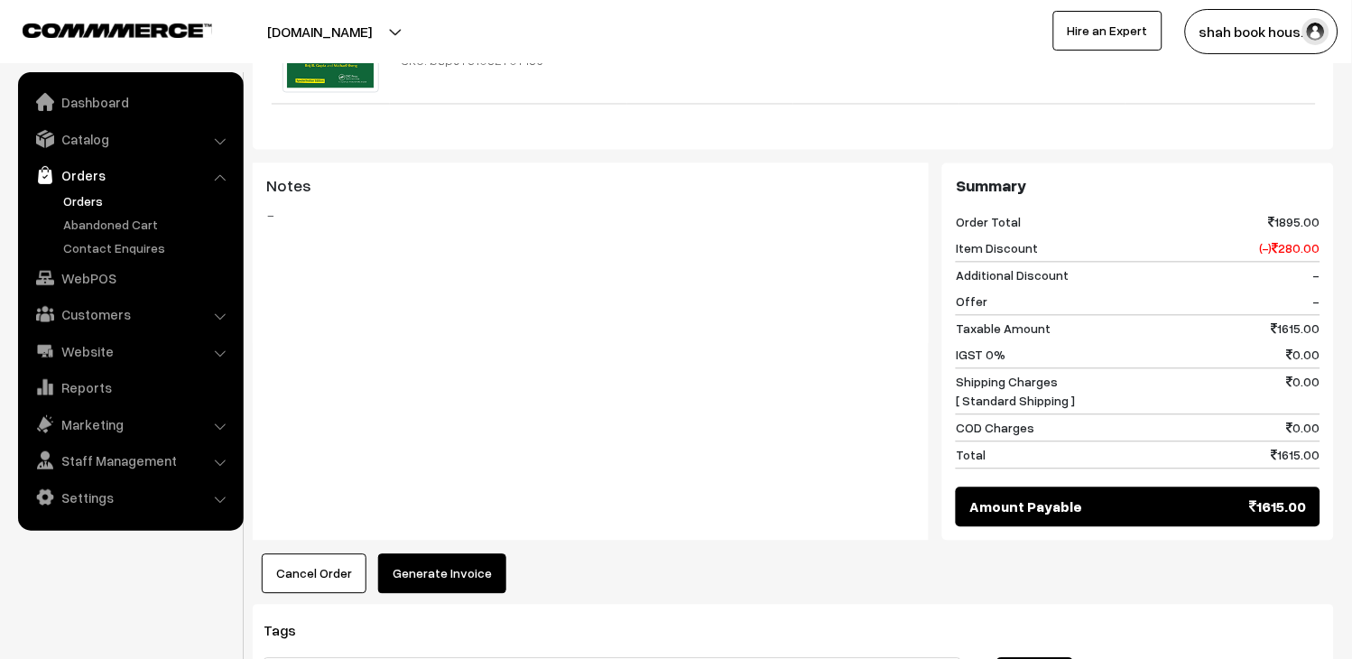
click at [466, 565] on button "Generate Invoice" at bounding box center [442, 574] width 128 height 40
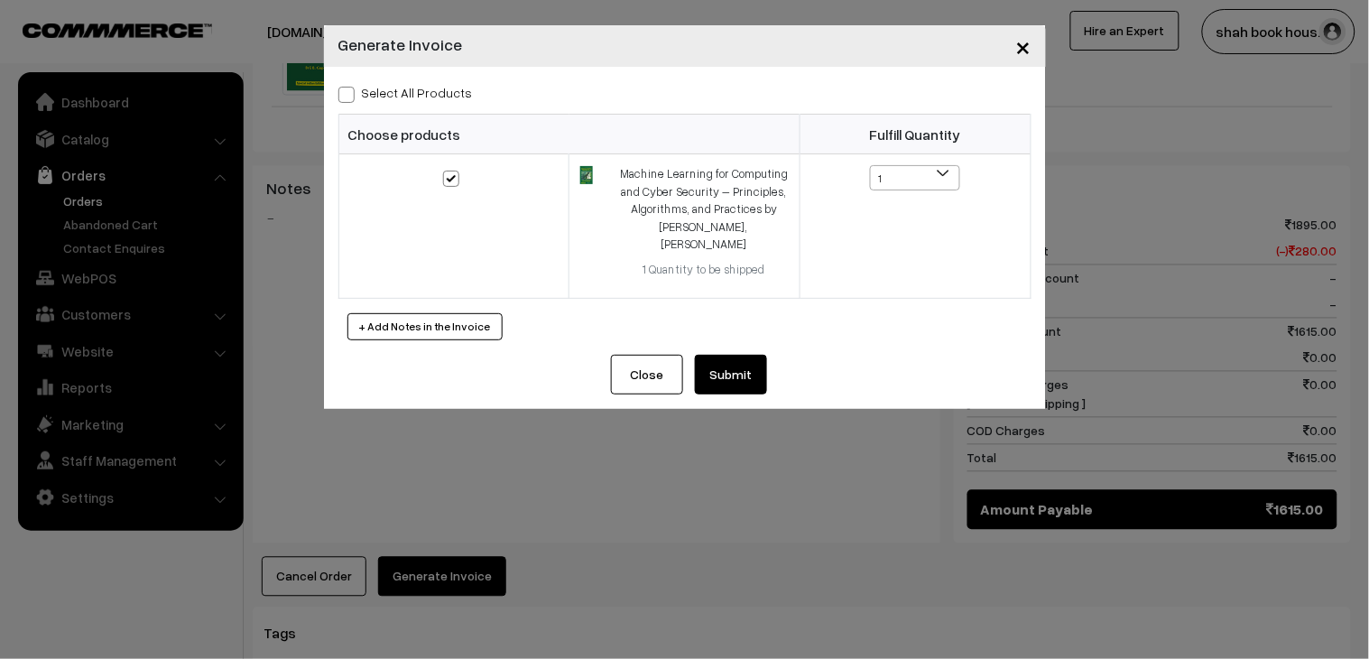
click at [726, 355] on button "Submit" at bounding box center [731, 375] width 72 height 40
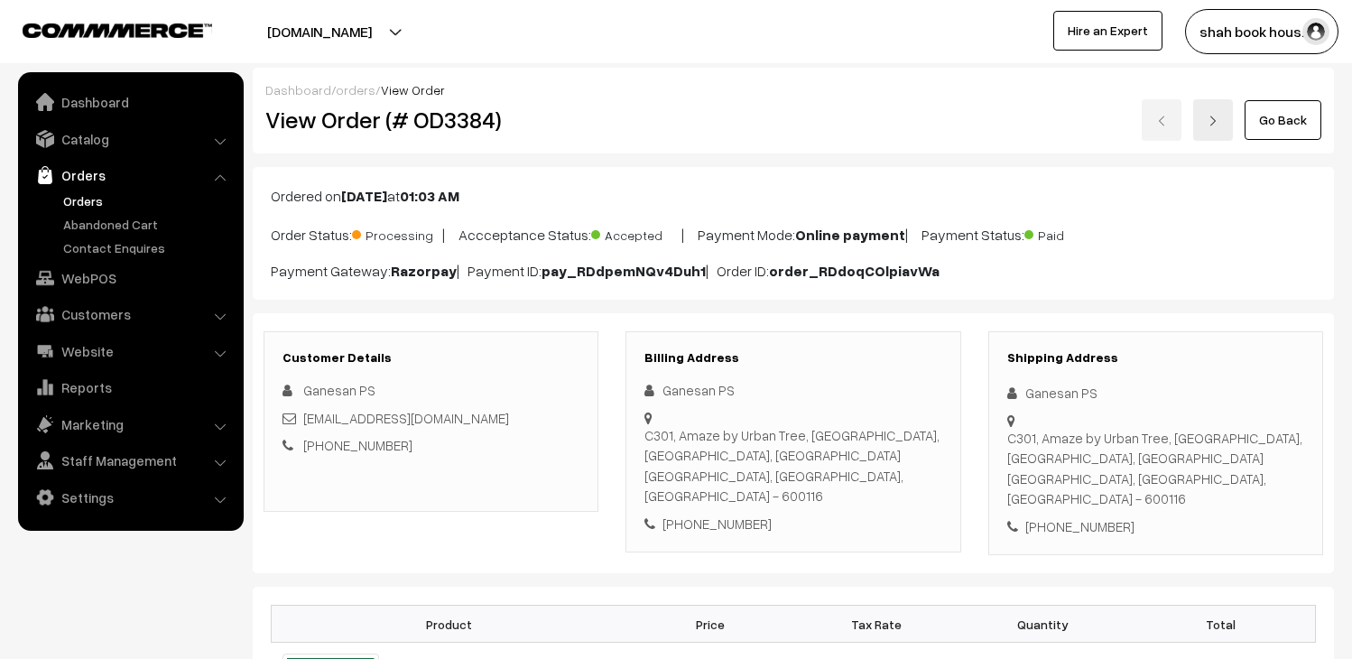
scroll to position [1203, 0]
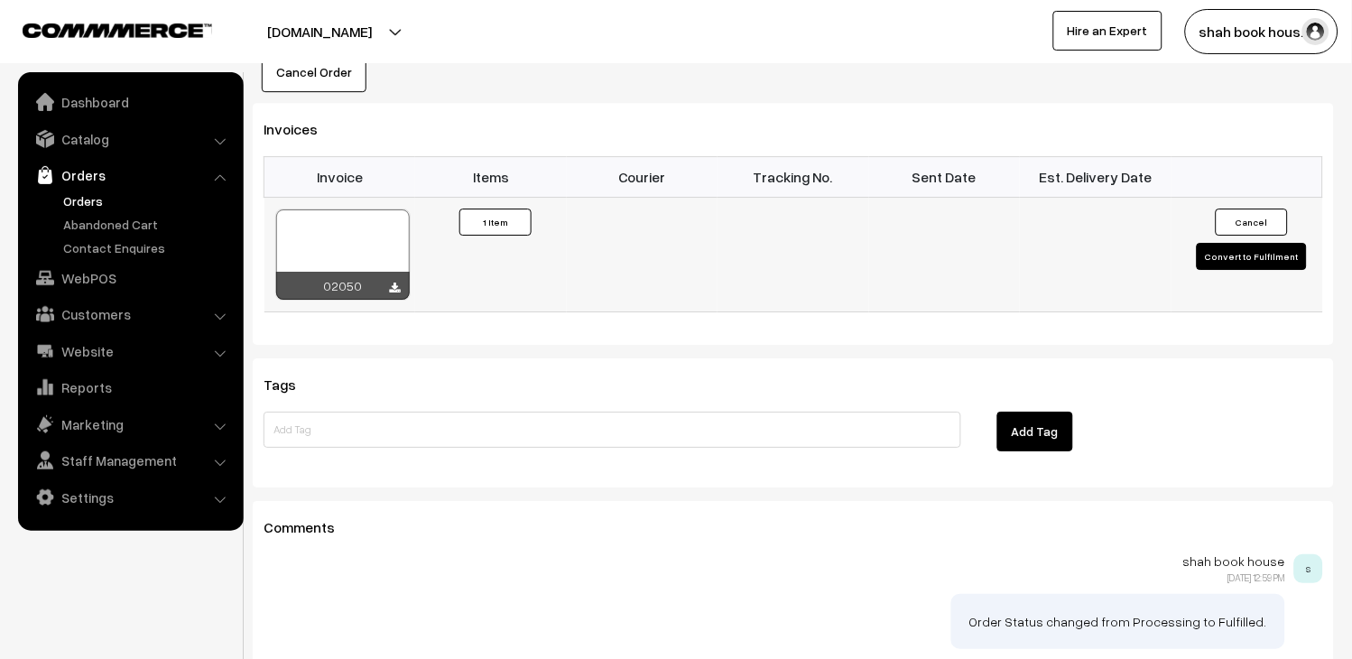
click at [398, 220] on div at bounding box center [343, 254] width 134 height 90
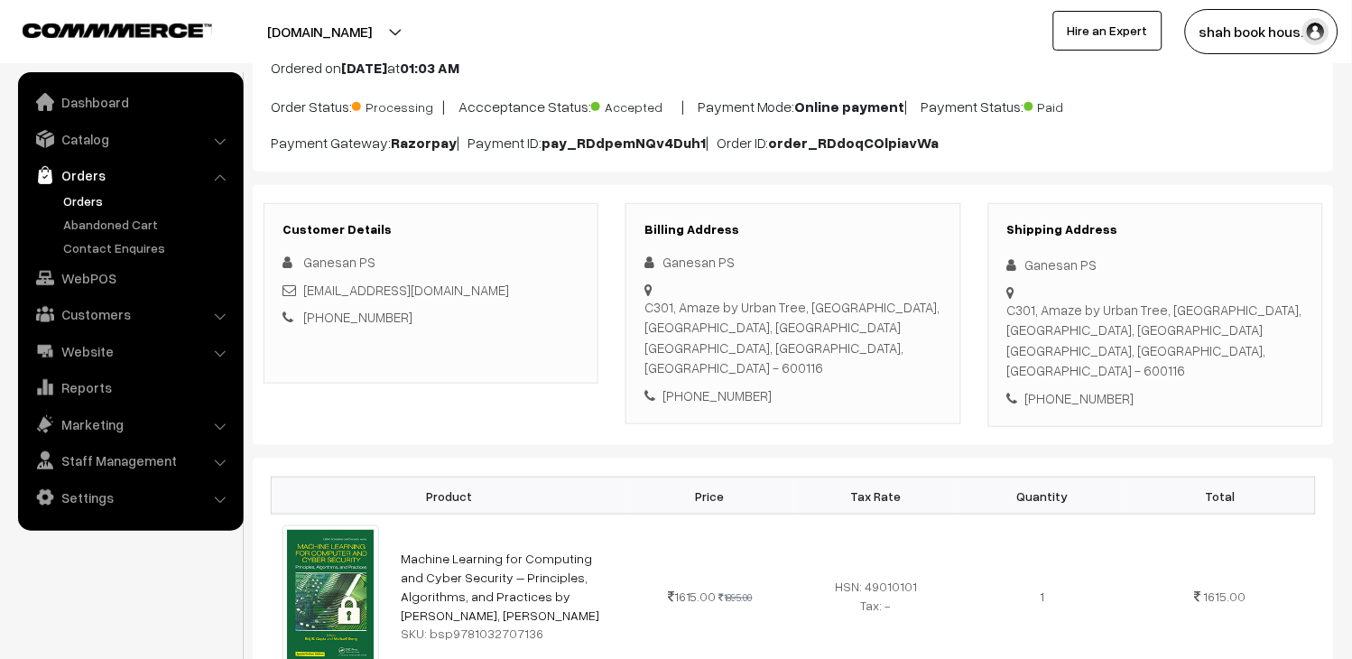
scroll to position [0, 0]
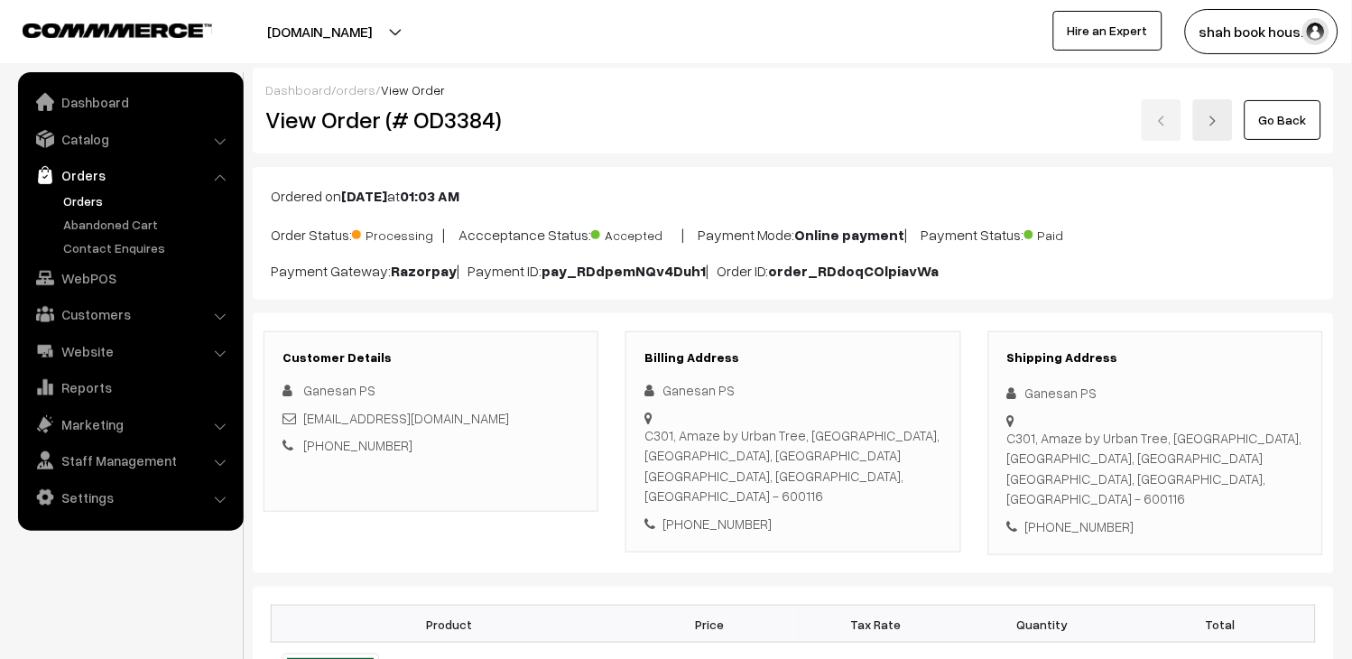
click at [82, 191] on link "Orders" at bounding box center [148, 200] width 179 height 19
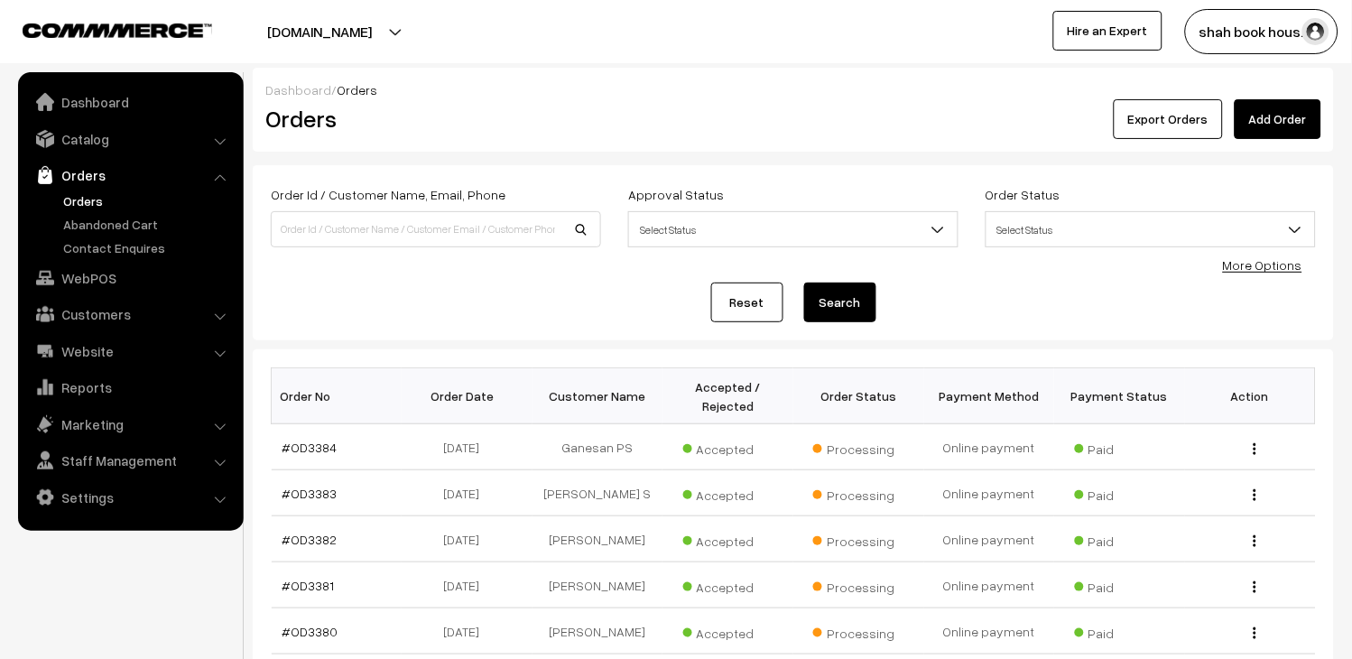
click at [68, 197] on link "Orders" at bounding box center [148, 200] width 179 height 19
